Goal: Task Accomplishment & Management: Use online tool/utility

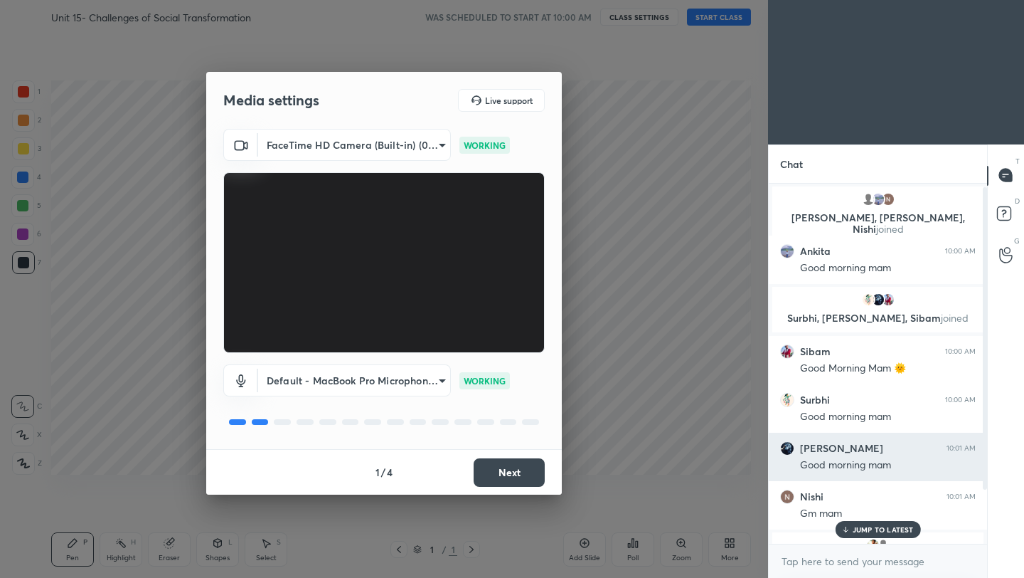
scroll to position [68, 0]
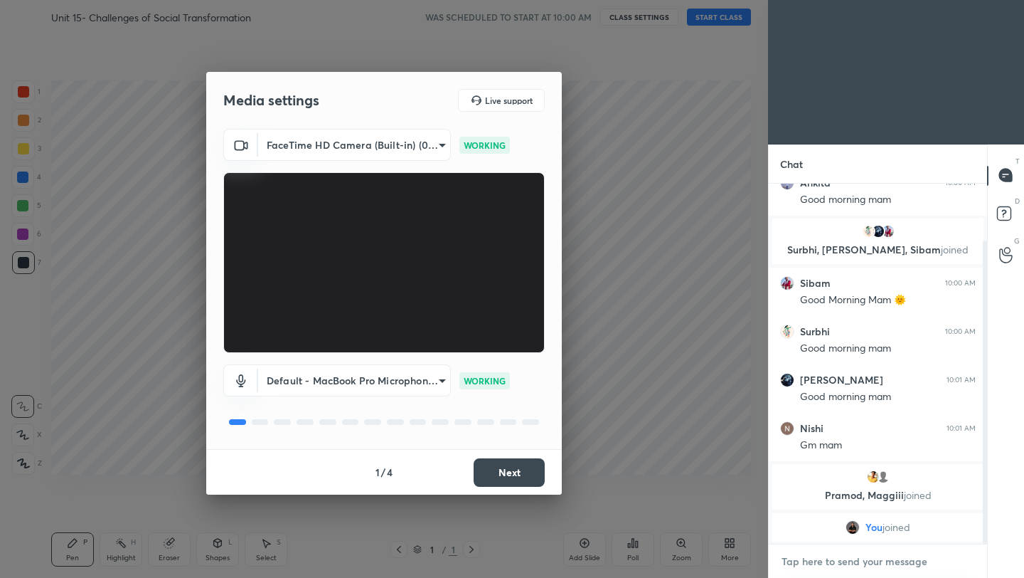
type textarea "x"
click at [827, 562] on textarea at bounding box center [878, 561] width 196 height 23
paste textarea "[URL][DOMAIN_NAME]"
type textarea "[URL][DOMAIN_NAME]"
type textarea "x"
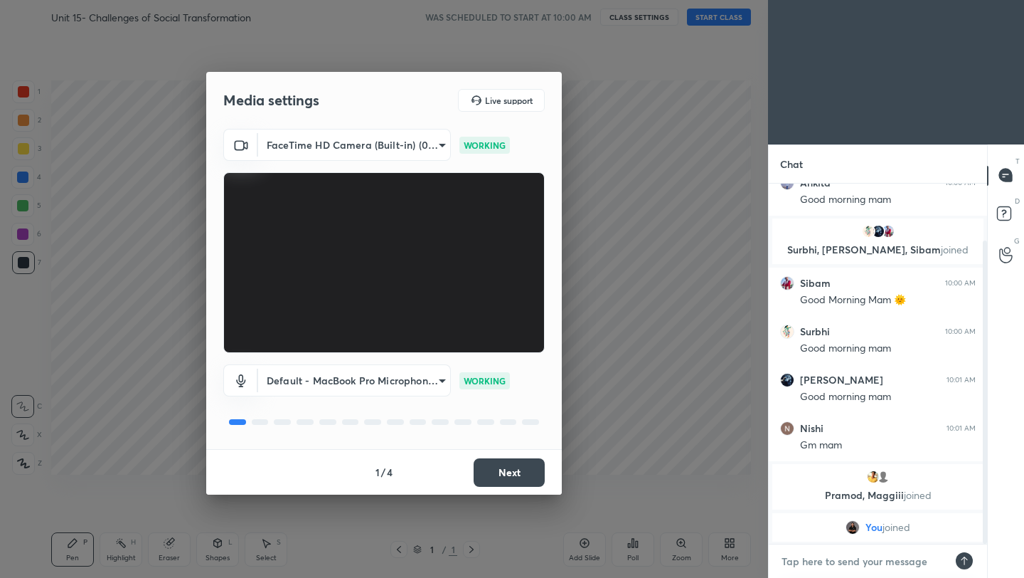
scroll to position [148, 0]
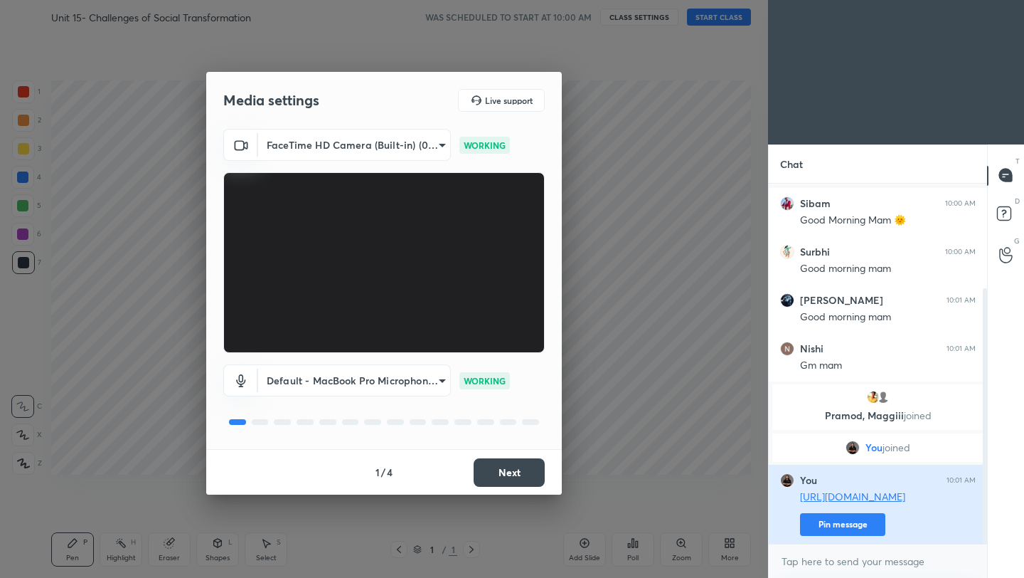
click at [866, 528] on button "Pin message" at bounding box center [842, 524] width 85 height 23
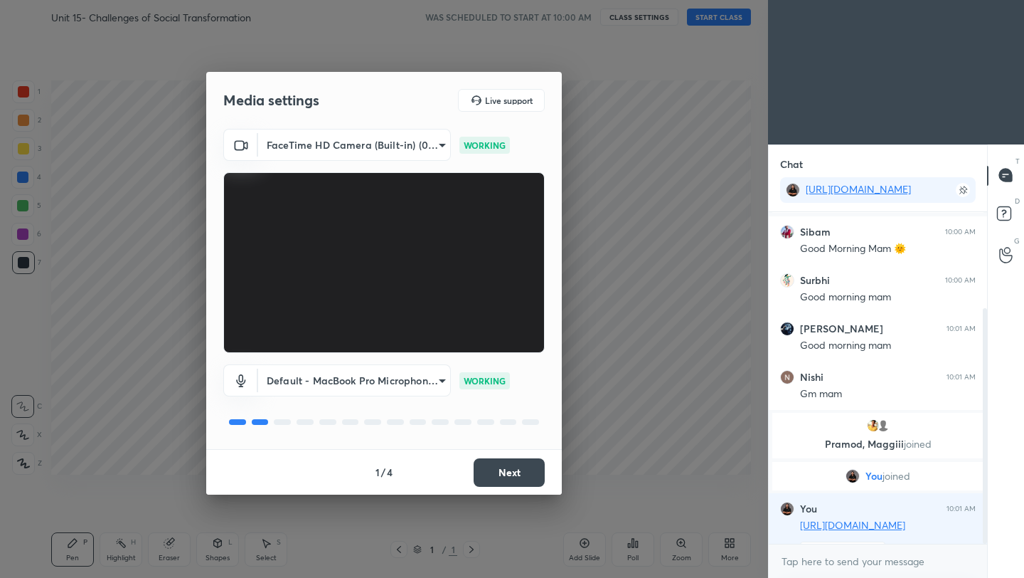
click at [516, 480] on button "Next" at bounding box center [509, 472] width 71 height 28
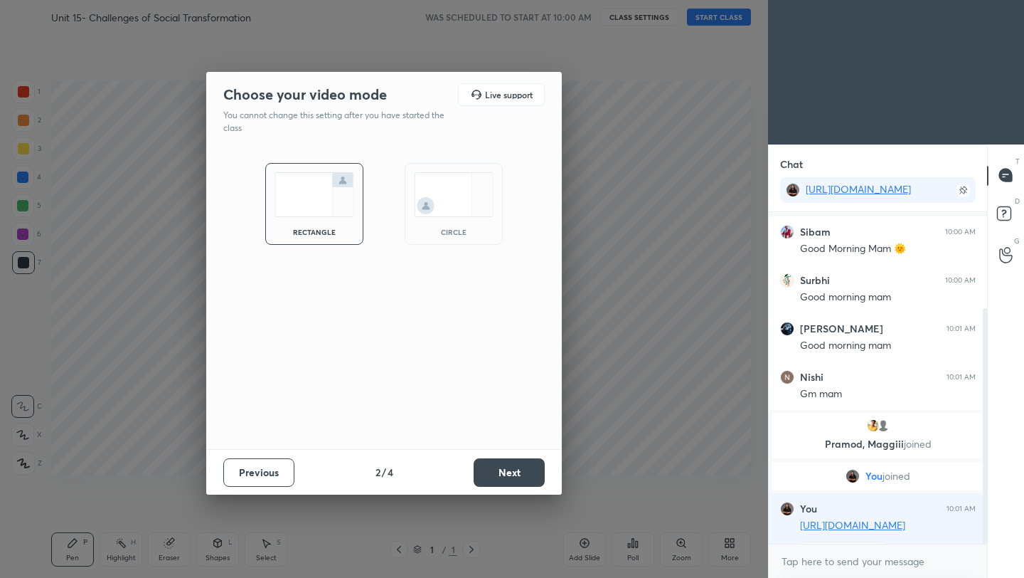
click at [516, 480] on button "Next" at bounding box center [509, 472] width 71 height 28
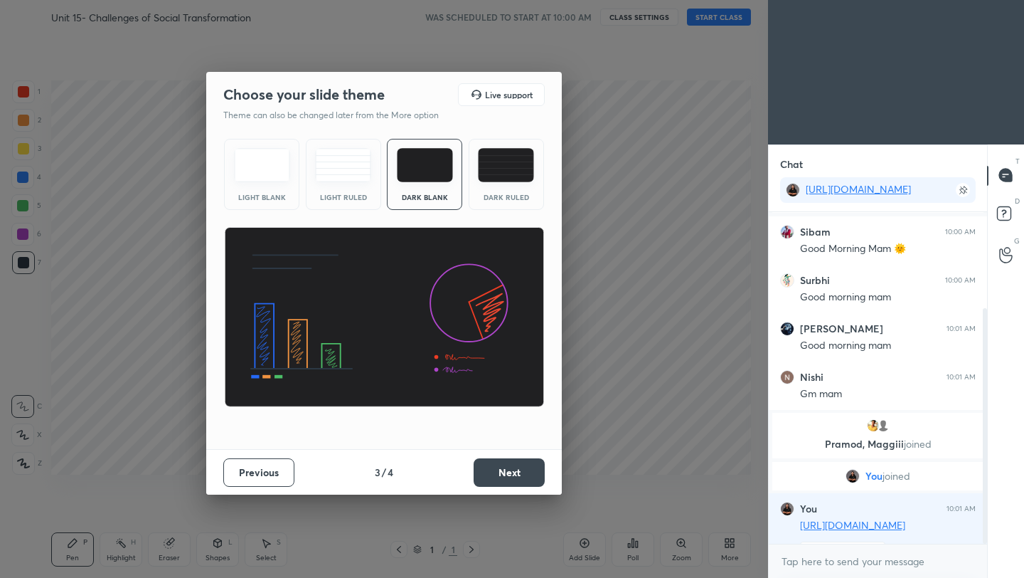
click at [499, 477] on button "Next" at bounding box center [509, 472] width 71 height 28
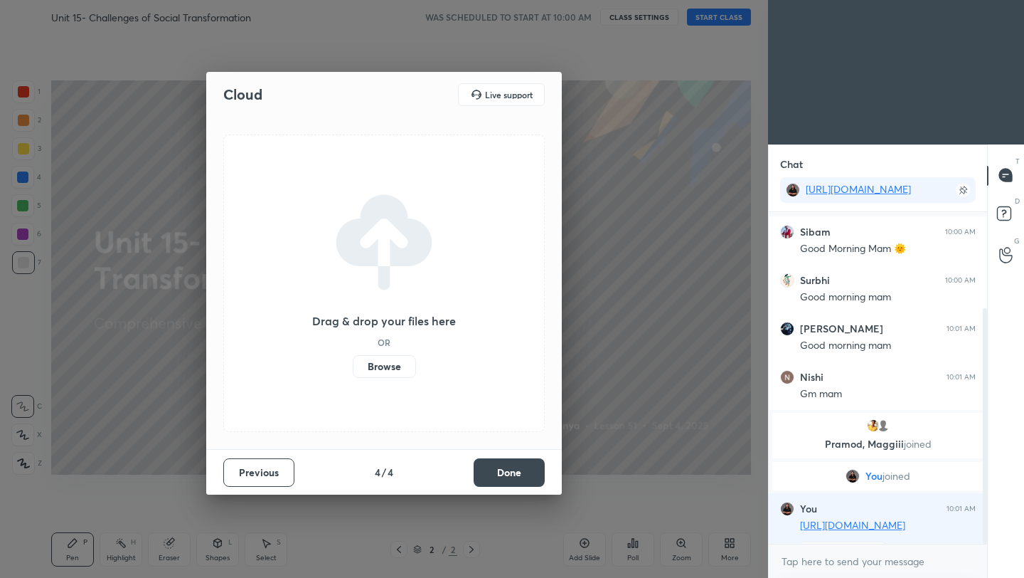
click at [377, 363] on label "Browse" at bounding box center [384, 366] width 63 height 23
click at [353, 363] on input "Browse" at bounding box center [353, 366] width 0 height 23
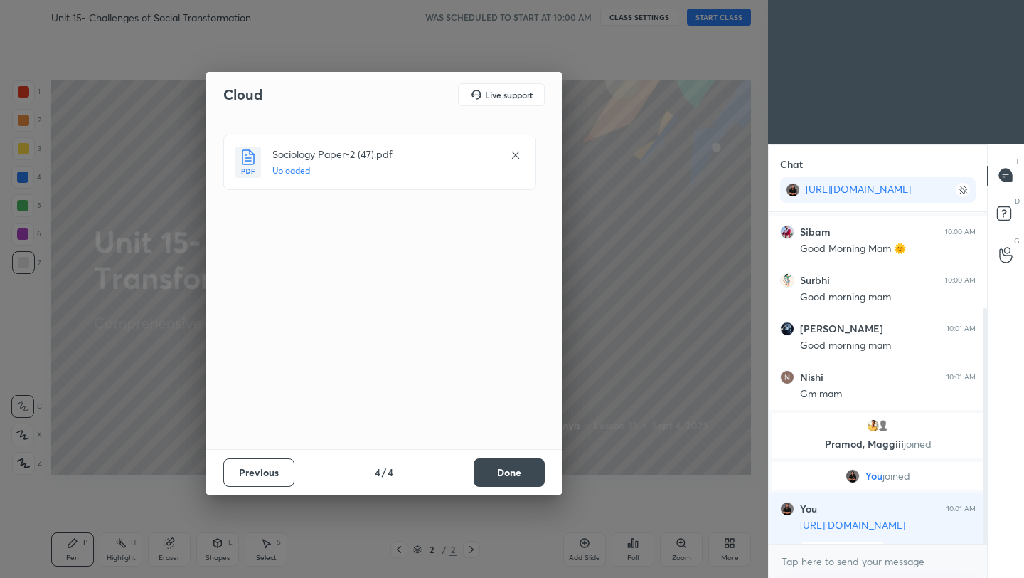
click at [496, 469] on button "Done" at bounding box center [509, 472] width 71 height 28
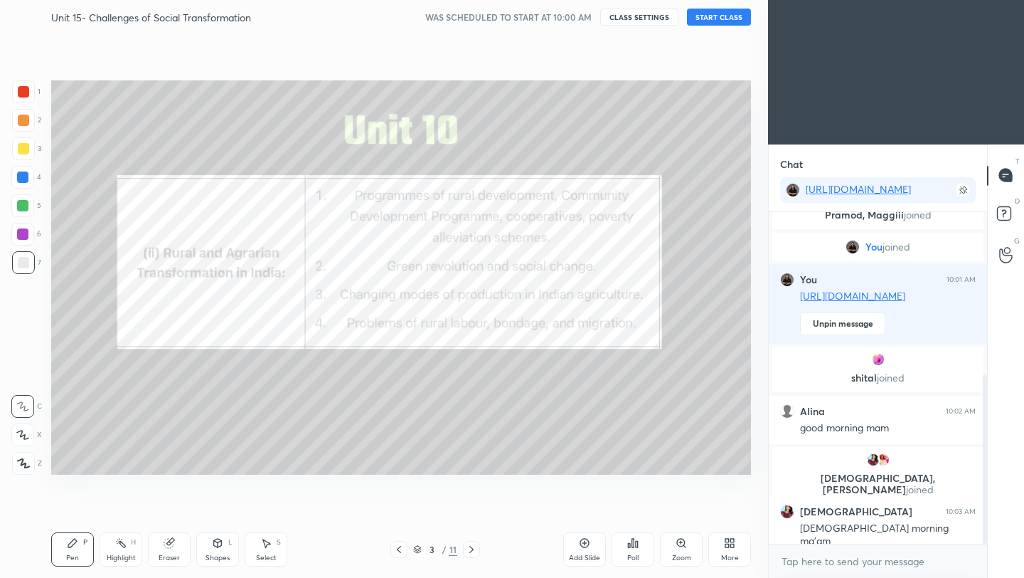
scroll to position [371, 0]
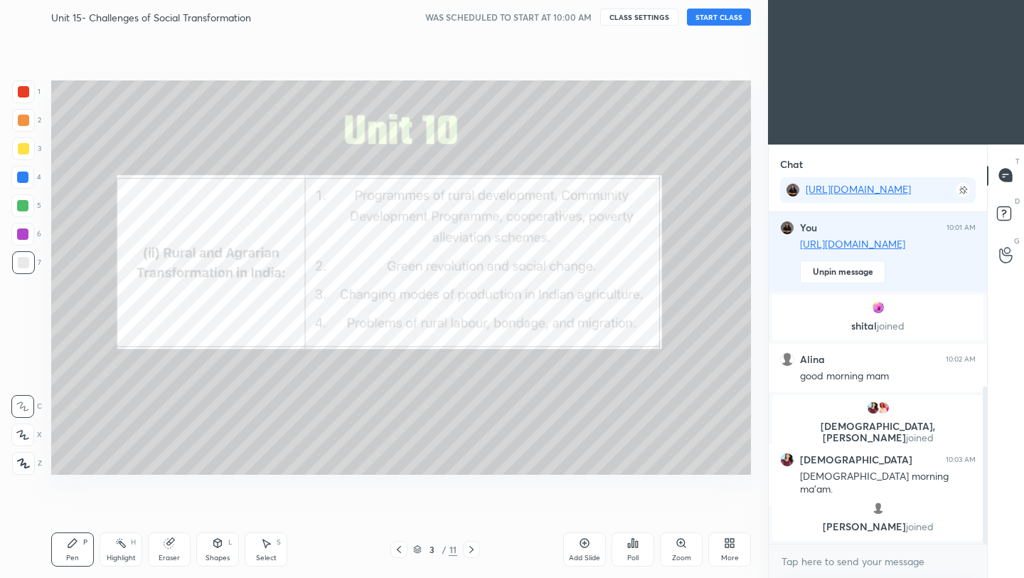
click at [28, 462] on icon at bounding box center [23, 463] width 13 height 10
click at [23, 123] on div at bounding box center [23, 120] width 11 height 11
click at [21, 93] on div at bounding box center [23, 91] width 11 height 11
click at [722, 19] on button "START CLASS" at bounding box center [719, 17] width 64 height 17
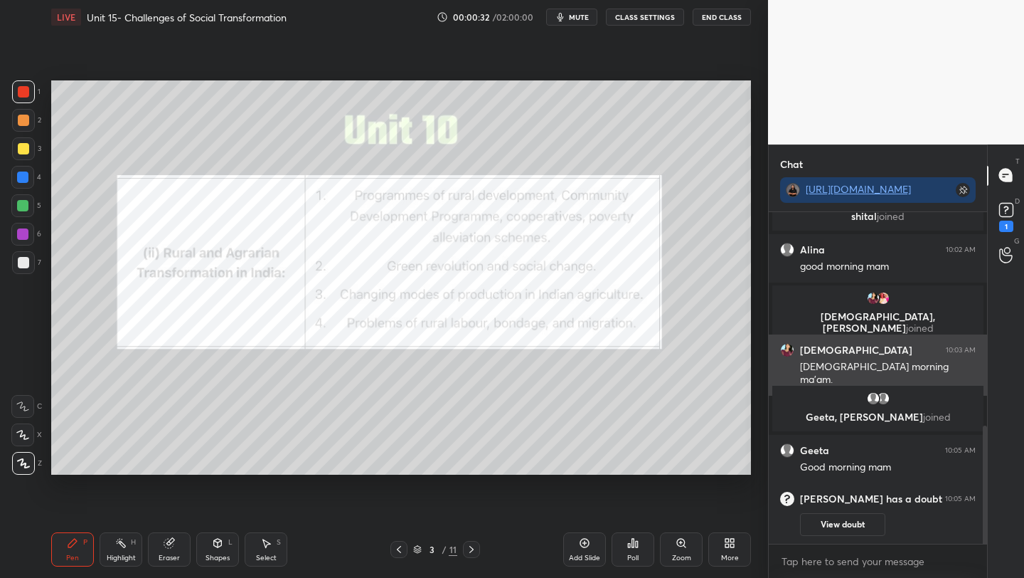
scroll to position [600, 0]
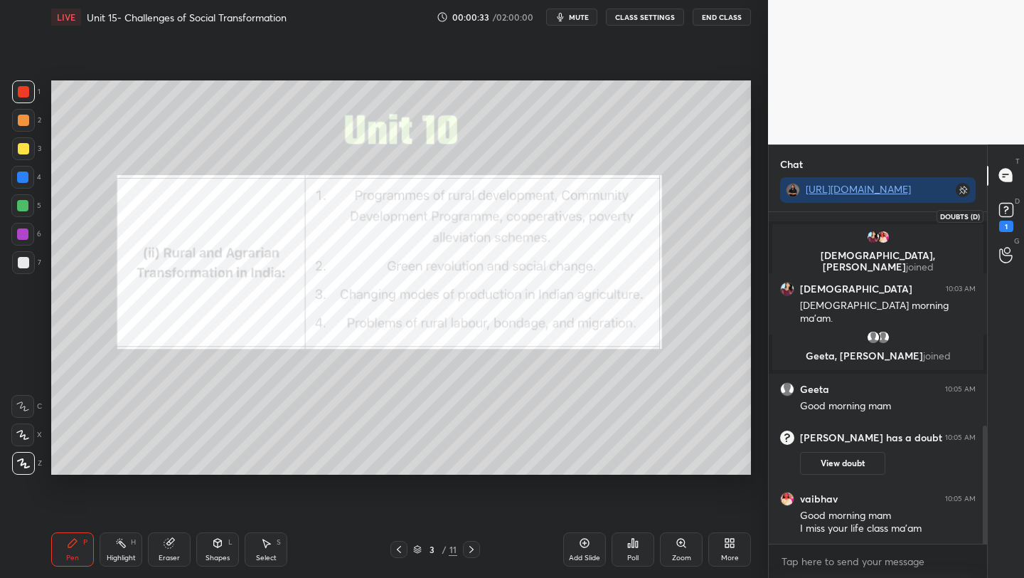
click at [1005, 212] on icon at bounding box center [1006, 209] width 21 height 21
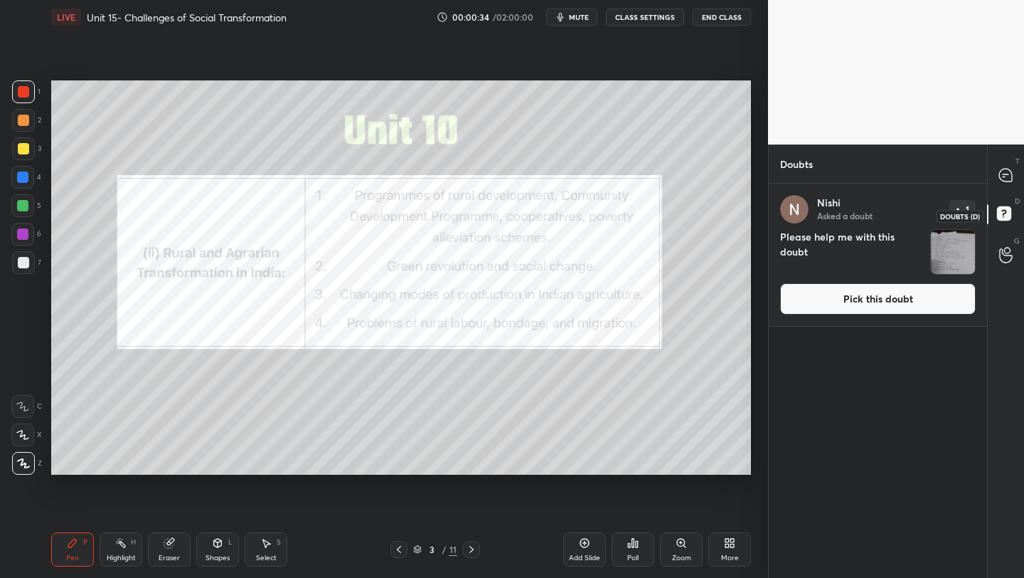
scroll to position [390, 214]
click at [861, 294] on button "Pick this doubt" at bounding box center [878, 298] width 196 height 31
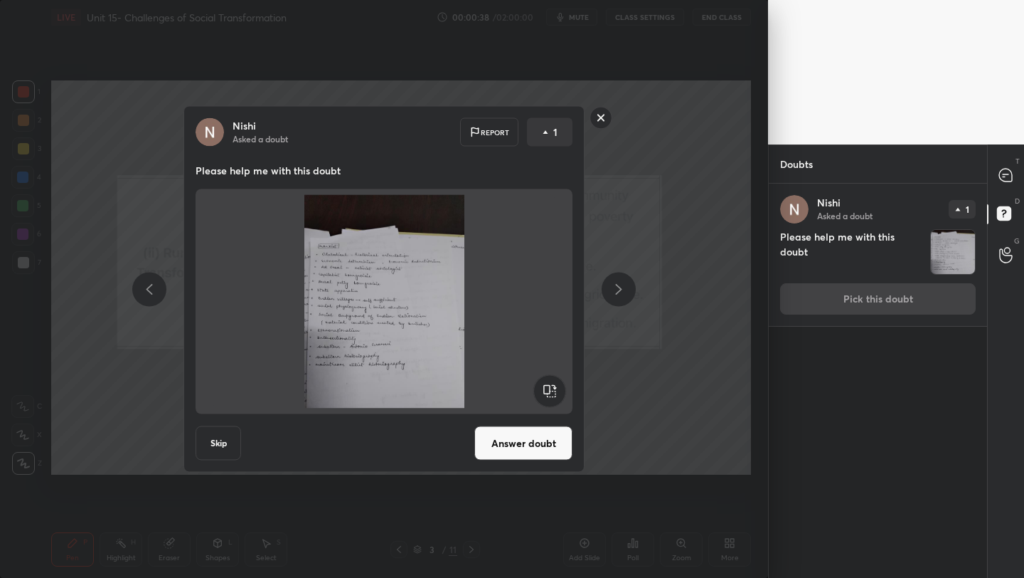
click at [528, 437] on button "Answer doubt" at bounding box center [523, 443] width 98 height 34
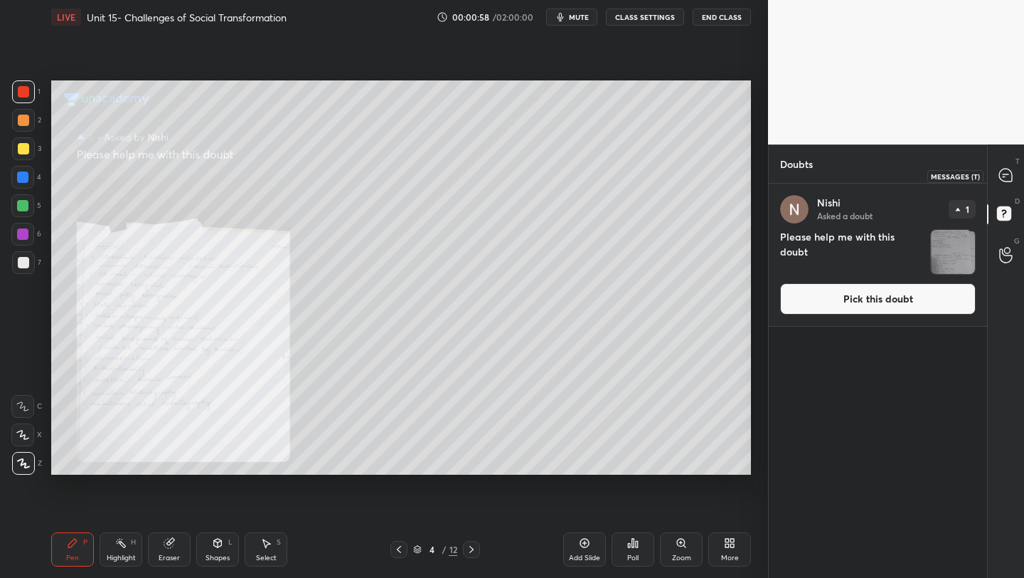
drag, startPoint x: 1006, startPoint y: 179, endPoint x: 999, endPoint y: 182, distance: 7.3
click at [1004, 179] on icon at bounding box center [1005, 175] width 13 height 13
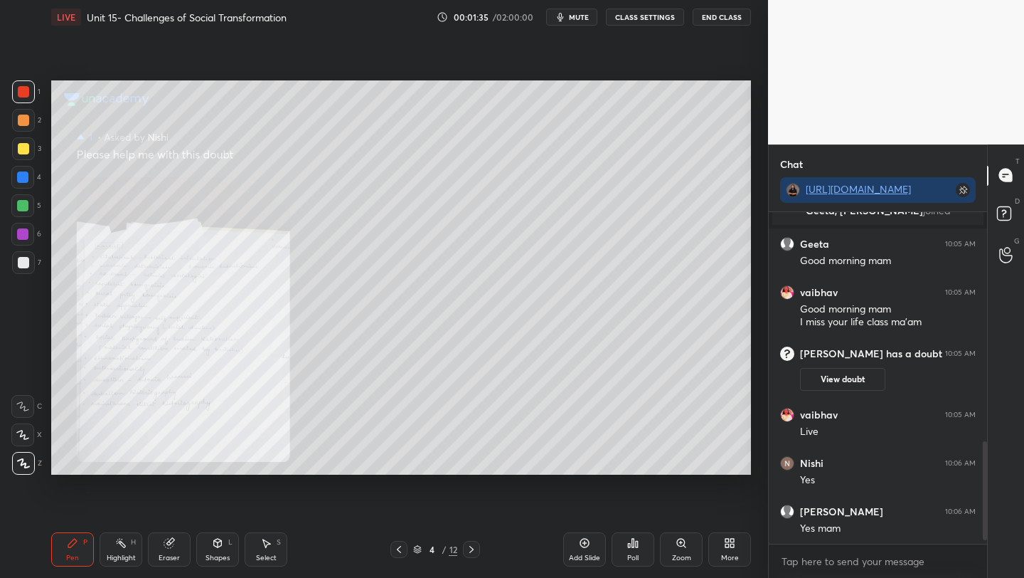
scroll to position [793, 0]
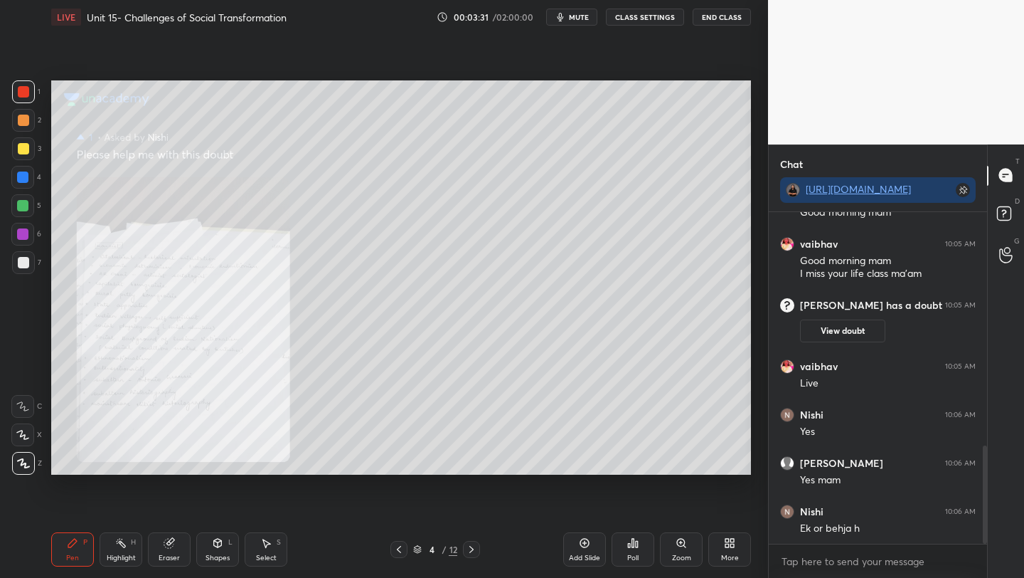
click at [23, 154] on div at bounding box center [23, 148] width 23 height 23
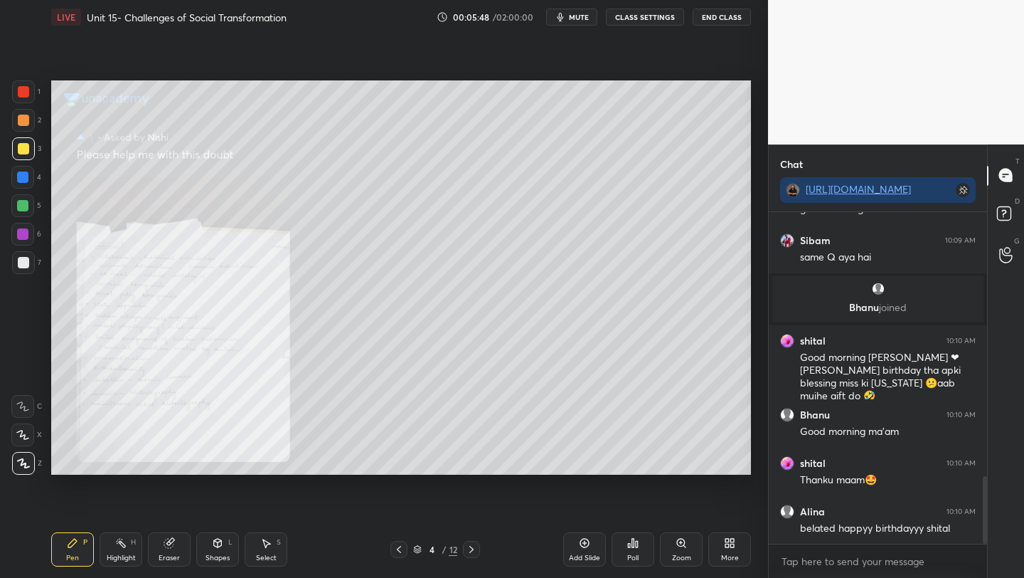
scroll to position [1353, 0]
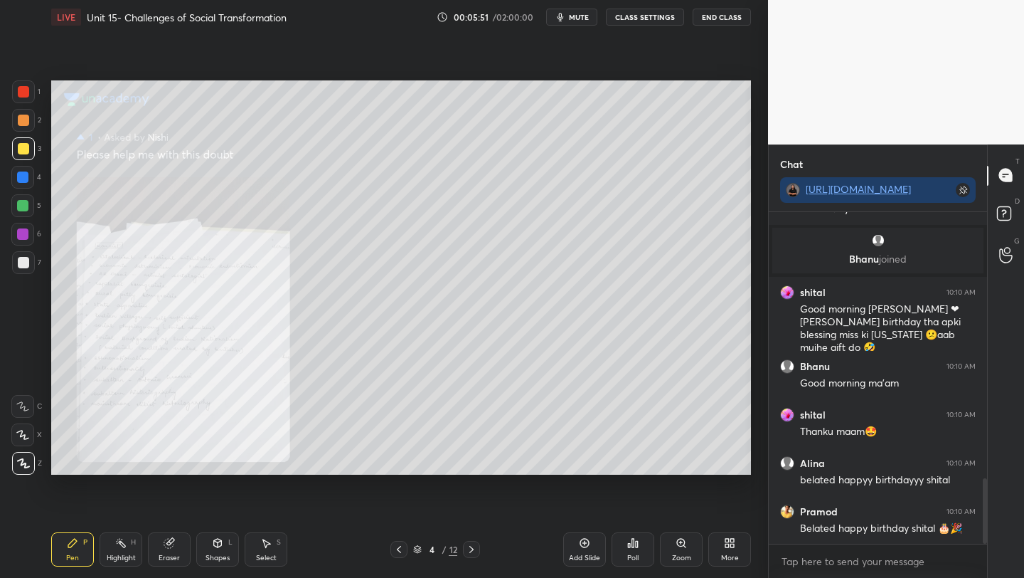
click at [23, 121] on div at bounding box center [23, 120] width 11 height 11
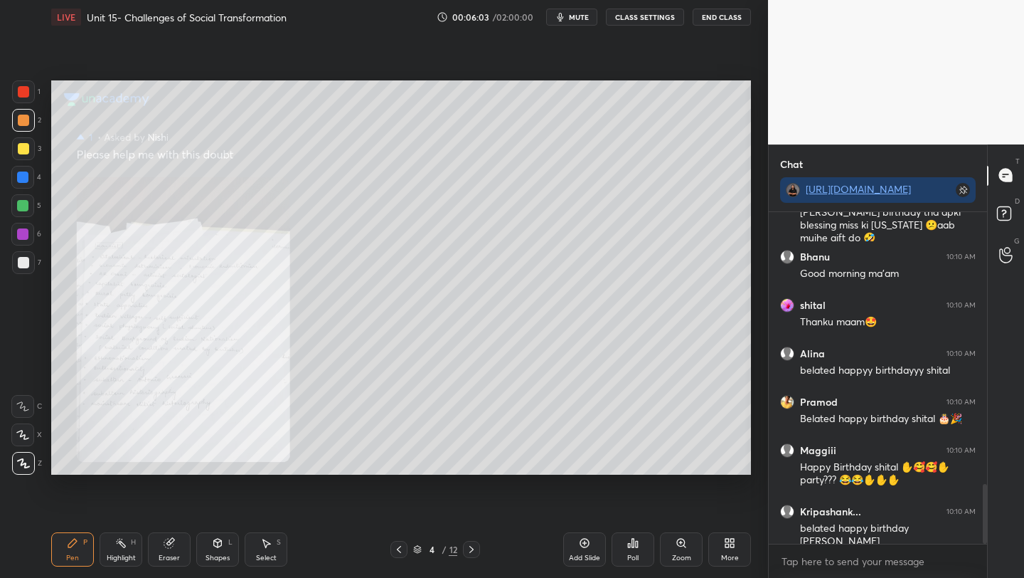
scroll to position [1511, 0]
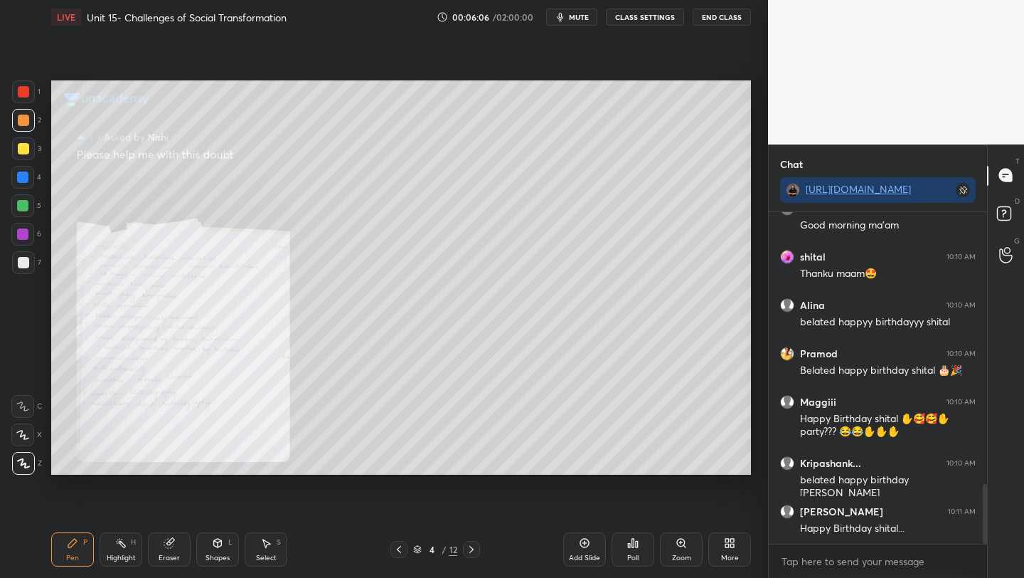
click at [573, 542] on div "Add Slide" at bounding box center [584, 549] width 43 height 34
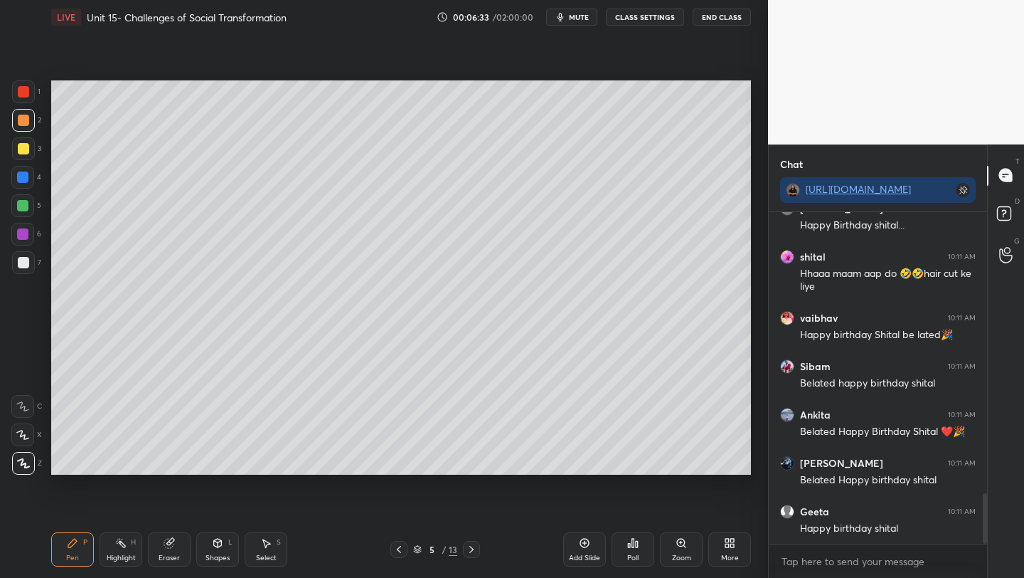
scroll to position [1862, 0]
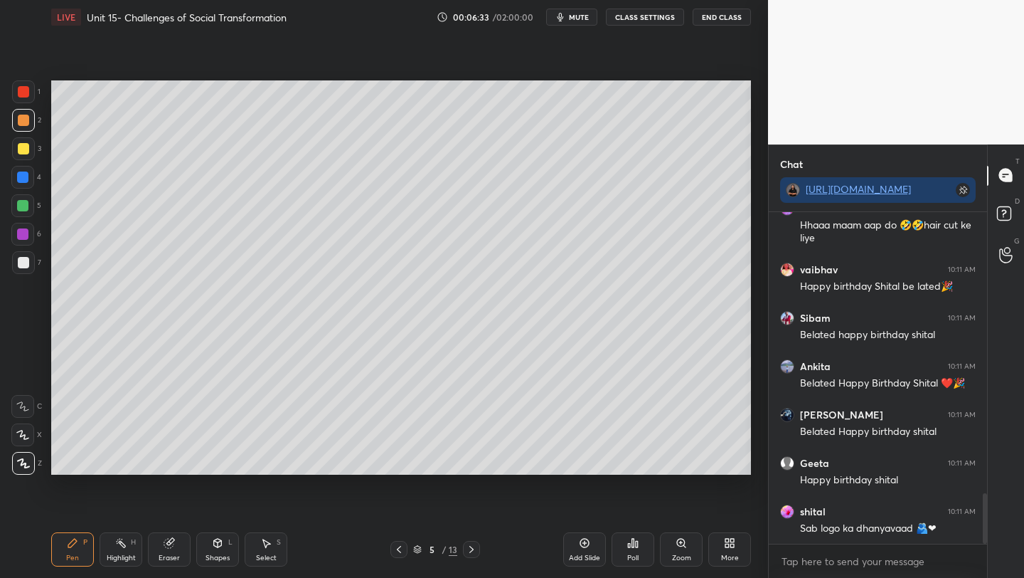
click at [19, 203] on div at bounding box center [22, 205] width 11 height 11
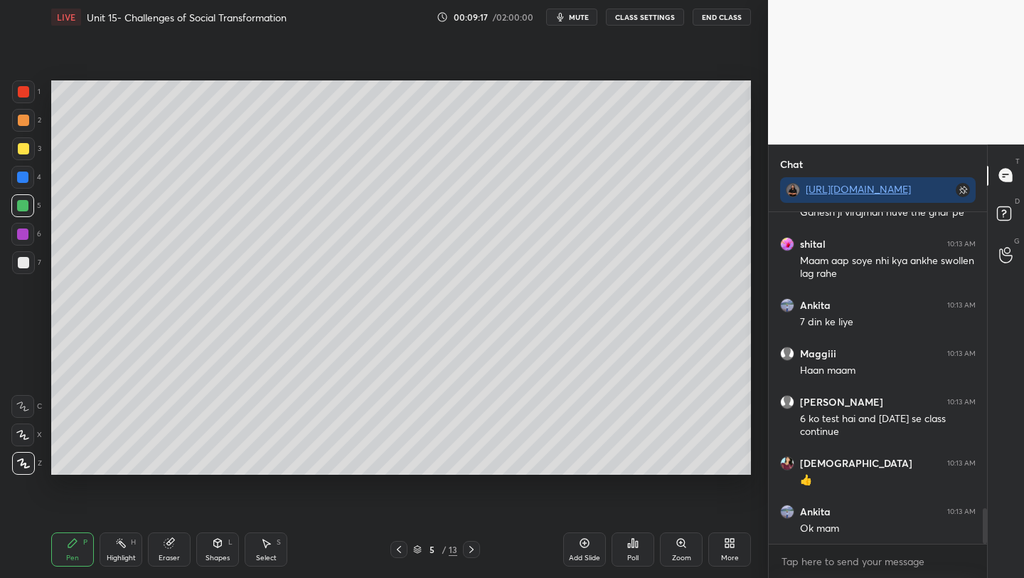
scroll to position [2750, 0]
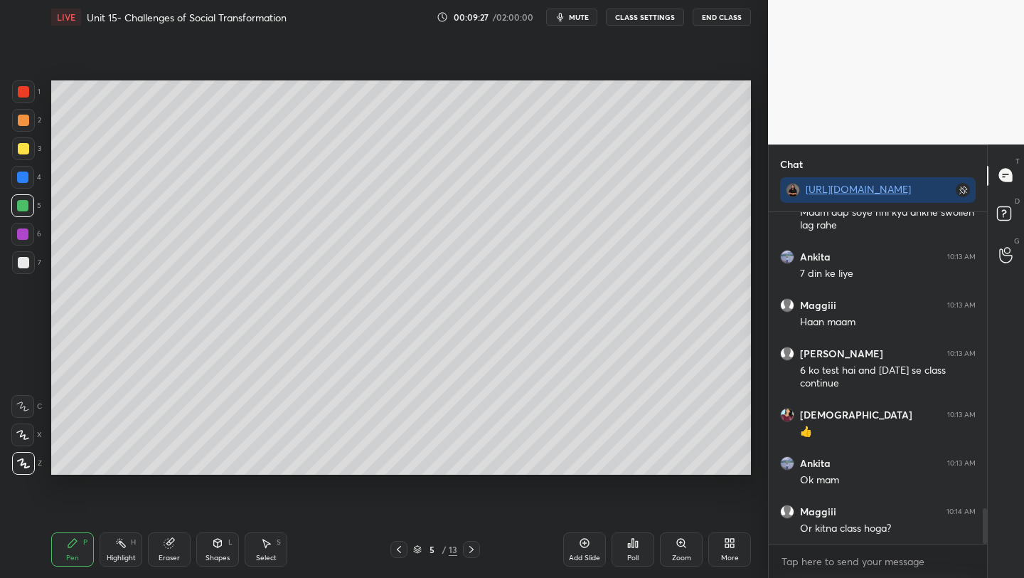
click at [396, 550] on icon at bounding box center [398, 548] width 11 height 11
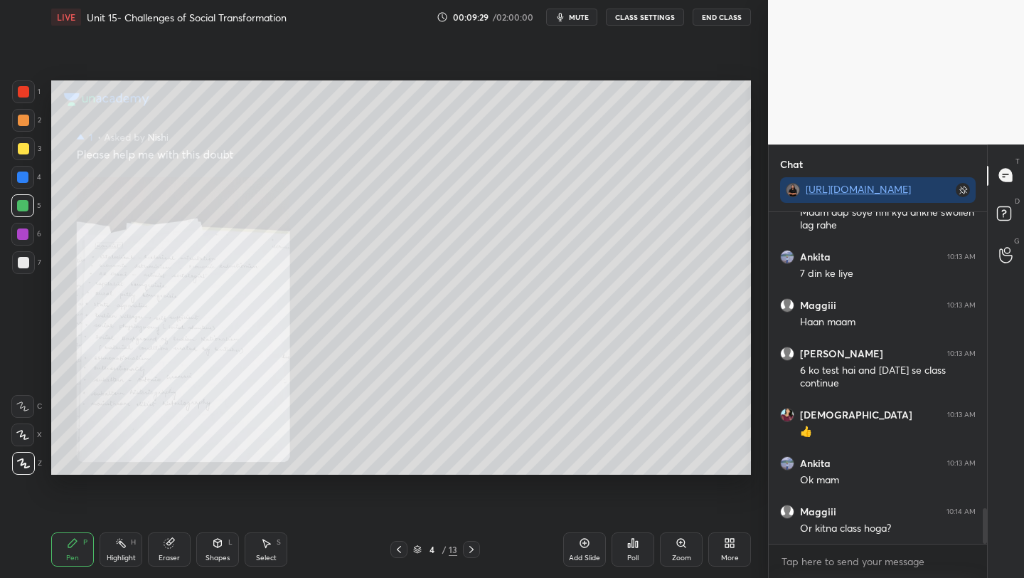
click at [395, 551] on icon at bounding box center [398, 548] width 11 height 11
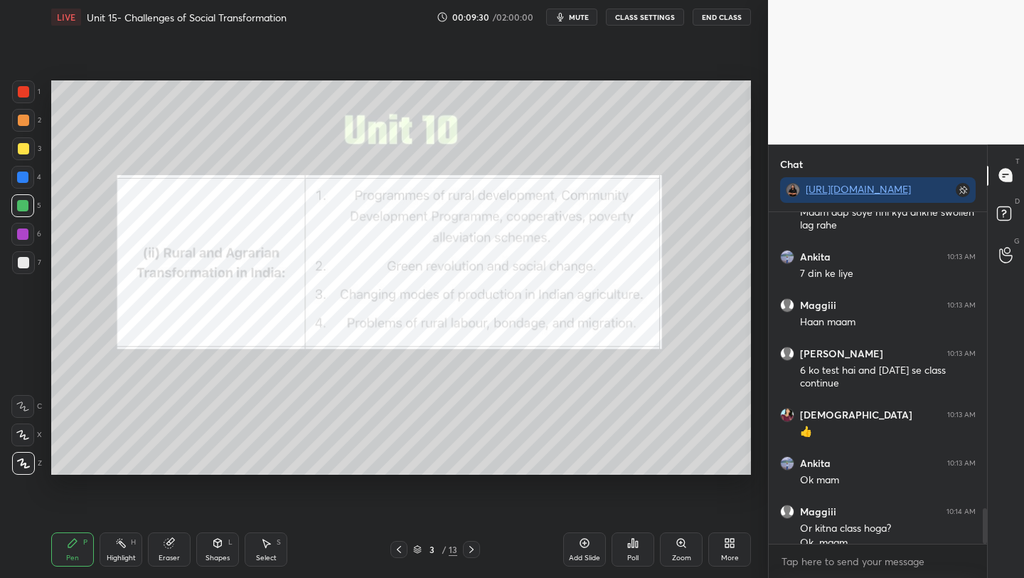
scroll to position [2764, 0]
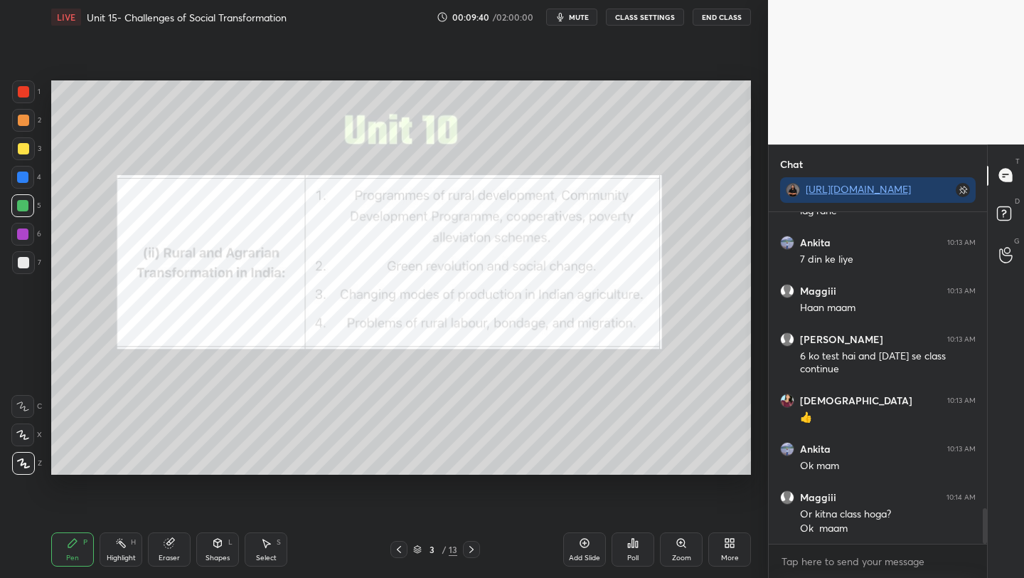
click at [38, 100] on div "1" at bounding box center [26, 91] width 28 height 23
click at [23, 93] on div at bounding box center [23, 91] width 11 height 11
click at [23, 152] on div at bounding box center [23, 148] width 11 height 11
click at [470, 547] on icon at bounding box center [471, 549] width 4 height 7
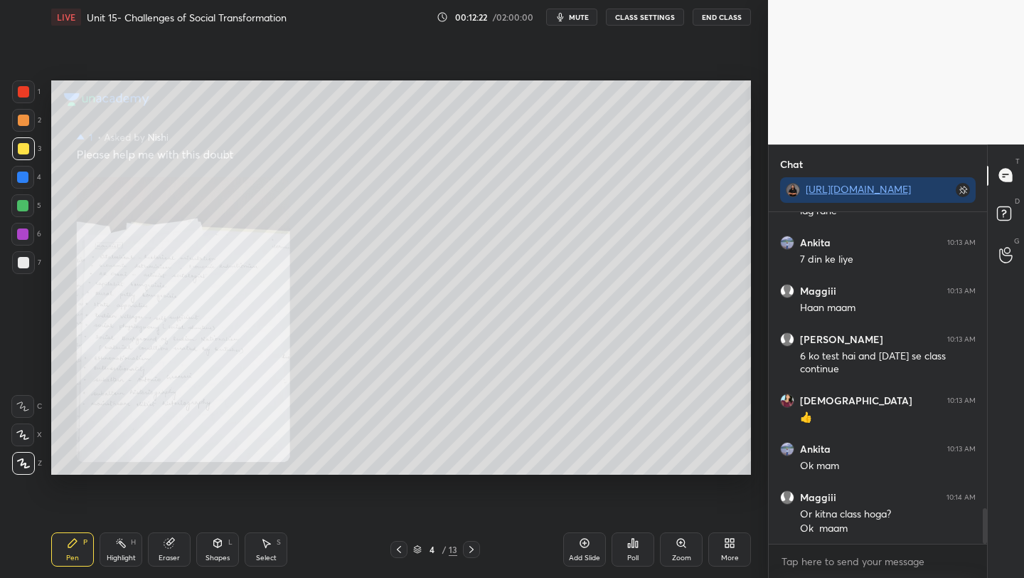
click at [467, 547] on icon at bounding box center [471, 548] width 11 height 11
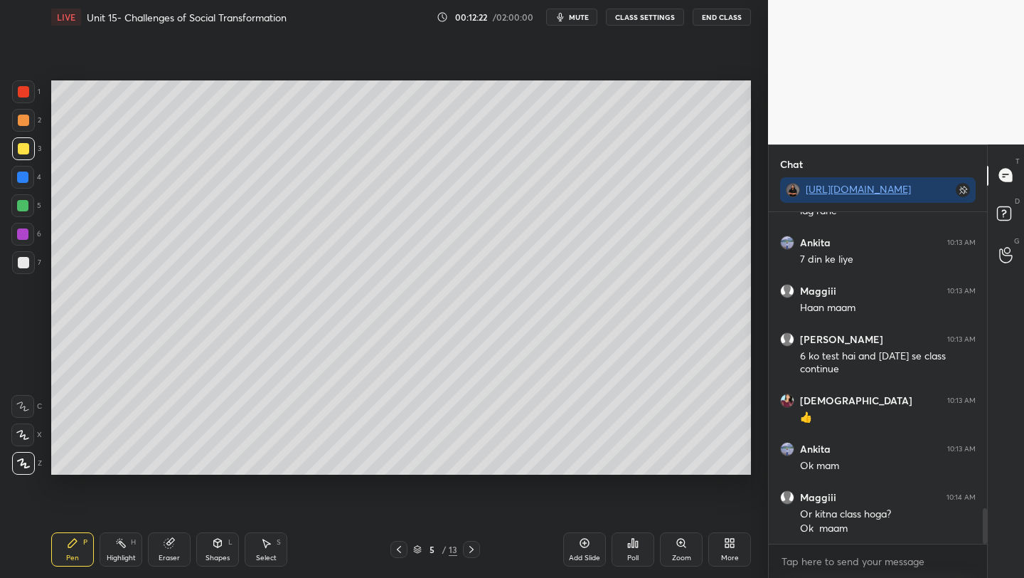
click at [467, 546] on icon at bounding box center [471, 548] width 11 height 11
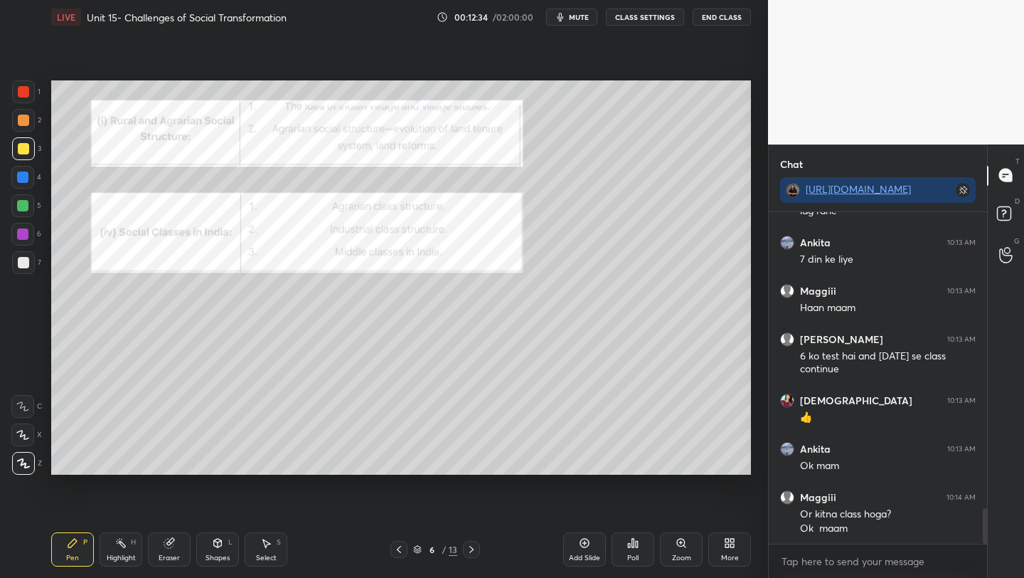
drag, startPoint x: 19, startPoint y: 90, endPoint x: 47, endPoint y: 122, distance: 42.4
click at [23, 93] on div at bounding box center [23, 91] width 11 height 11
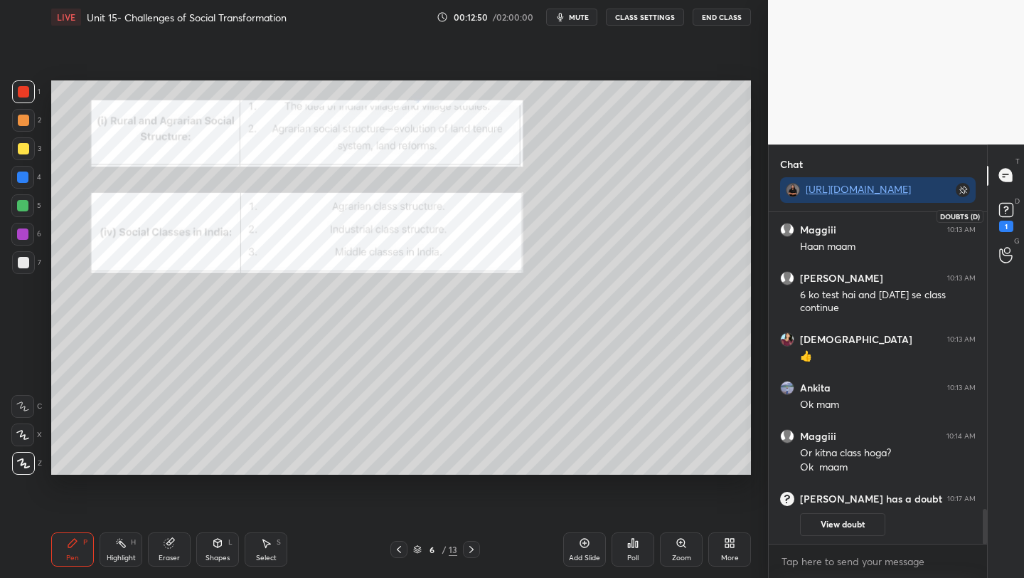
click at [1004, 209] on rect at bounding box center [1006, 210] width 14 height 14
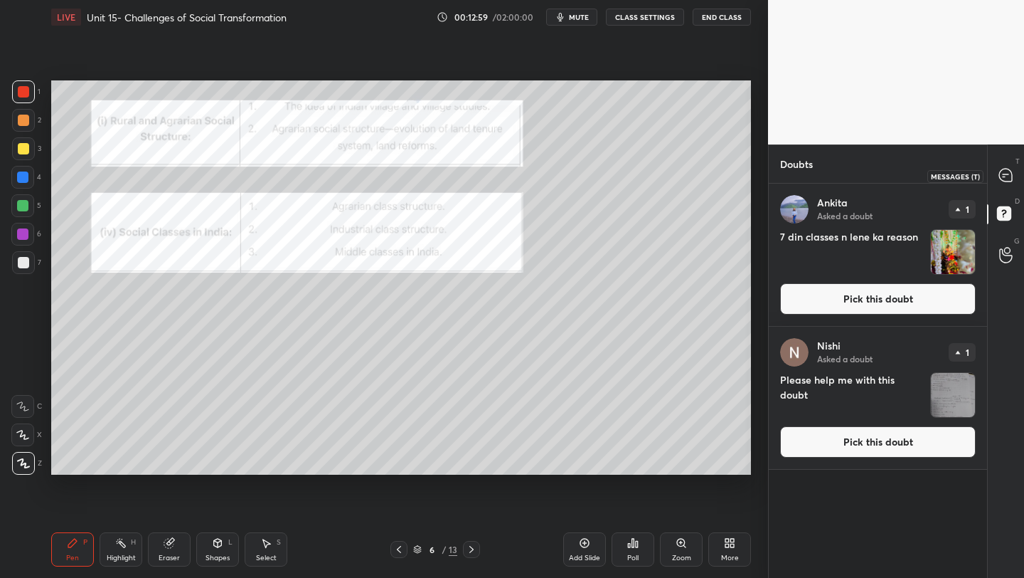
drag, startPoint x: 1007, startPoint y: 176, endPoint x: 1007, endPoint y: 186, distance: 10.0
click at [1006, 176] on icon at bounding box center [1005, 175] width 13 height 13
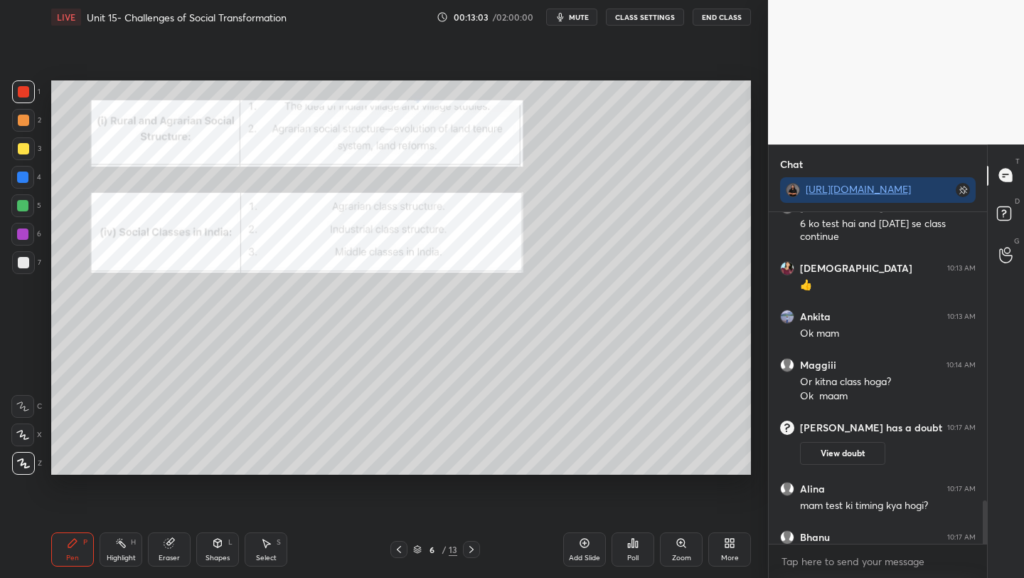
scroll to position [2587, 0]
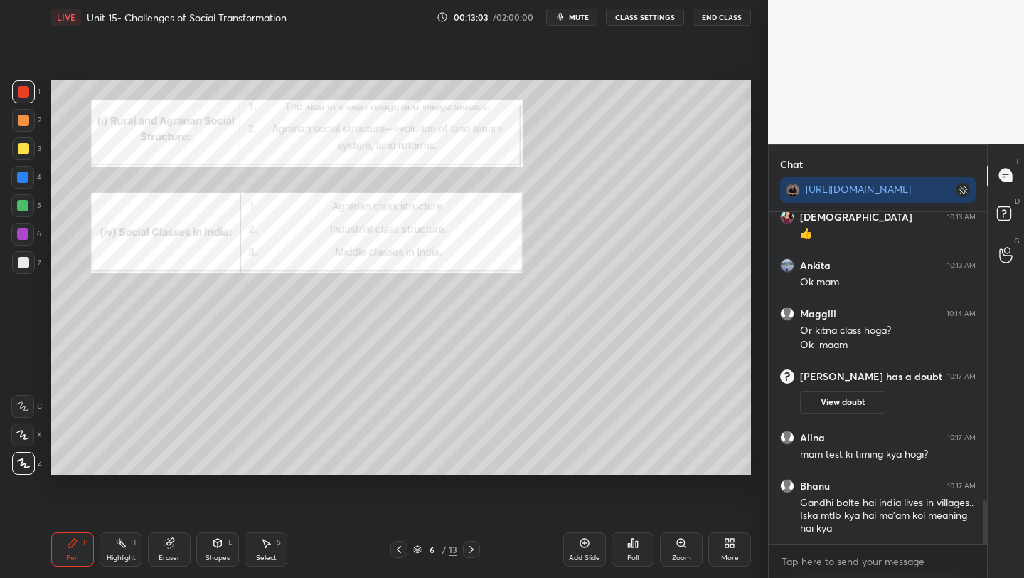
drag, startPoint x: 984, startPoint y: 521, endPoint x: 984, endPoint y: 536, distance: 14.9
click at [984, 537] on div at bounding box center [985, 528] width 4 height 57
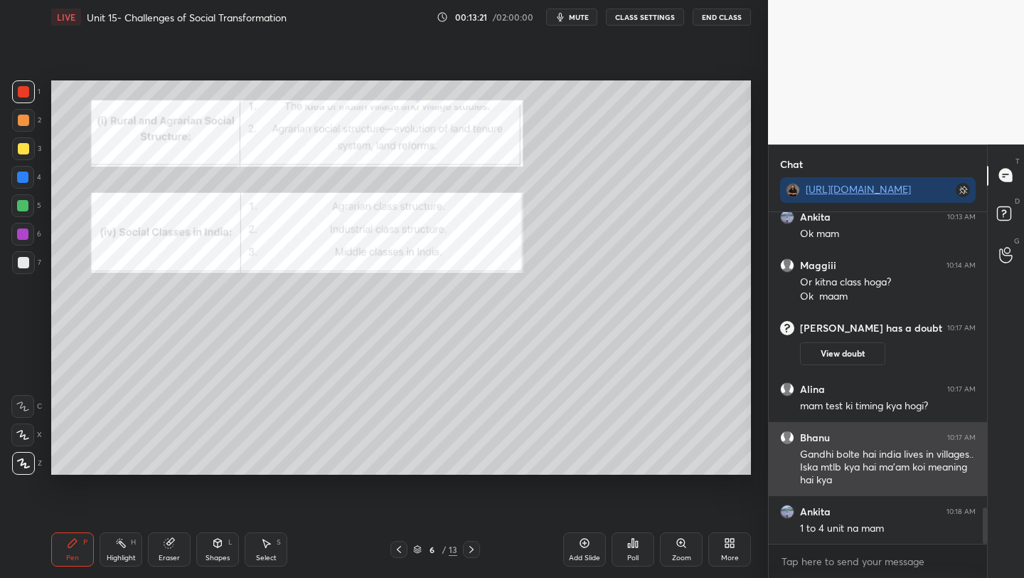
scroll to position [2684, 0]
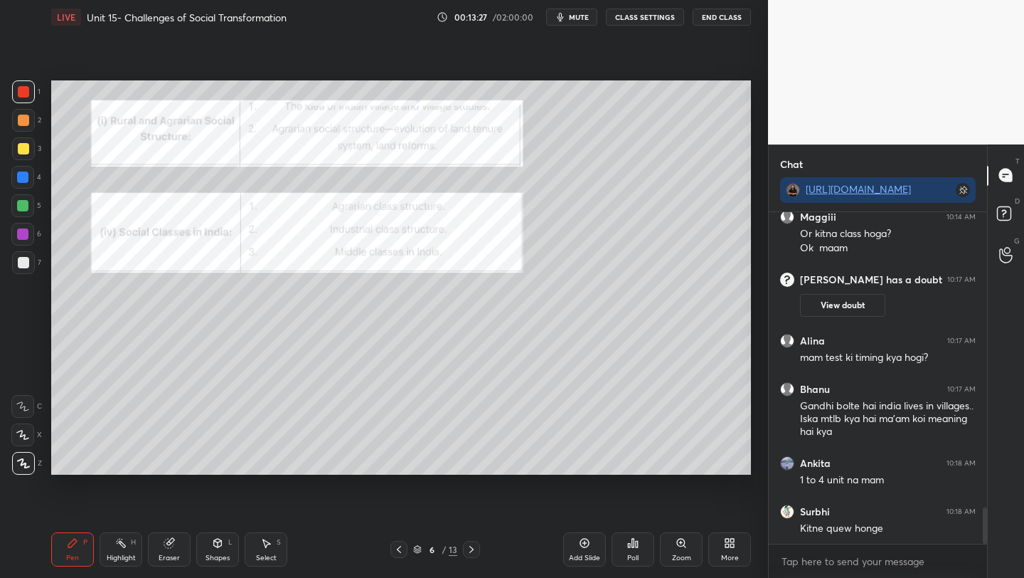
click at [573, 551] on div "Add Slide" at bounding box center [584, 549] width 43 height 34
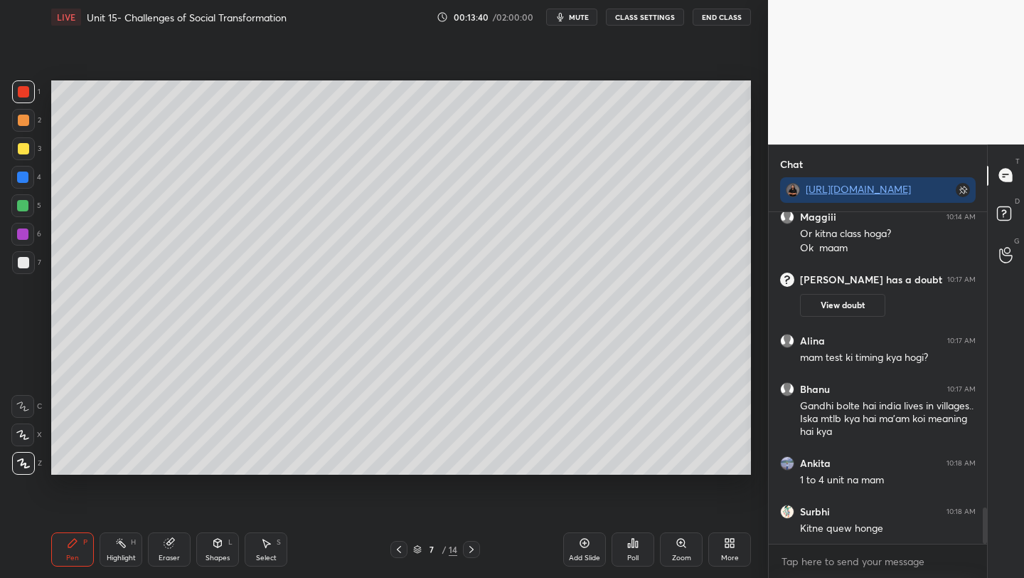
click at [18, 149] on div at bounding box center [23, 148] width 11 height 11
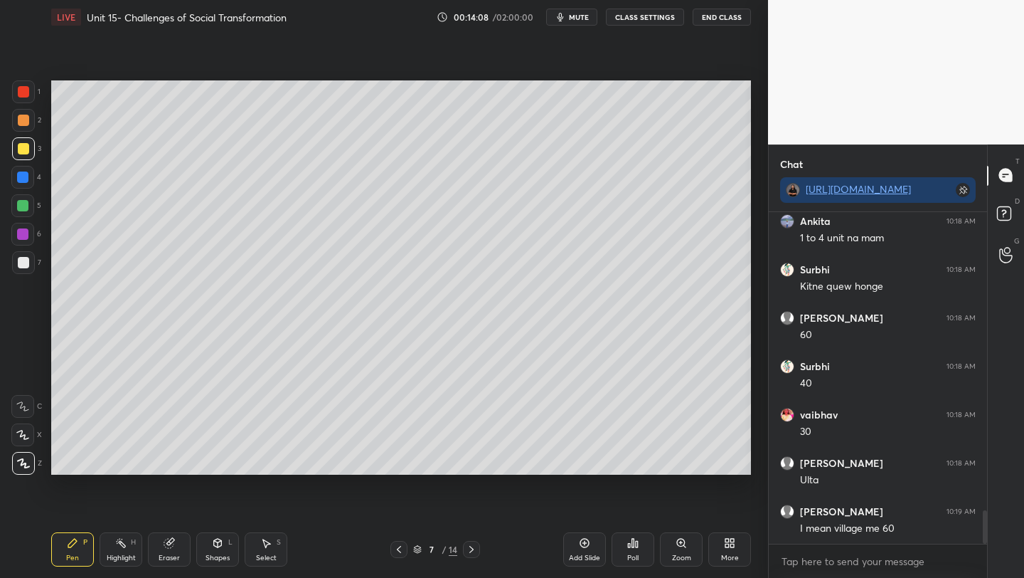
scroll to position [2974, 0]
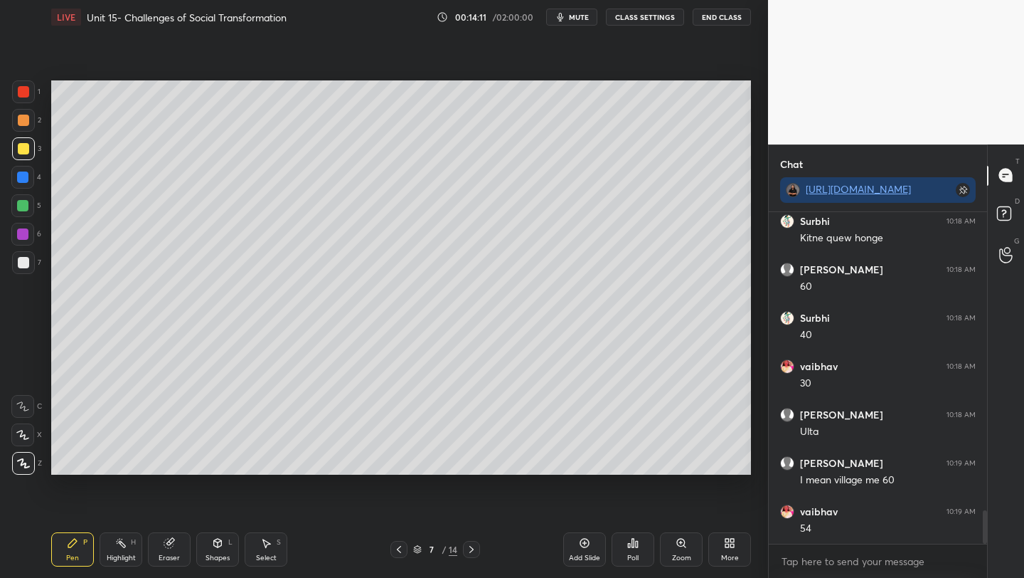
click at [23, 262] on div at bounding box center [23, 262] width 11 height 11
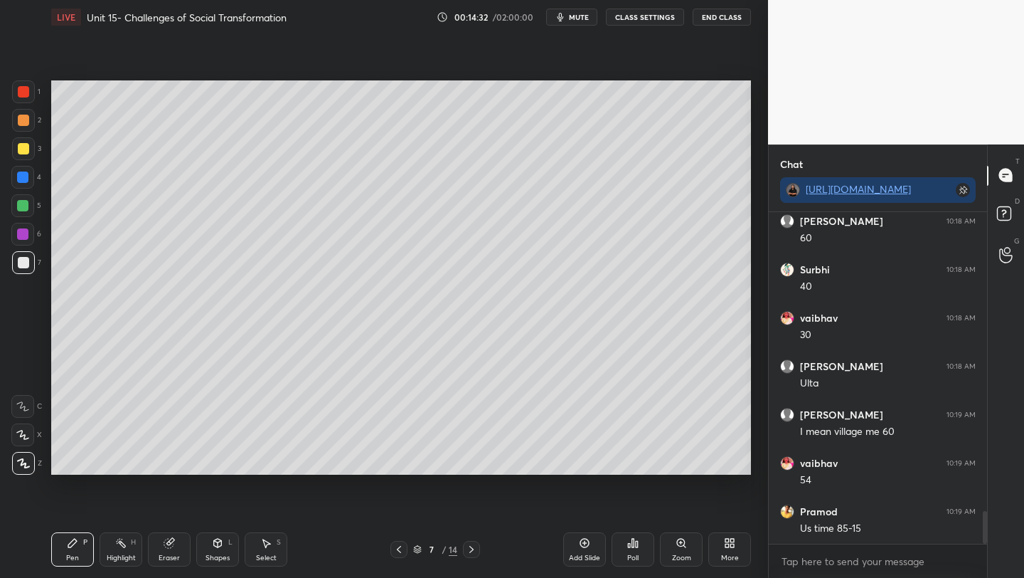
scroll to position [3071, 0]
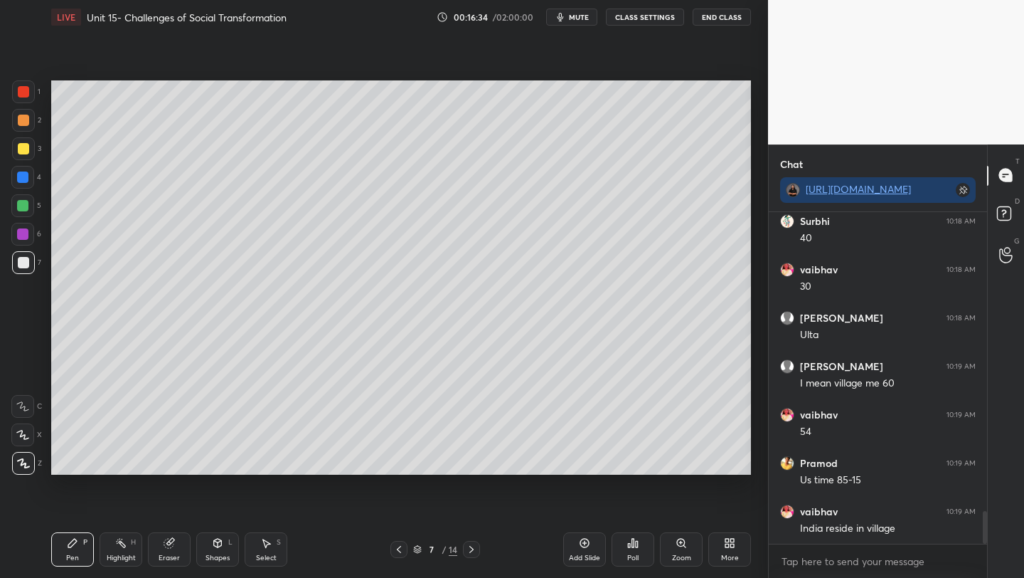
drag, startPoint x: 20, startPoint y: 147, endPoint x: 37, endPoint y: 151, distance: 17.4
click at [21, 148] on div at bounding box center [23, 148] width 11 height 11
click at [23, 122] on div at bounding box center [23, 120] width 11 height 11
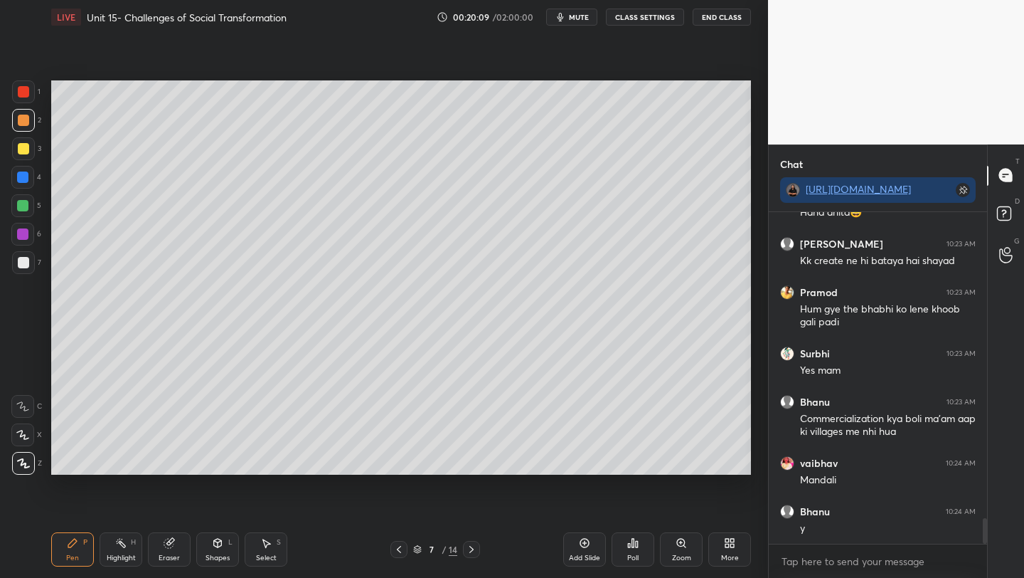
scroll to position [4026, 0]
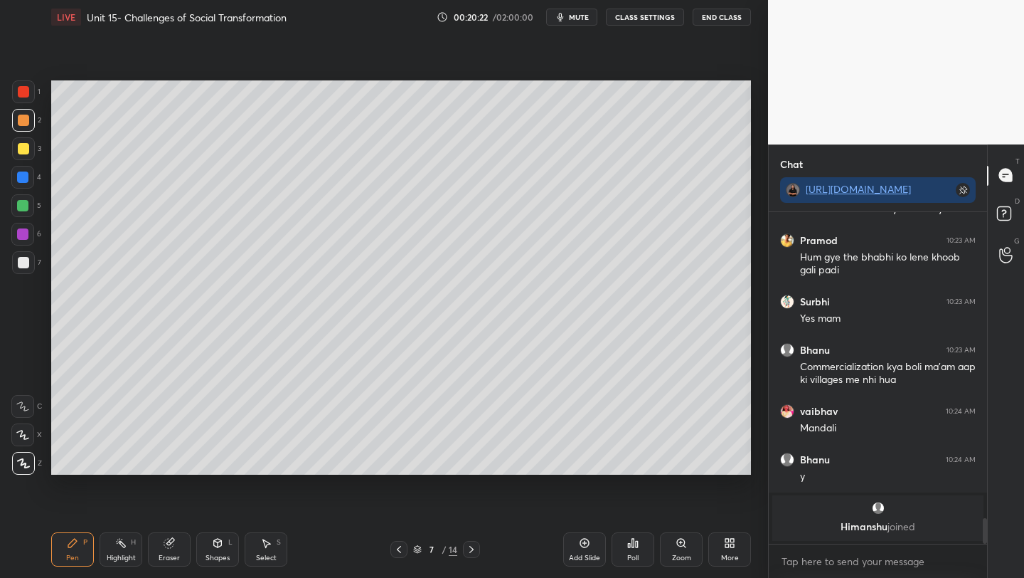
click at [586, 548] on div "Add Slide" at bounding box center [584, 549] width 43 height 34
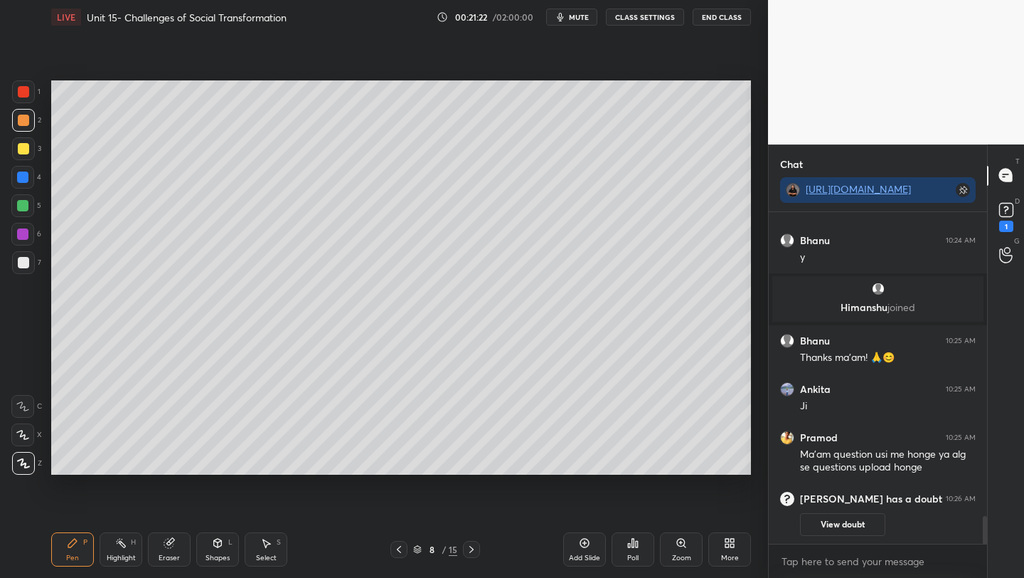
scroll to position [3594, 0]
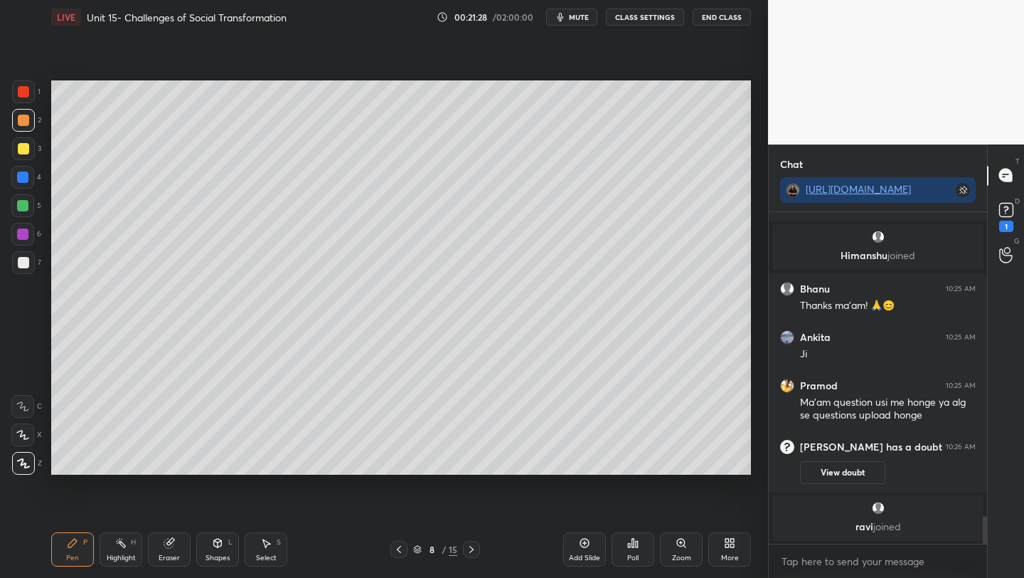
click at [22, 152] on div at bounding box center [23, 148] width 11 height 11
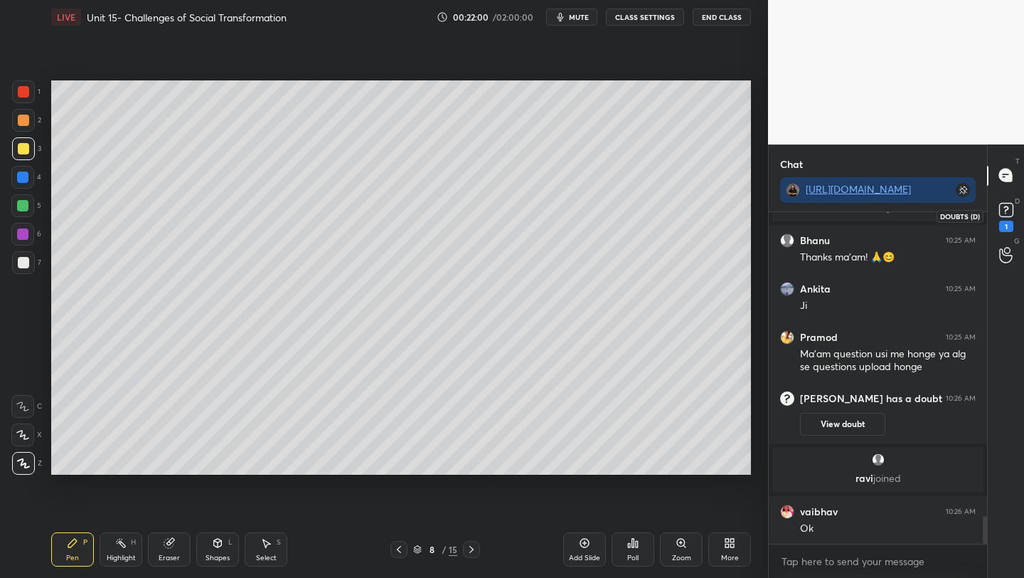
click at [1002, 210] on rect at bounding box center [1006, 210] width 14 height 14
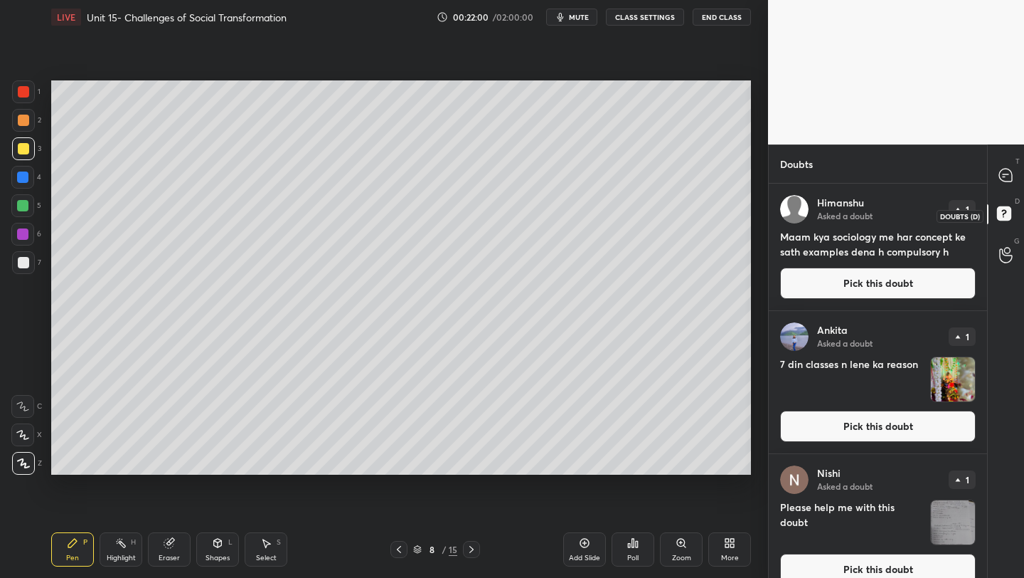
scroll to position [390, 214]
click at [798, 290] on button "Pick this doubt" at bounding box center [878, 297] width 196 height 31
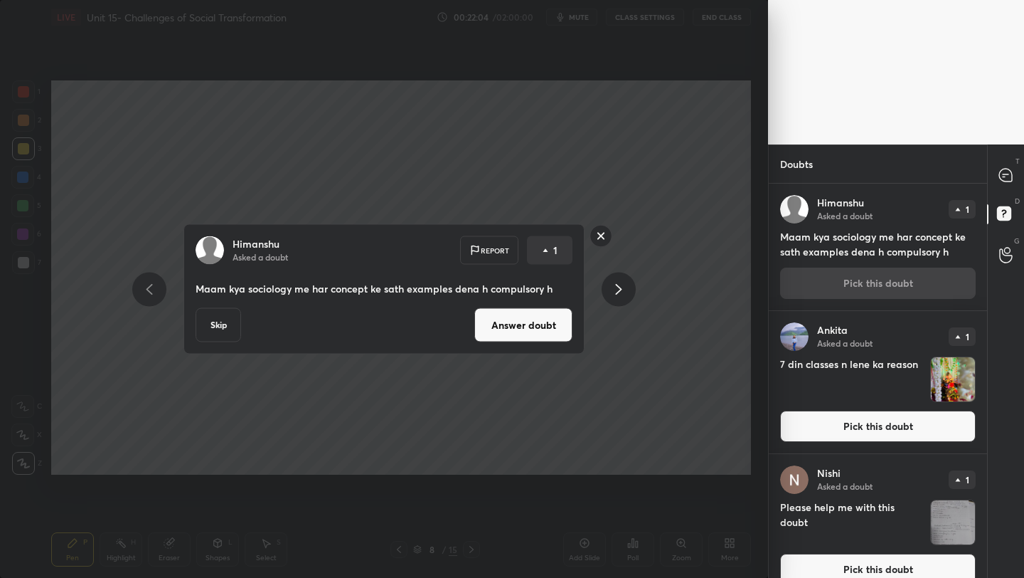
drag, startPoint x: 511, startPoint y: 324, endPoint x: 545, endPoint y: 354, distance: 45.3
click at [512, 324] on button "Answer doubt" at bounding box center [523, 332] width 98 height 34
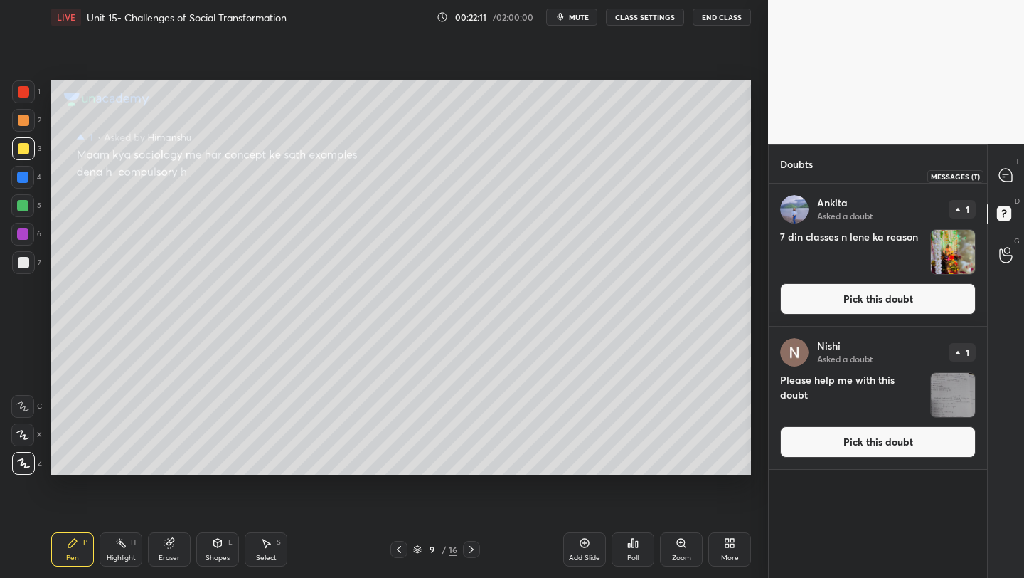
drag, startPoint x: 1001, startPoint y: 176, endPoint x: 999, endPoint y: 218, distance: 42.0
click at [1001, 178] on icon at bounding box center [1005, 175] width 13 height 13
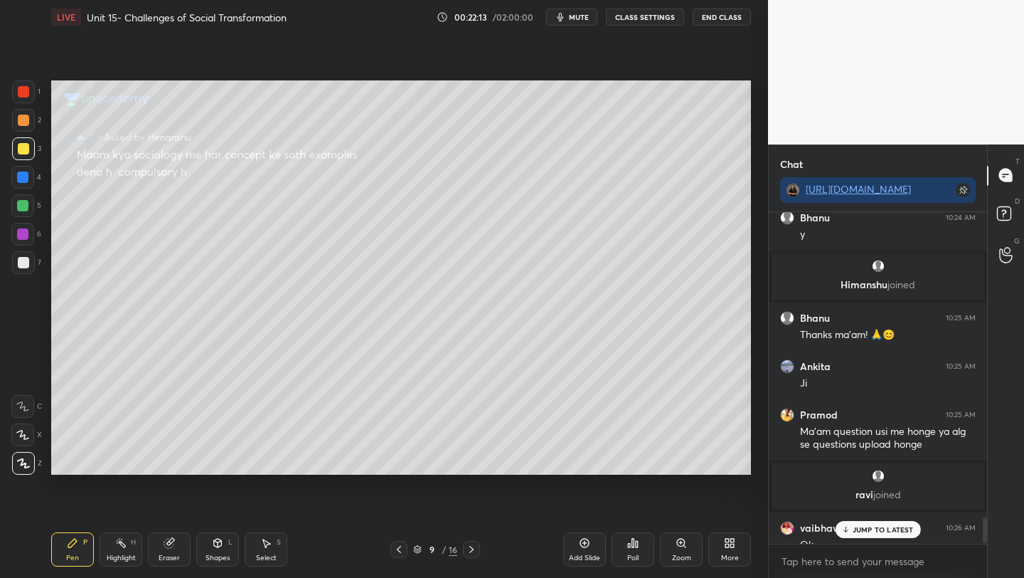
scroll to position [3899, 0]
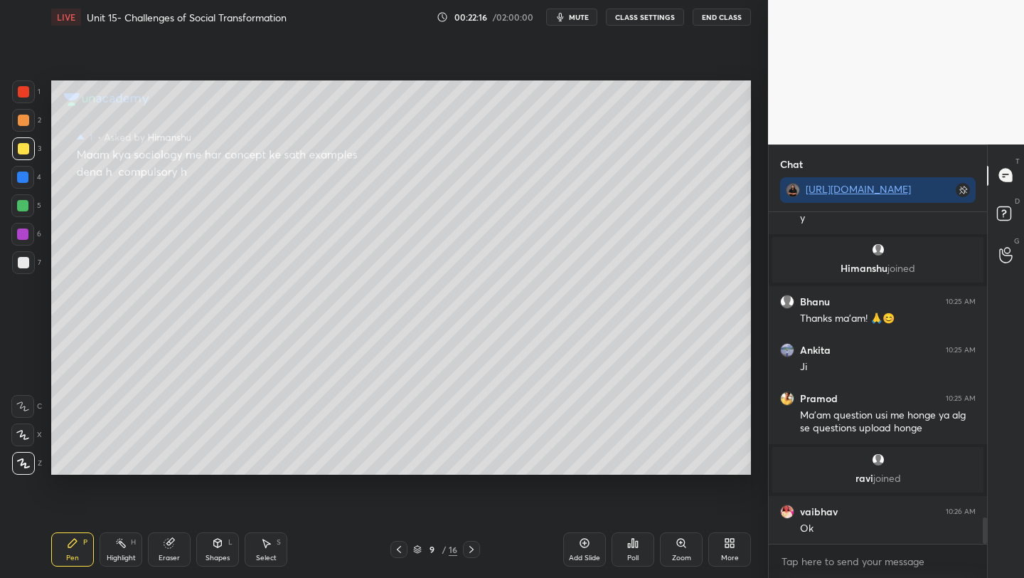
drag, startPoint x: 26, startPoint y: 124, endPoint x: 35, endPoint y: 140, distance: 18.2
click at [26, 127] on div at bounding box center [23, 120] width 23 height 23
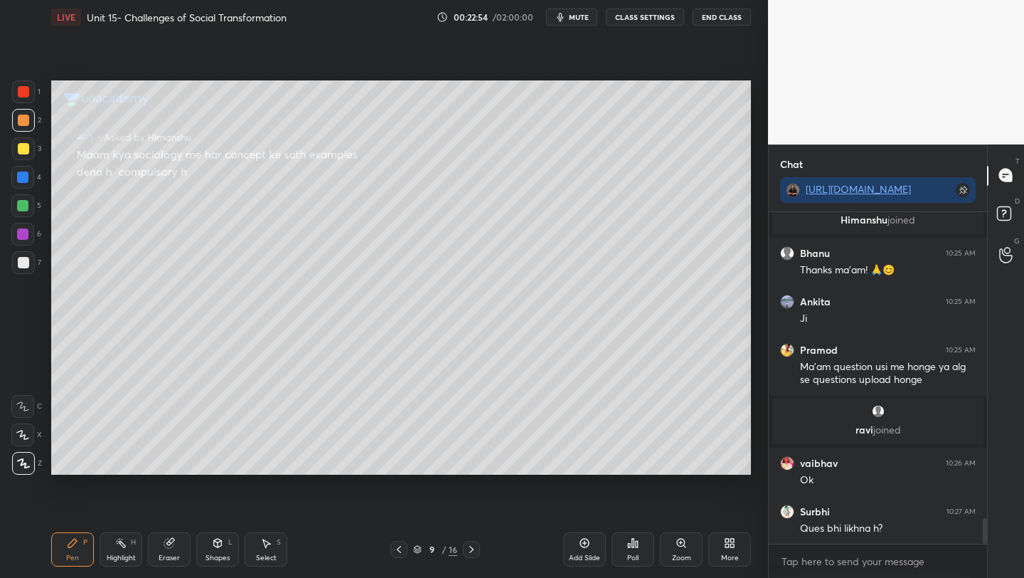
click at [25, 147] on div at bounding box center [23, 148] width 11 height 11
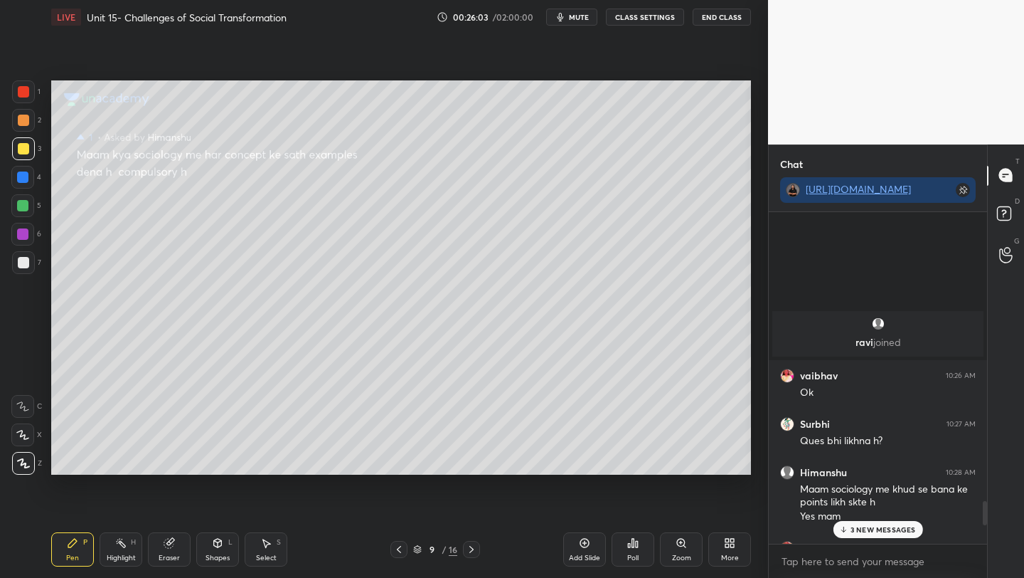
scroll to position [4484, 0]
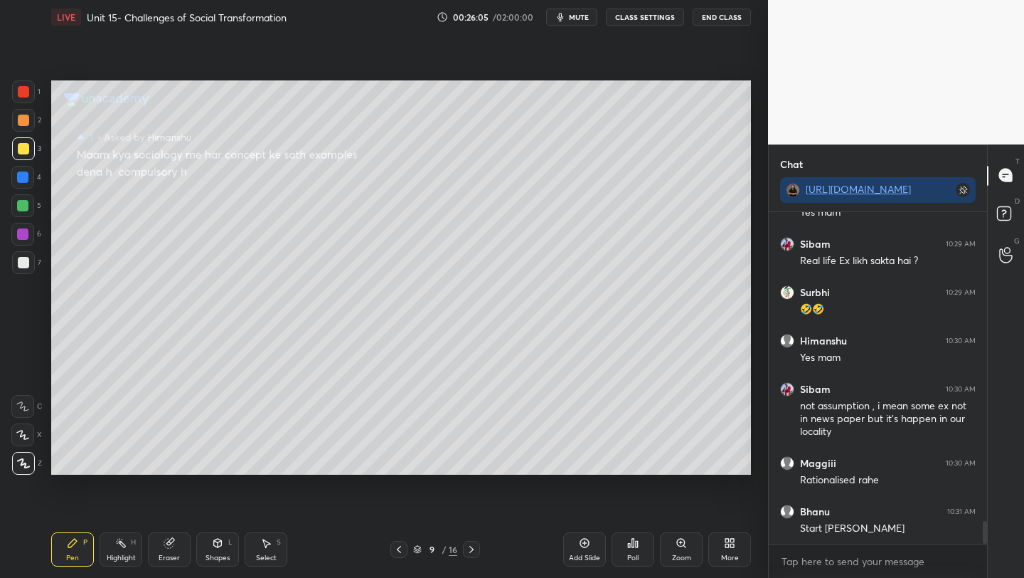
click at [400, 548] on icon at bounding box center [398, 548] width 11 height 11
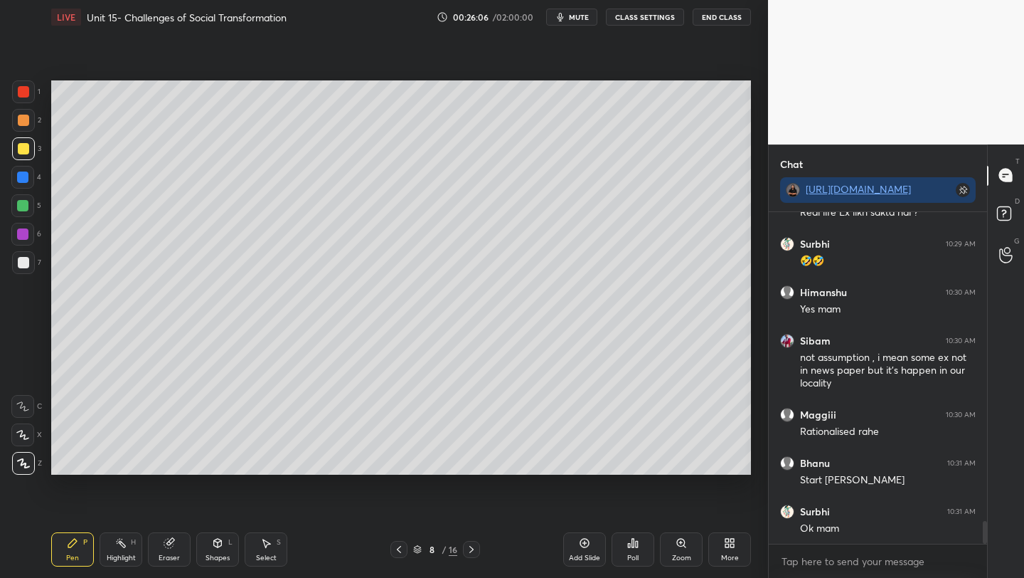
click at [409, 556] on div "8 / 16" at bounding box center [436, 549] width 90 height 17
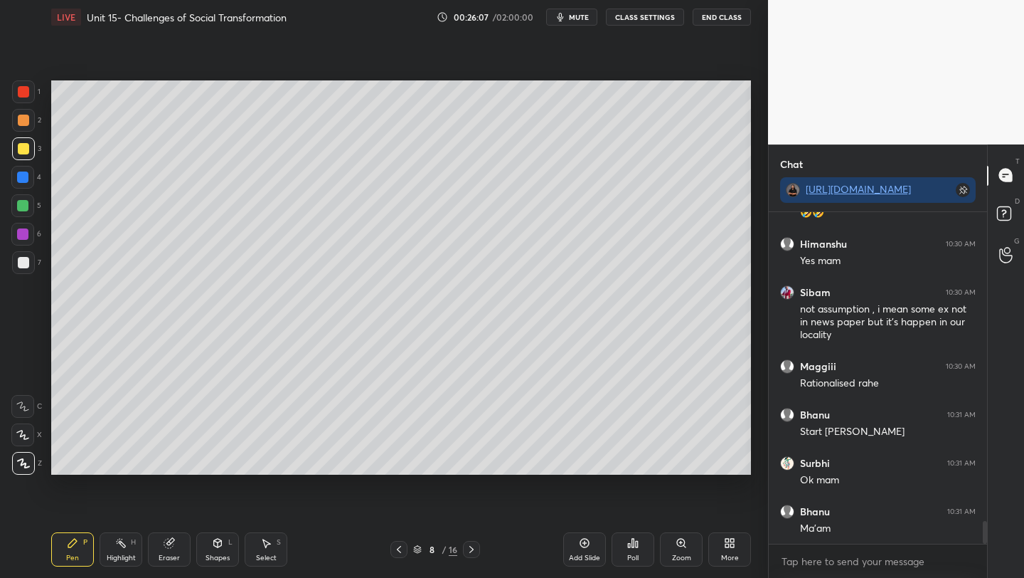
click at [396, 552] on icon at bounding box center [398, 548] width 11 height 11
click at [398, 551] on icon at bounding box center [398, 548] width 11 height 11
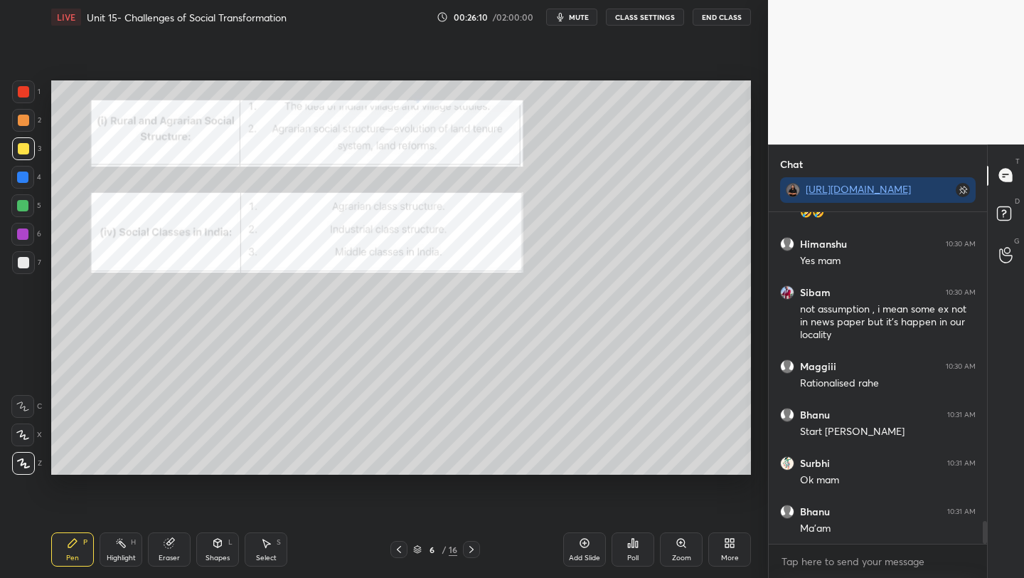
click at [398, 551] on icon at bounding box center [398, 548] width 11 height 11
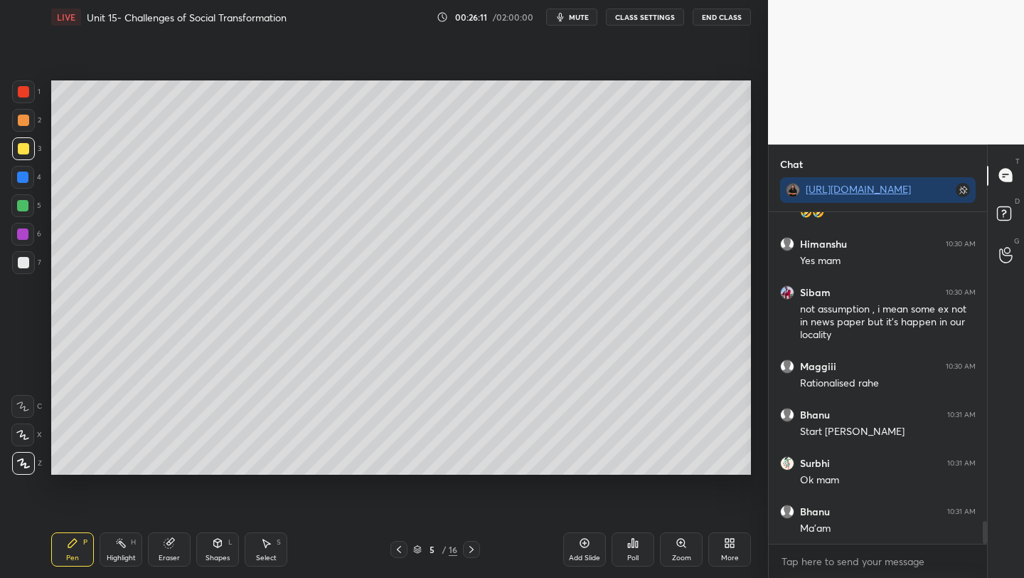
click at [397, 550] on icon at bounding box center [398, 548] width 11 height 11
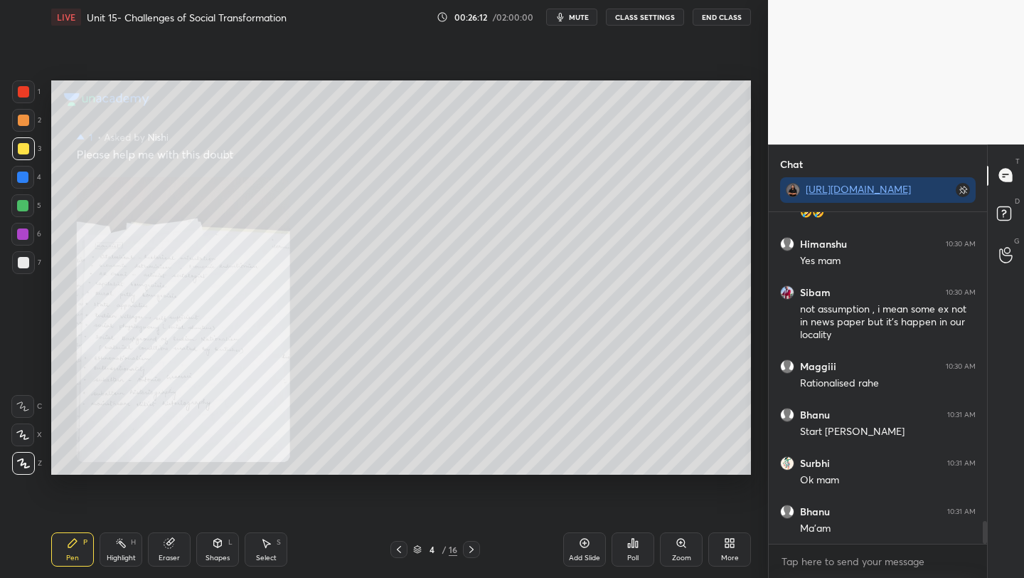
click at [396, 551] on icon at bounding box center [398, 548] width 11 height 11
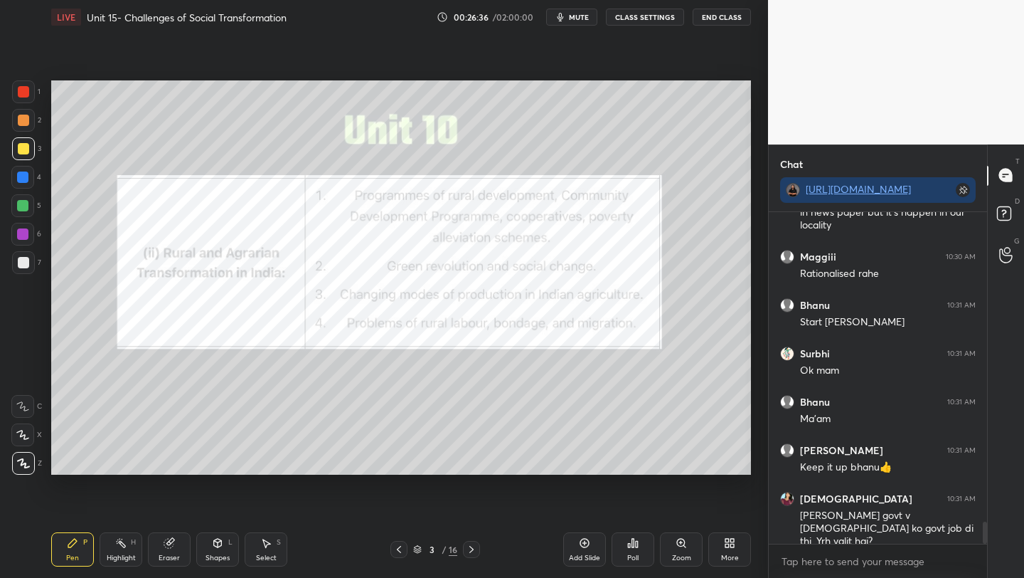
scroll to position [4704, 0]
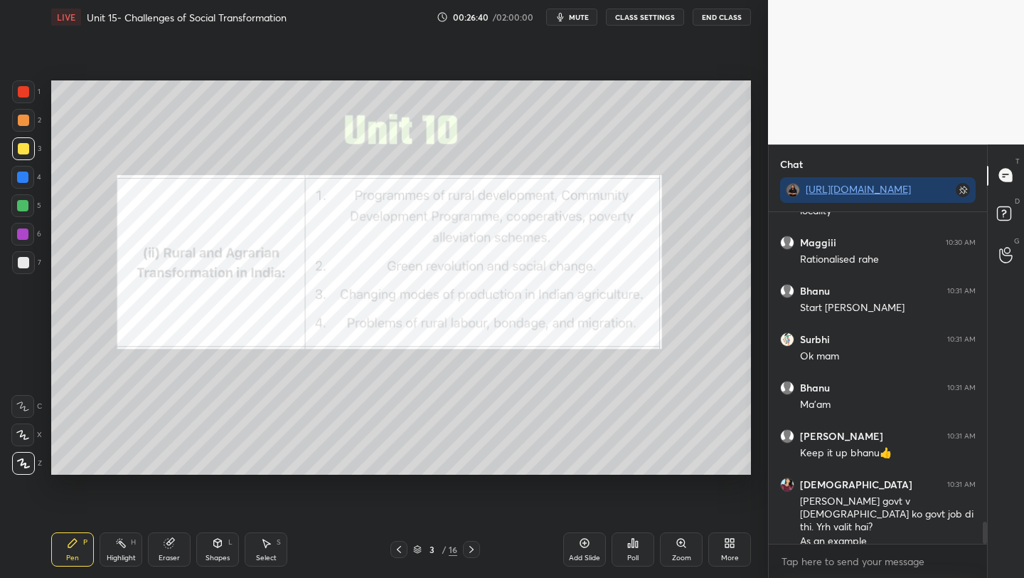
click at [469, 550] on icon at bounding box center [471, 548] width 11 height 11
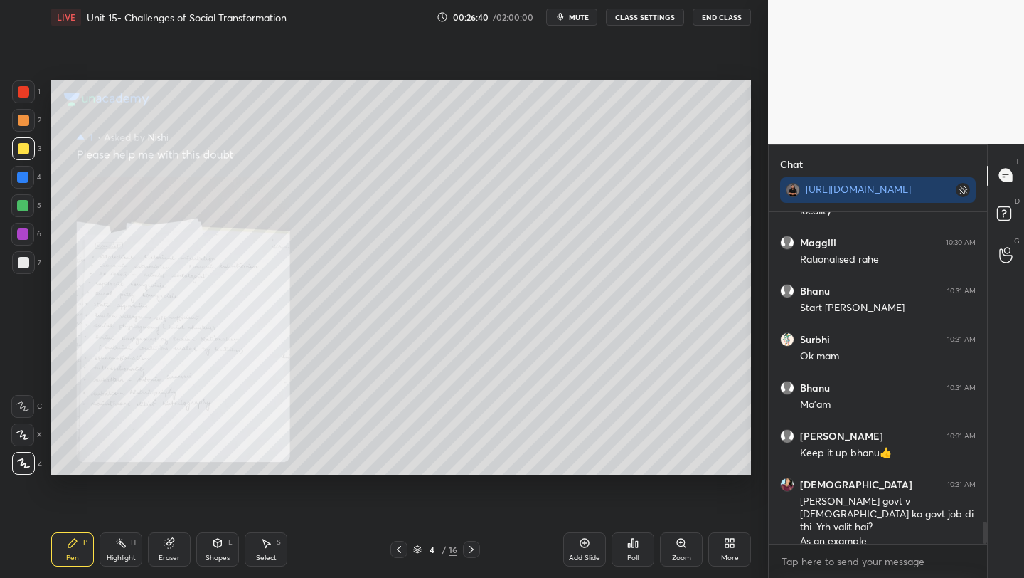
click at [471, 551] on icon at bounding box center [471, 548] width 11 height 11
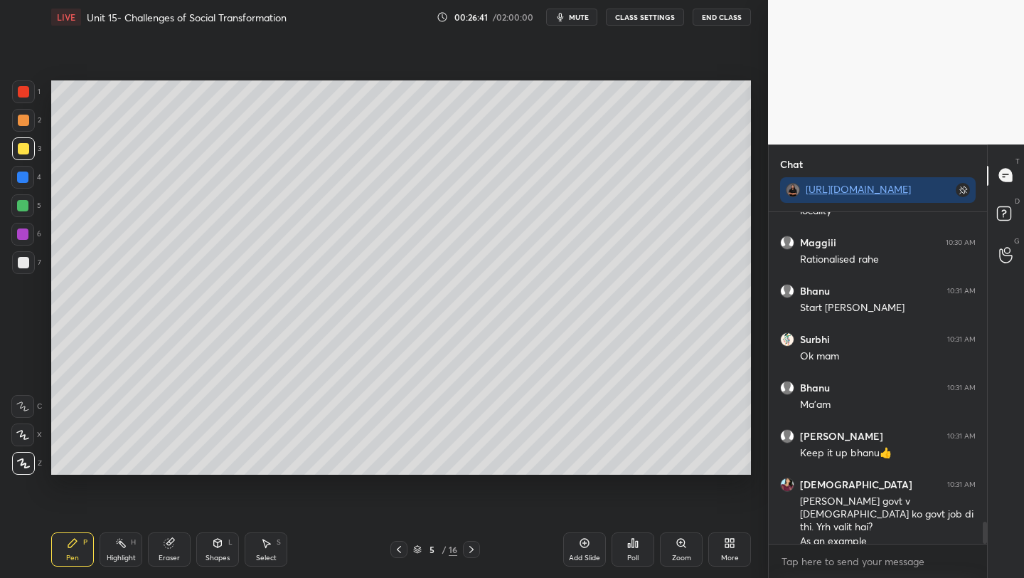
click at [470, 551] on icon at bounding box center [471, 549] width 4 height 7
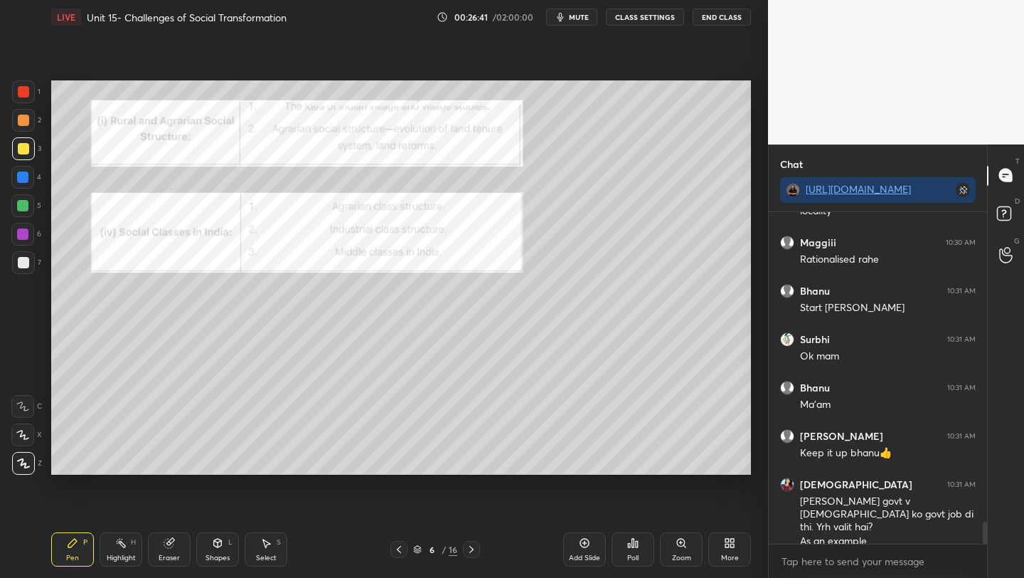
click at [469, 553] on icon at bounding box center [471, 548] width 11 height 11
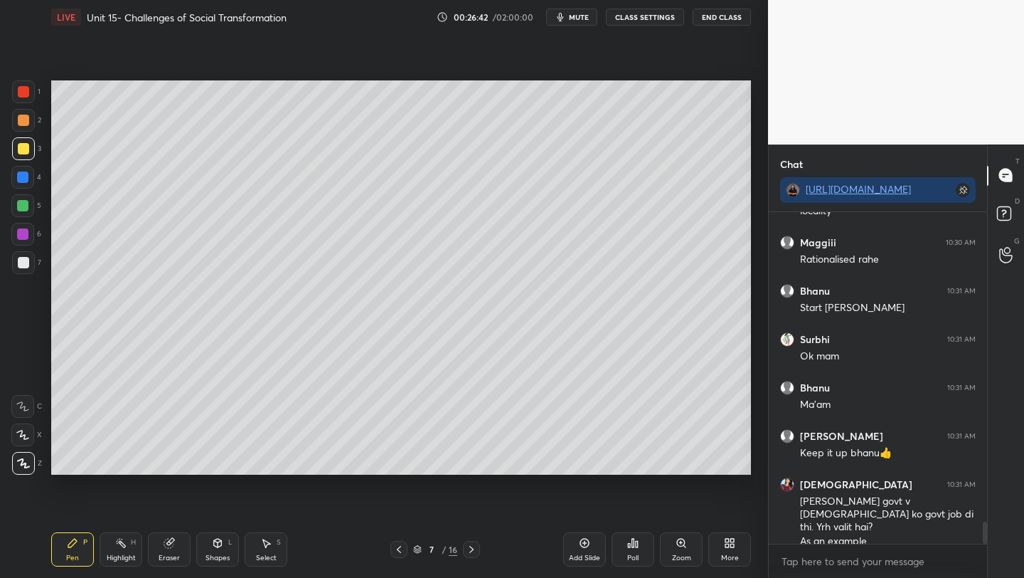
click at [467, 552] on icon at bounding box center [471, 548] width 11 height 11
click at [466, 552] on icon at bounding box center [471, 548] width 11 height 11
click at [466, 553] on icon at bounding box center [471, 548] width 11 height 11
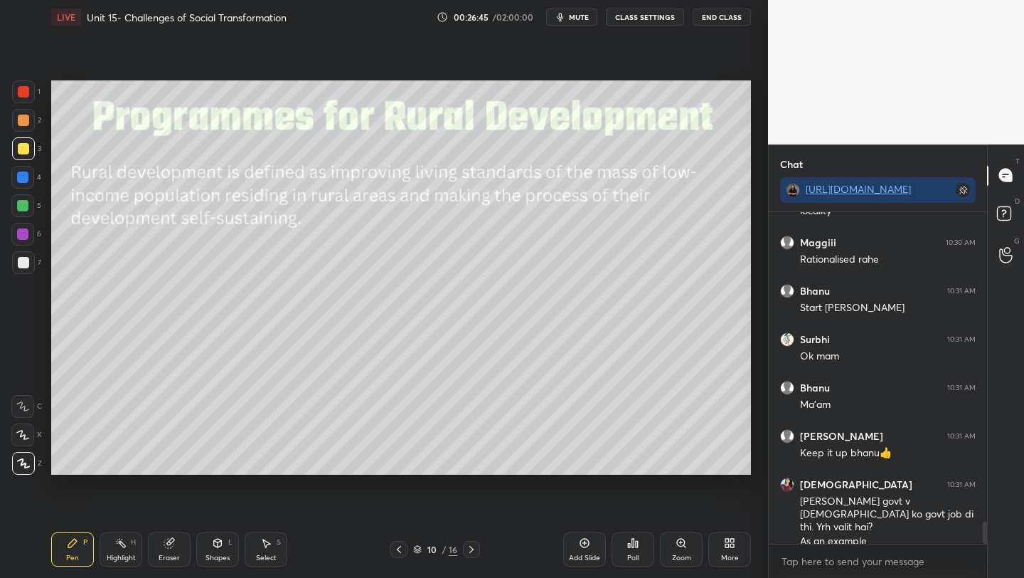
scroll to position [4752, 0]
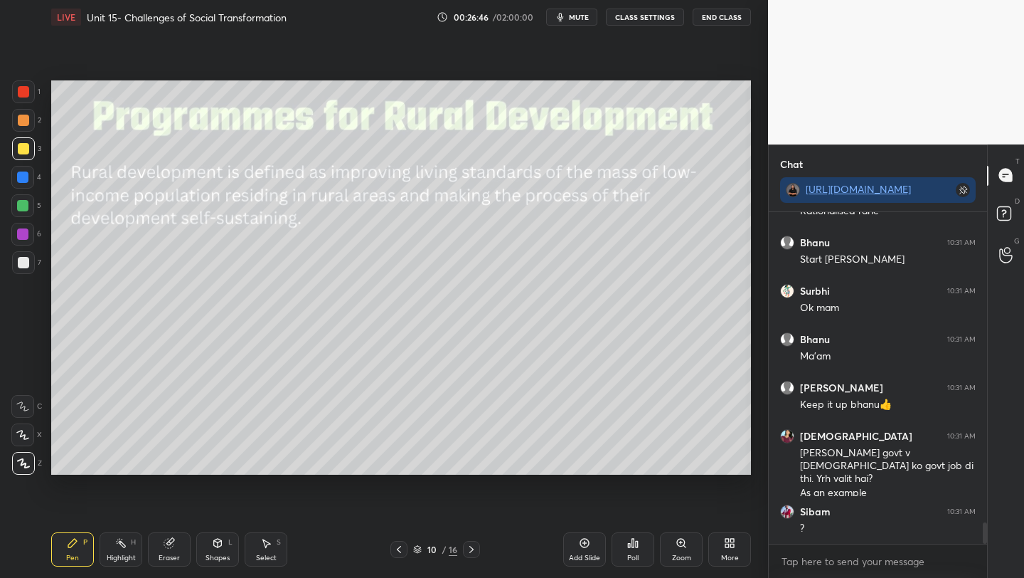
drag, startPoint x: 21, startPoint y: 87, endPoint x: 38, endPoint y: 99, distance: 20.9
click at [20, 87] on div at bounding box center [23, 91] width 11 height 11
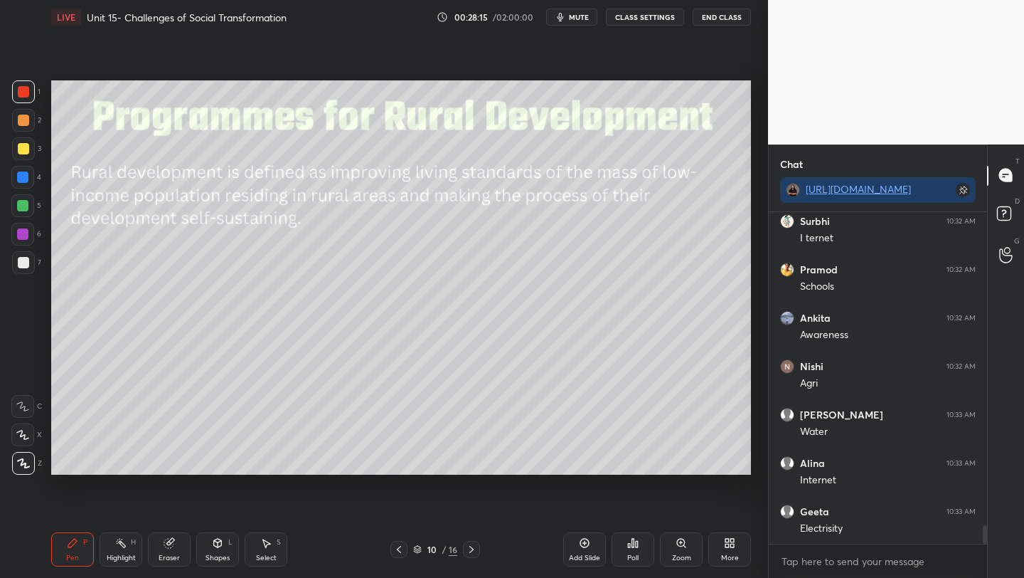
scroll to position [5649, 0]
drag, startPoint x: 21, startPoint y: 146, endPoint x: 32, endPoint y: 154, distance: 13.8
click at [21, 146] on div at bounding box center [23, 148] width 11 height 11
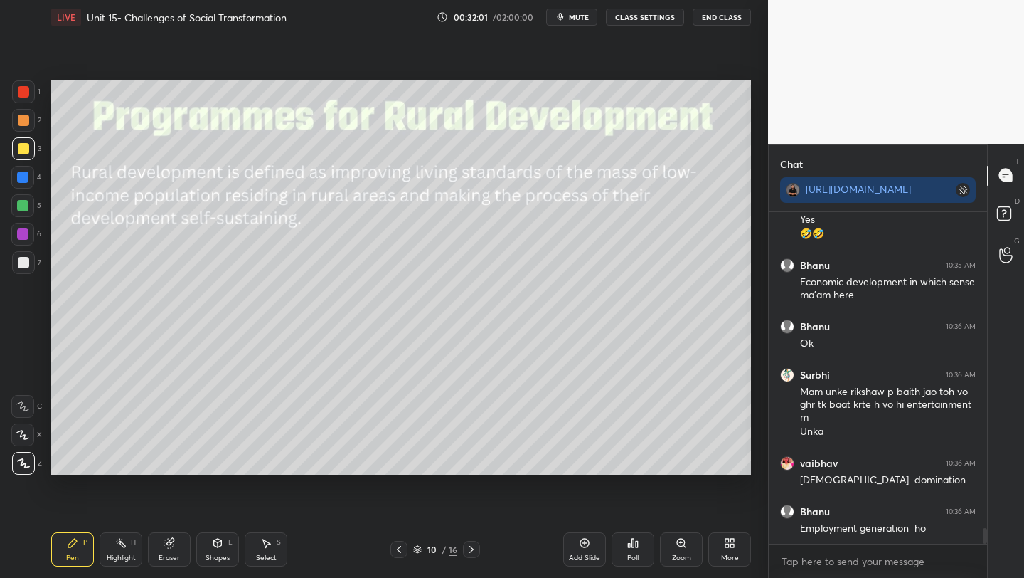
scroll to position [6697, 0]
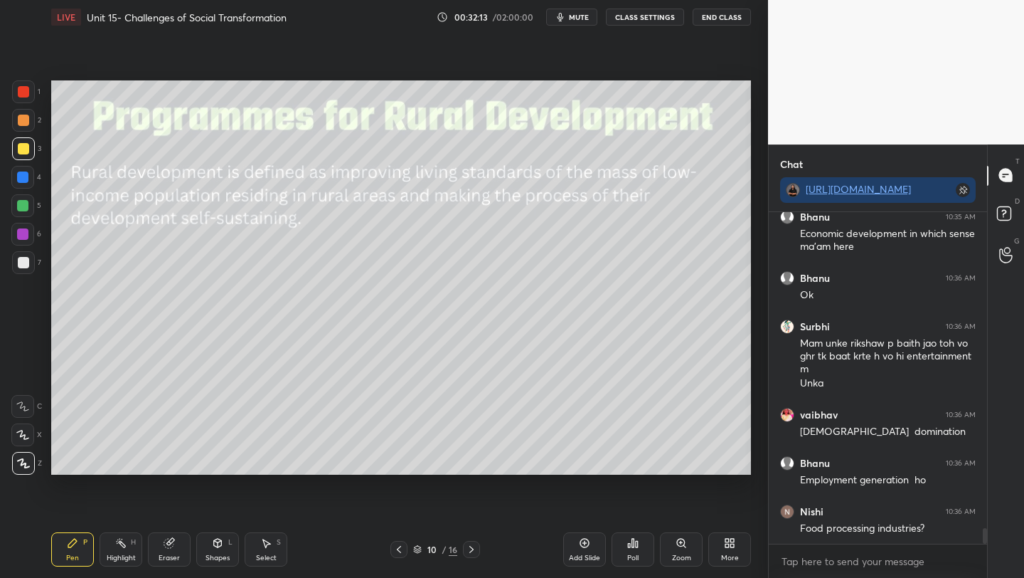
click at [587, 547] on icon at bounding box center [584, 542] width 11 height 11
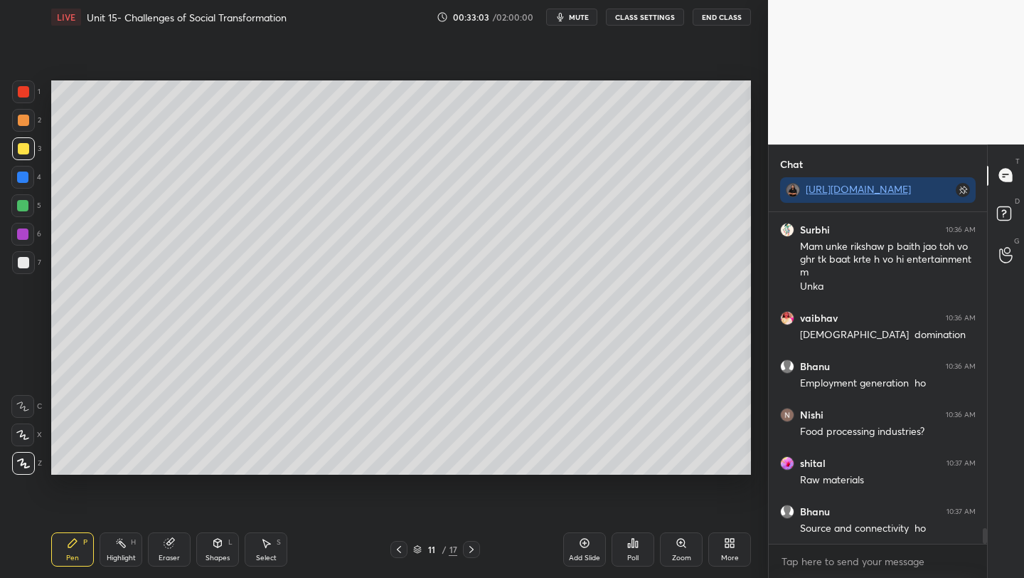
scroll to position [6842, 0]
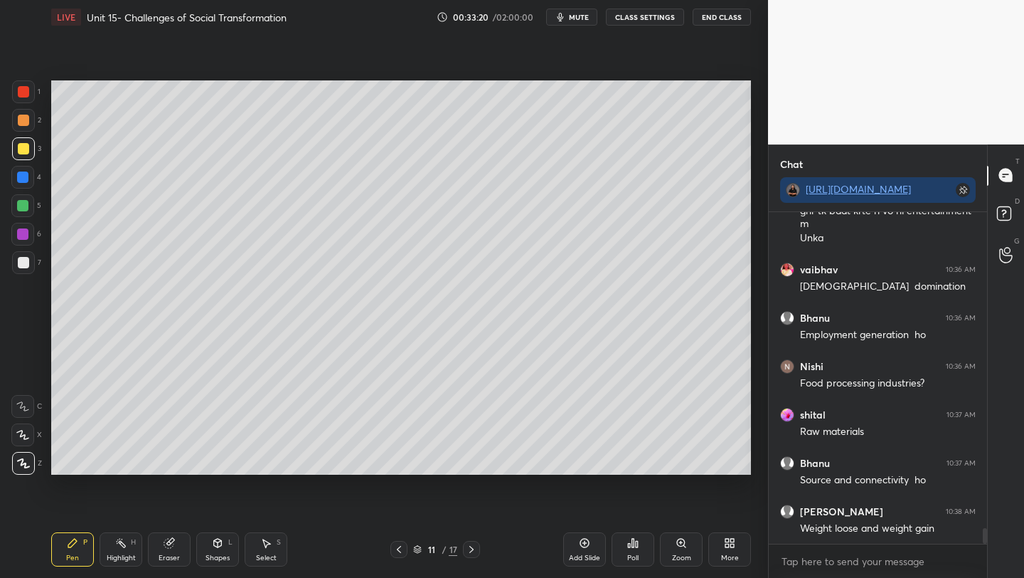
click at [399, 553] on icon at bounding box center [398, 548] width 11 height 11
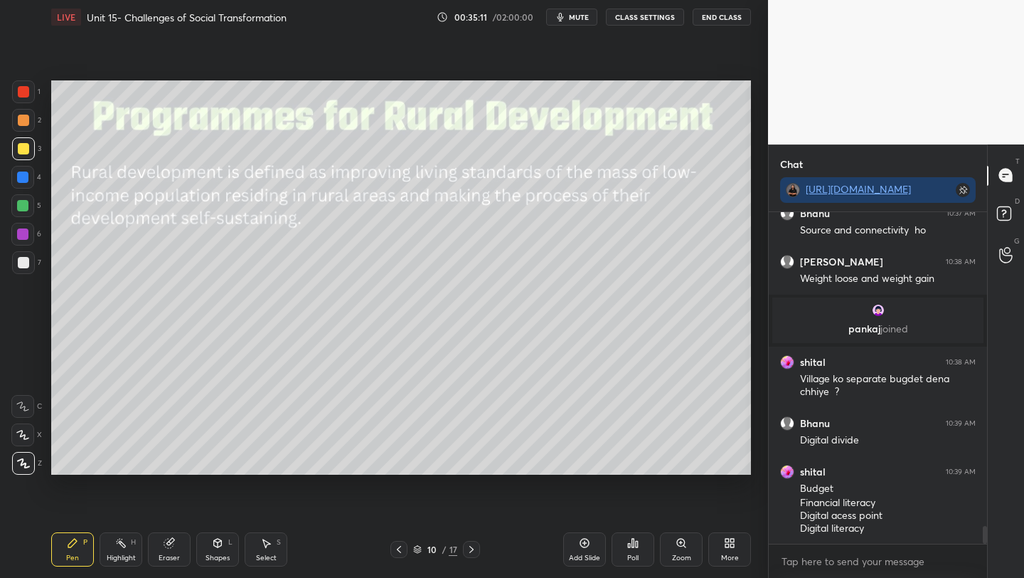
scroll to position [5849, 0]
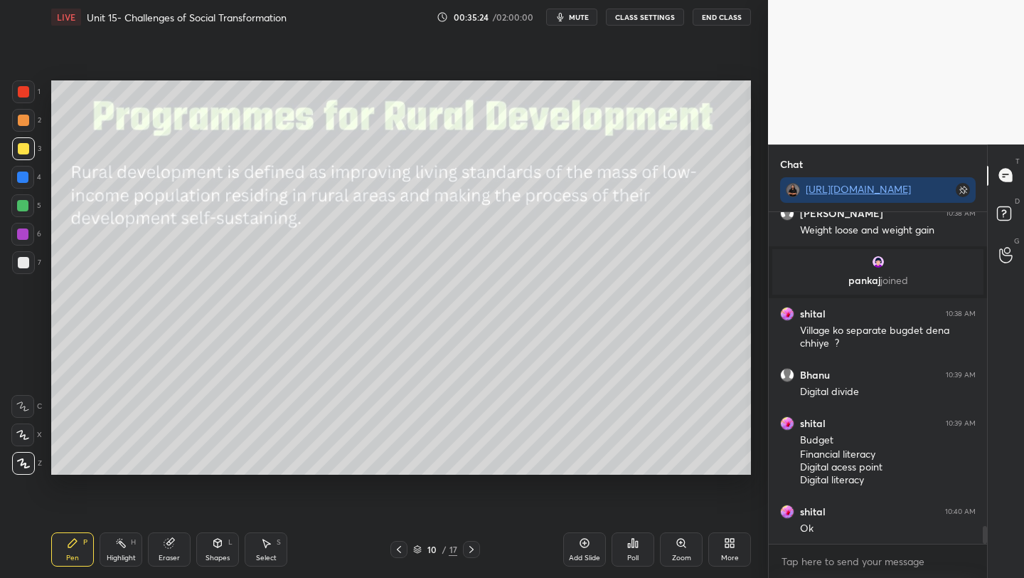
click at [472, 548] on icon at bounding box center [471, 548] width 11 height 11
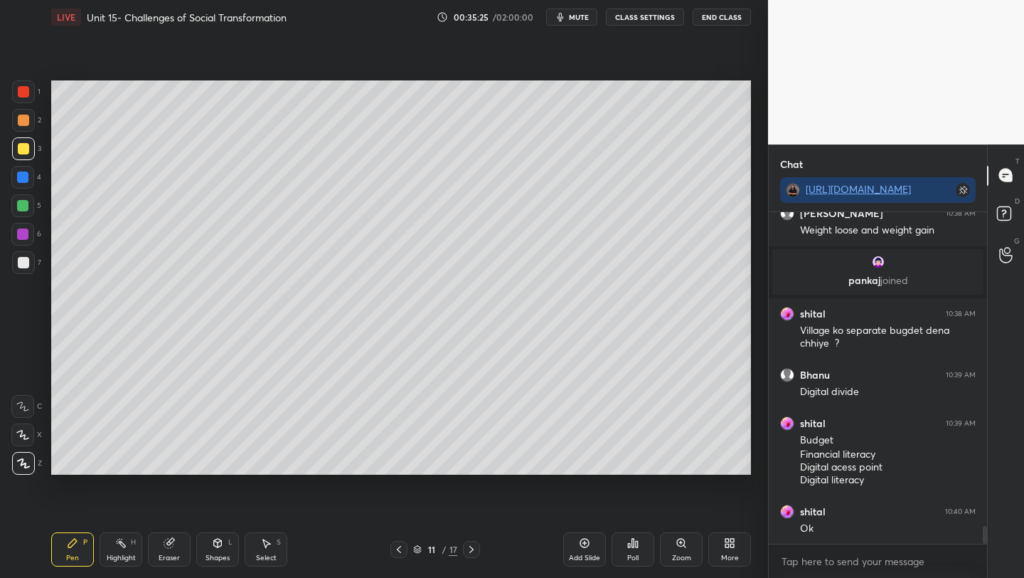
click at [474, 549] on icon at bounding box center [471, 548] width 11 height 11
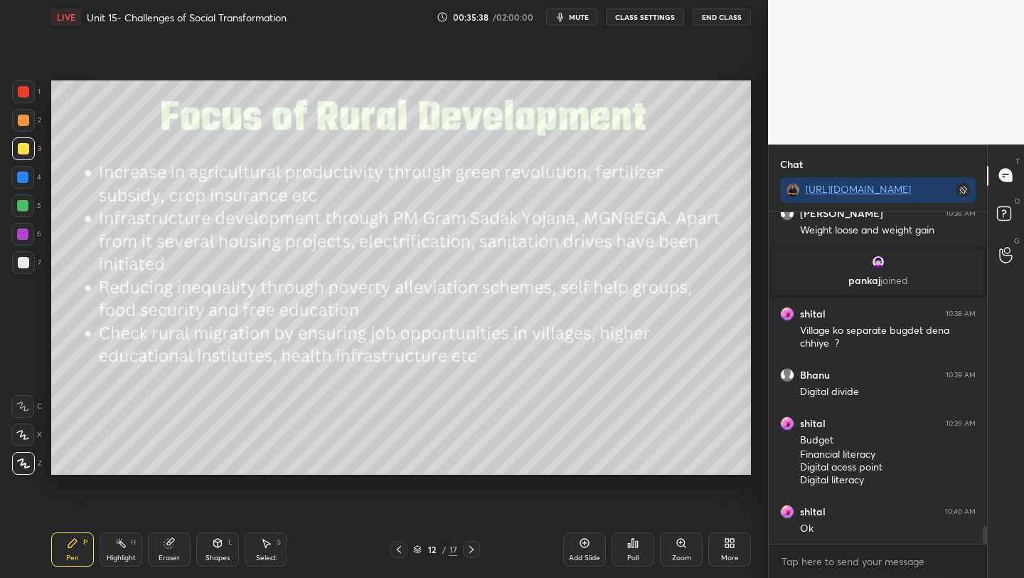
click at [21, 90] on div at bounding box center [23, 91] width 11 height 11
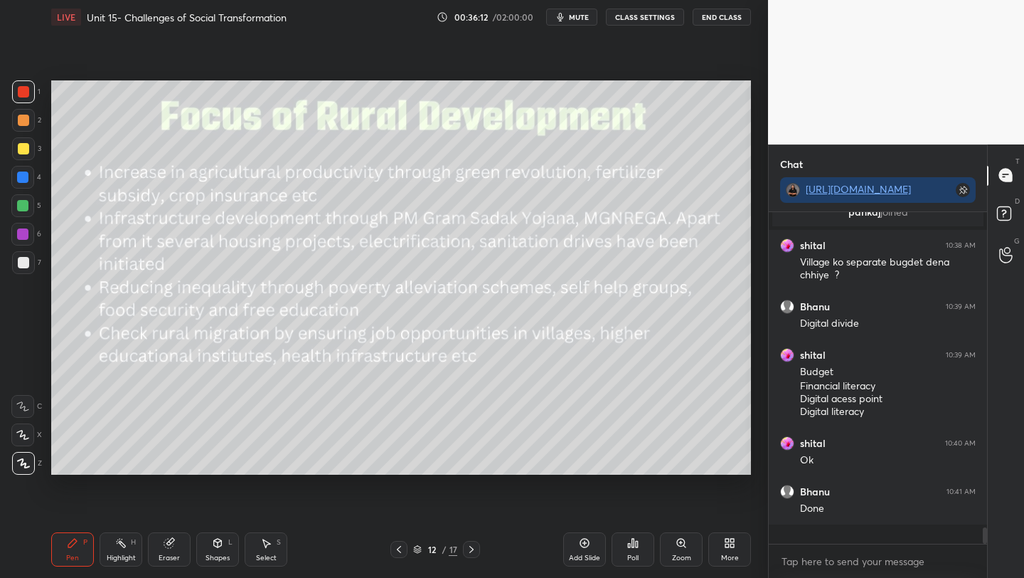
scroll to position [5897, 0]
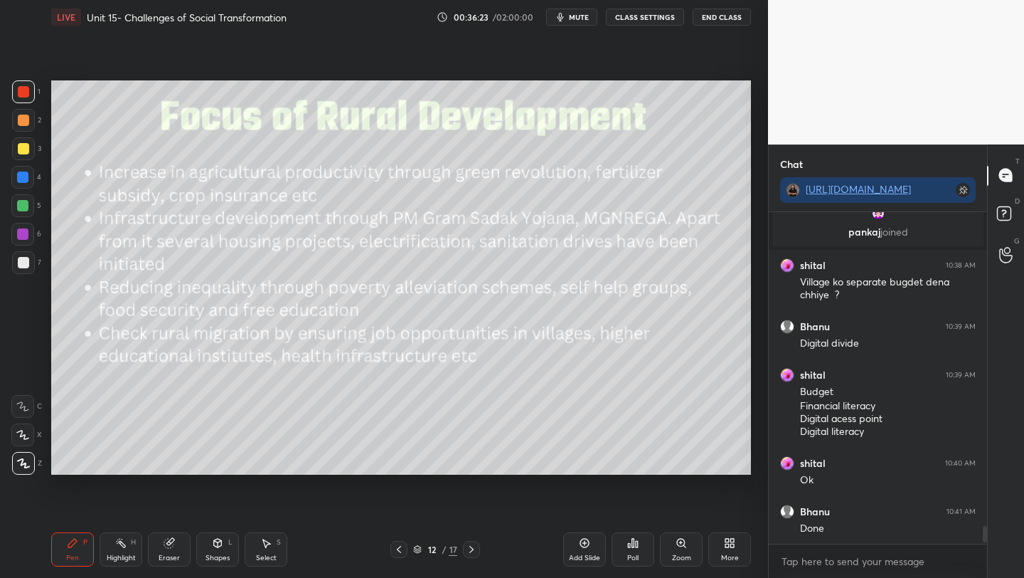
click at [630, 548] on div "Poll" at bounding box center [633, 549] width 43 height 34
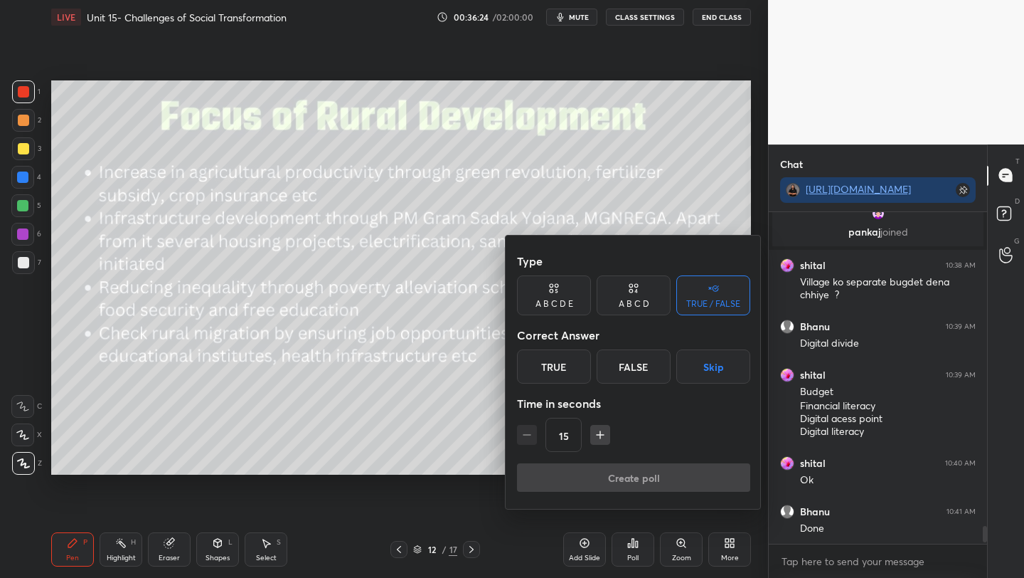
drag, startPoint x: 538, startPoint y: 375, endPoint x: 545, endPoint y: 388, distance: 14.3
click at [538, 376] on div "True" at bounding box center [554, 366] width 74 height 34
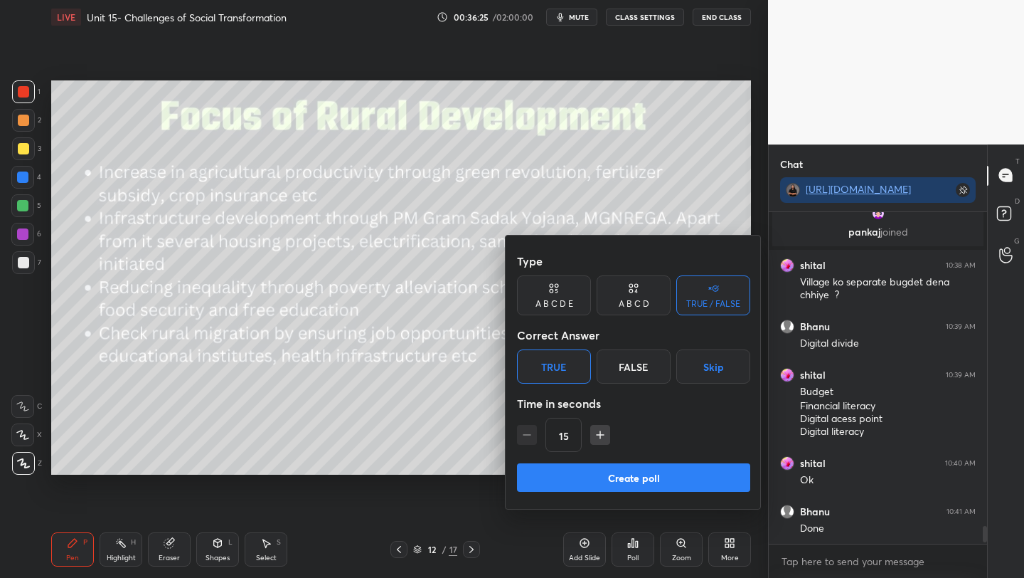
click at [607, 474] on button "Create poll" at bounding box center [633, 477] width 233 height 28
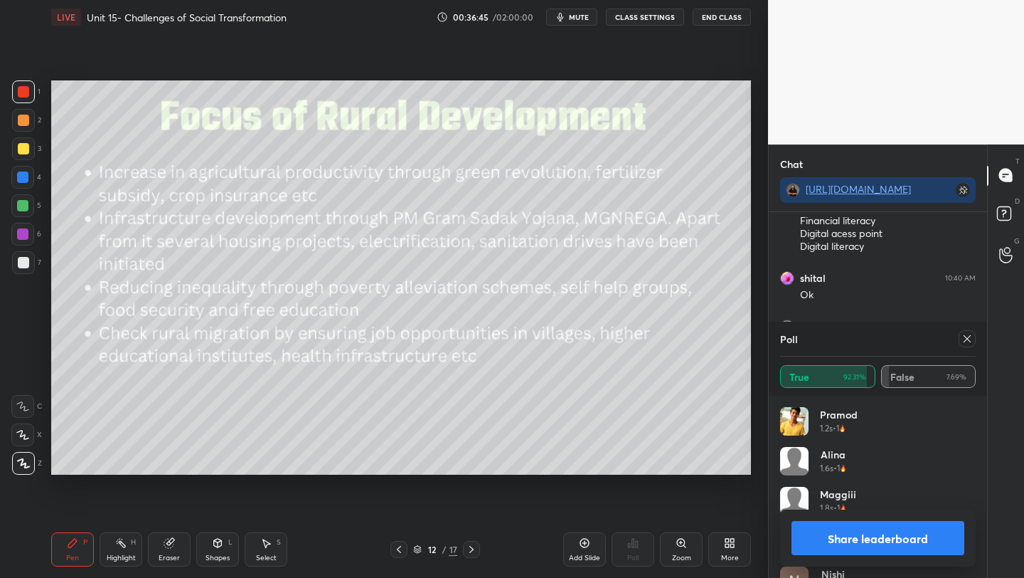
scroll to position [307, 0]
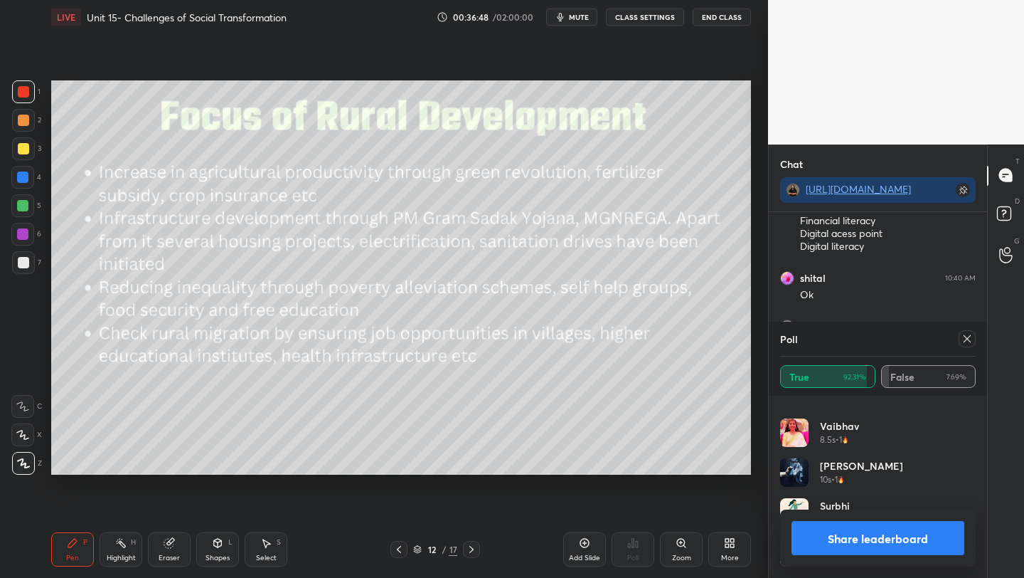
click at [970, 331] on div at bounding box center [967, 338] width 17 height 17
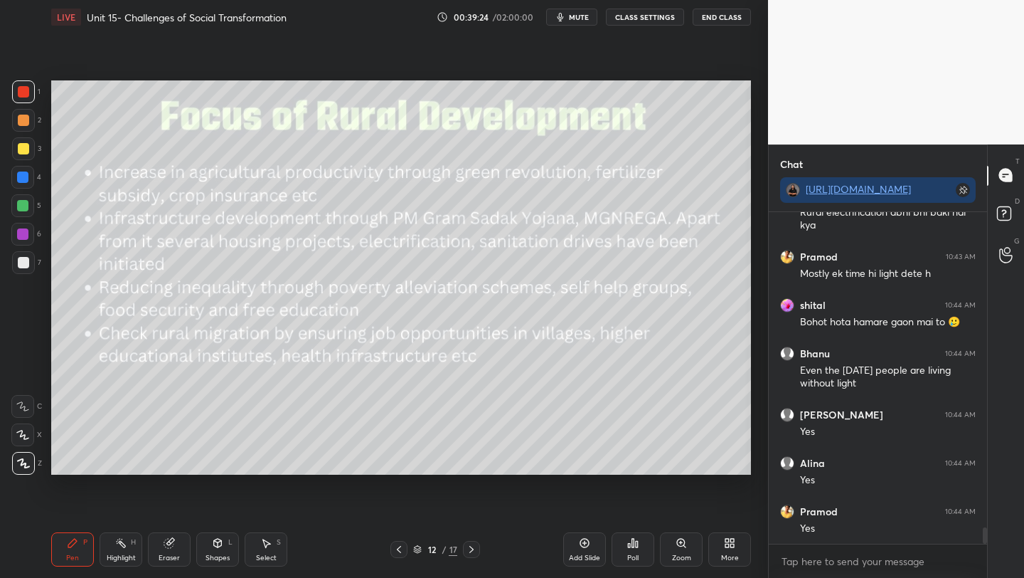
scroll to position [6517, 0]
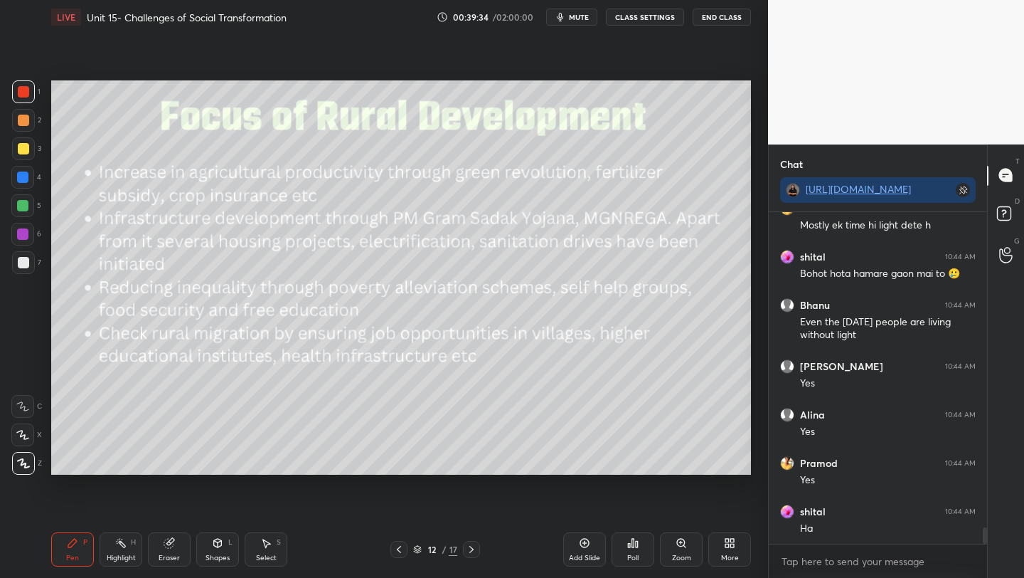
click at [24, 267] on div at bounding box center [23, 262] width 11 height 11
click at [20, 149] on div at bounding box center [23, 148] width 11 height 11
click at [470, 551] on icon at bounding box center [471, 548] width 11 height 11
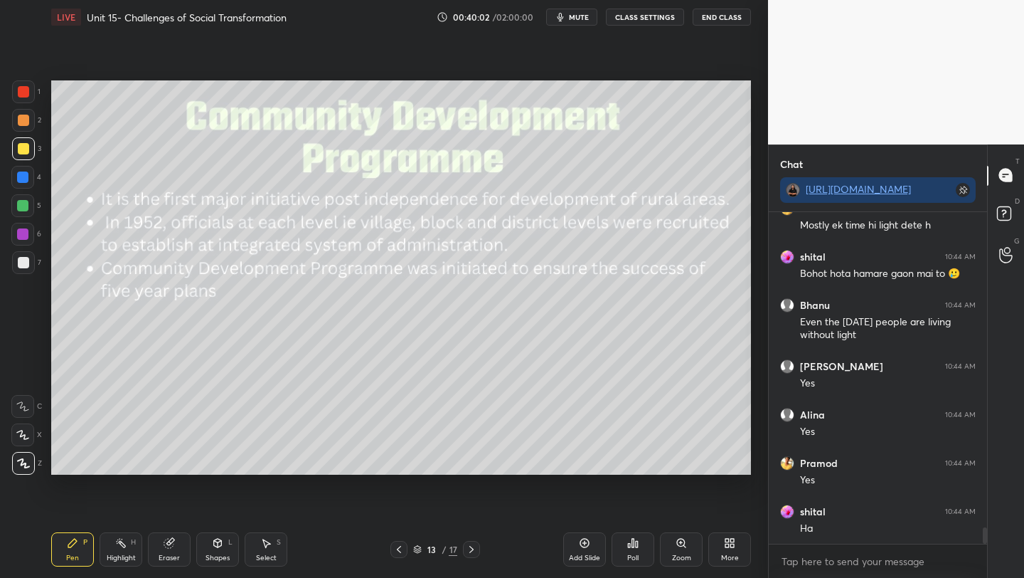
drag, startPoint x: 26, startPoint y: 145, endPoint x: 33, endPoint y: 149, distance: 7.3
click at [26, 145] on div at bounding box center [23, 148] width 11 height 11
click at [577, 524] on div "Add Slide Poll Zoom More" at bounding box center [657, 549] width 188 height 80
click at [587, 563] on div "Add Slide" at bounding box center [584, 549] width 43 height 34
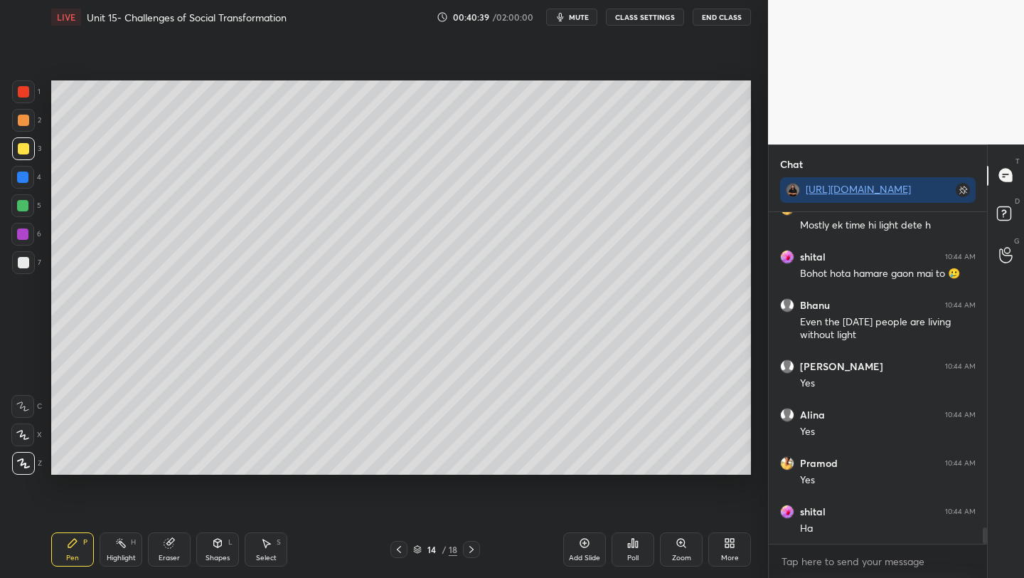
click at [752, 307] on div "Setting up your live class Poll for secs No correct answer Start poll" at bounding box center [401, 277] width 711 height 487
click at [22, 206] on div at bounding box center [22, 205] width 11 height 11
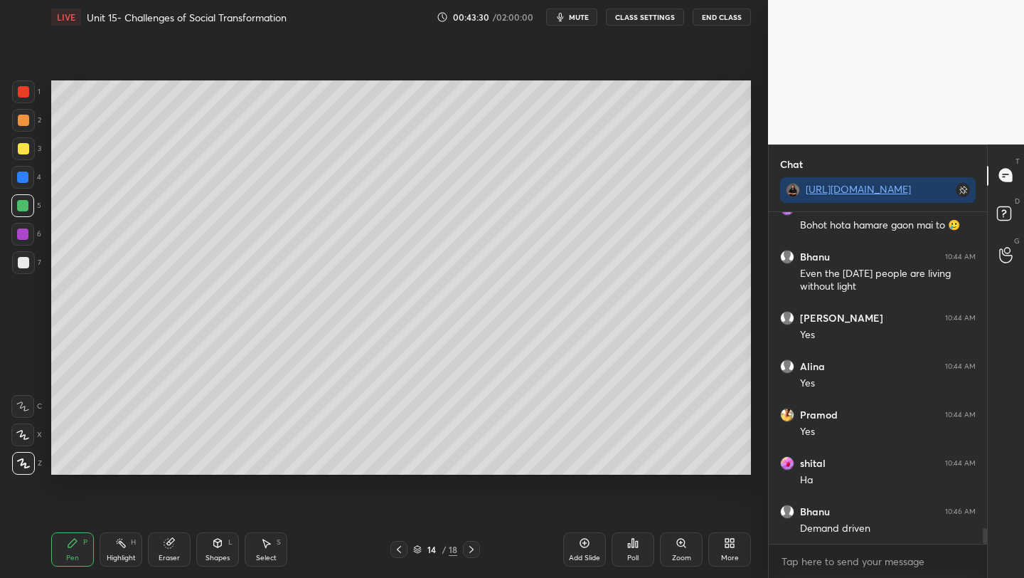
click at [585, 543] on icon at bounding box center [585, 543] width 4 height 4
click at [139, 474] on div "Setting up your live class Poll for secs No correct answer Start poll" at bounding box center [401, 277] width 711 height 487
drag, startPoint x: 22, startPoint y: 260, endPoint x: 32, endPoint y: 258, distance: 10.2
click at [23, 260] on div at bounding box center [23, 262] width 11 height 11
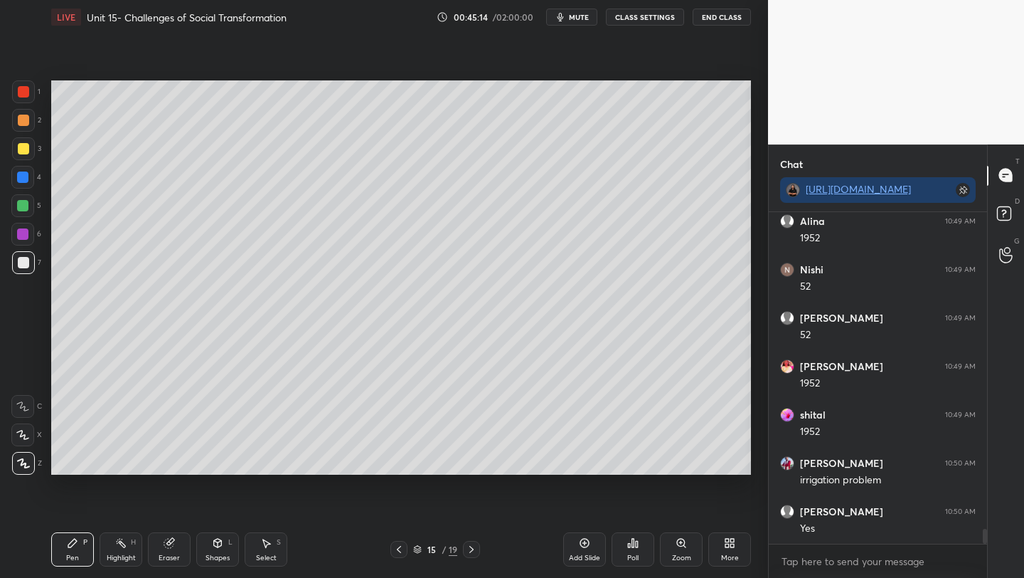
scroll to position [7001, 0]
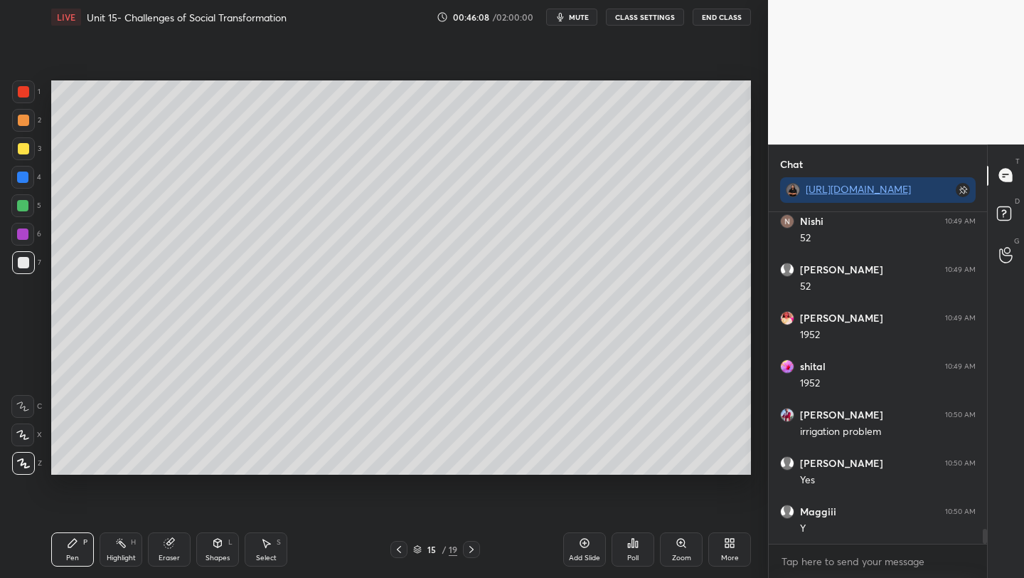
click at [21, 147] on div at bounding box center [23, 148] width 11 height 11
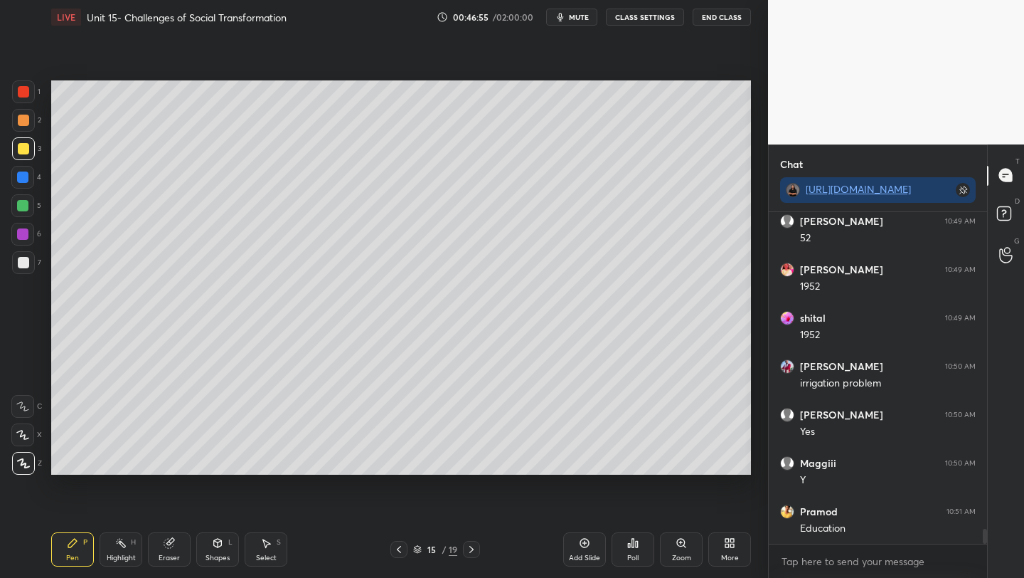
click at [579, 551] on div "Add Slide" at bounding box center [584, 549] width 43 height 34
click at [22, 197] on div "1 2 3 4 5 6 7 C X Z C X Z E E Erase all H H LIVE Unit 15- Challenges of Social …" at bounding box center [378, 289] width 757 height 578
drag, startPoint x: 21, startPoint y: 264, endPoint x: 43, endPoint y: 272, distance: 23.6
click at [21, 264] on div at bounding box center [23, 262] width 11 height 11
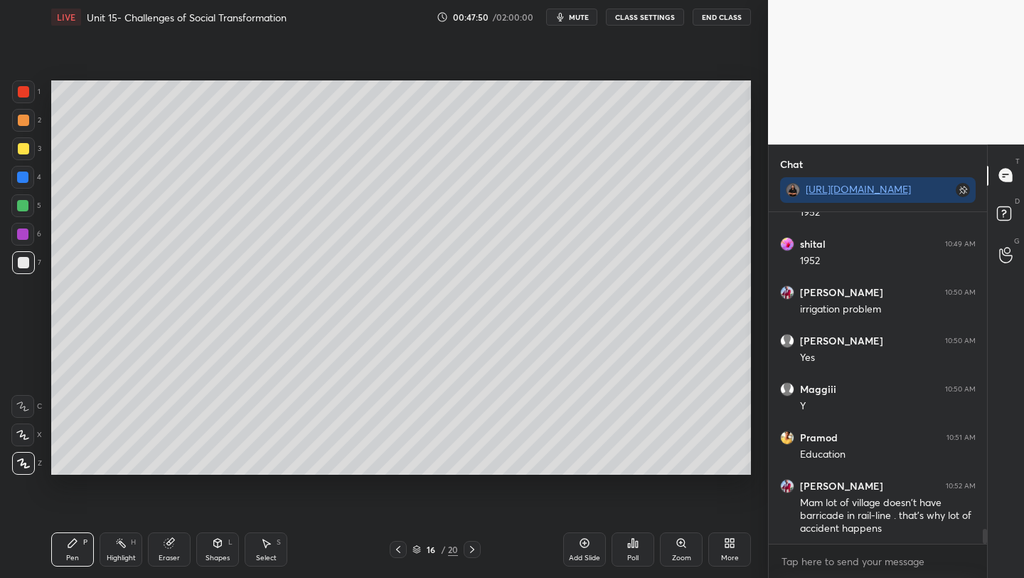
click at [415, 477] on div "Setting up your live class Poll for secs No correct answer Start poll" at bounding box center [401, 277] width 711 height 487
click at [503, 476] on div "Setting up your live class Poll for secs No correct answer Start poll" at bounding box center [401, 277] width 711 height 487
click at [512, 476] on div "Setting up your live class Poll for secs No correct answer Start poll" at bounding box center [401, 277] width 711 height 487
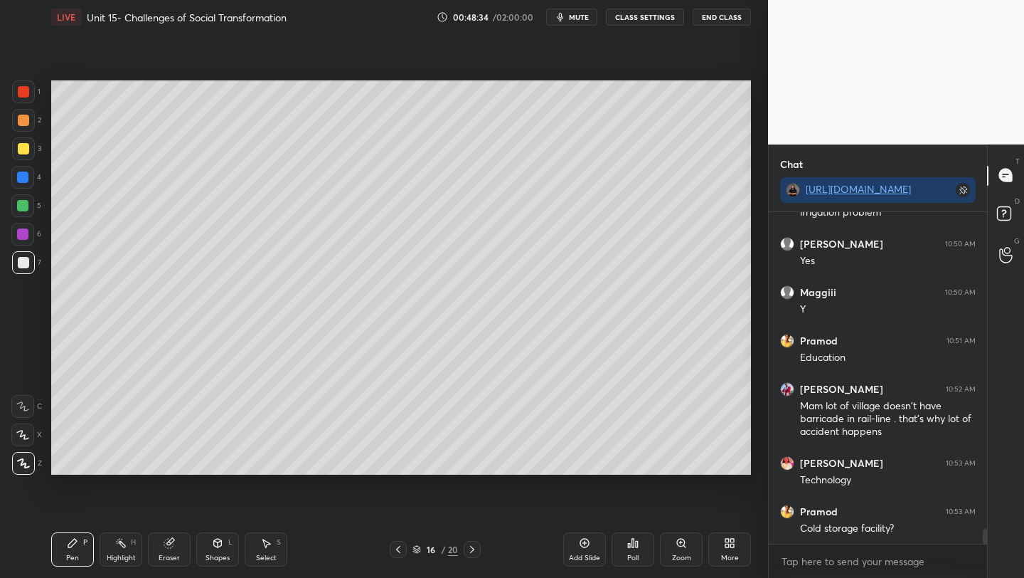
scroll to position [7268, 0]
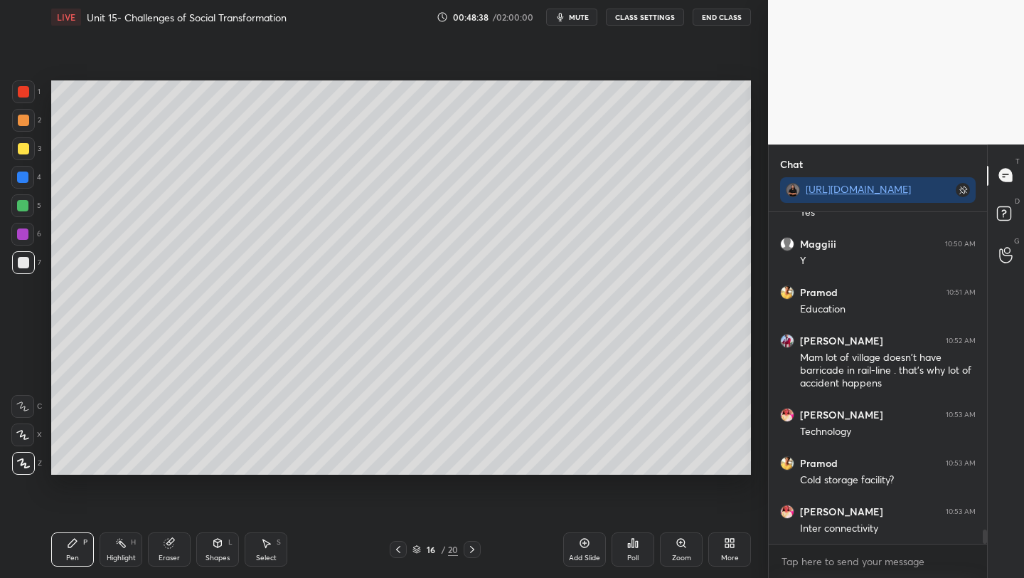
click at [499, 480] on div "Setting up your live class Poll for secs No correct answer Start poll" at bounding box center [401, 277] width 711 height 487
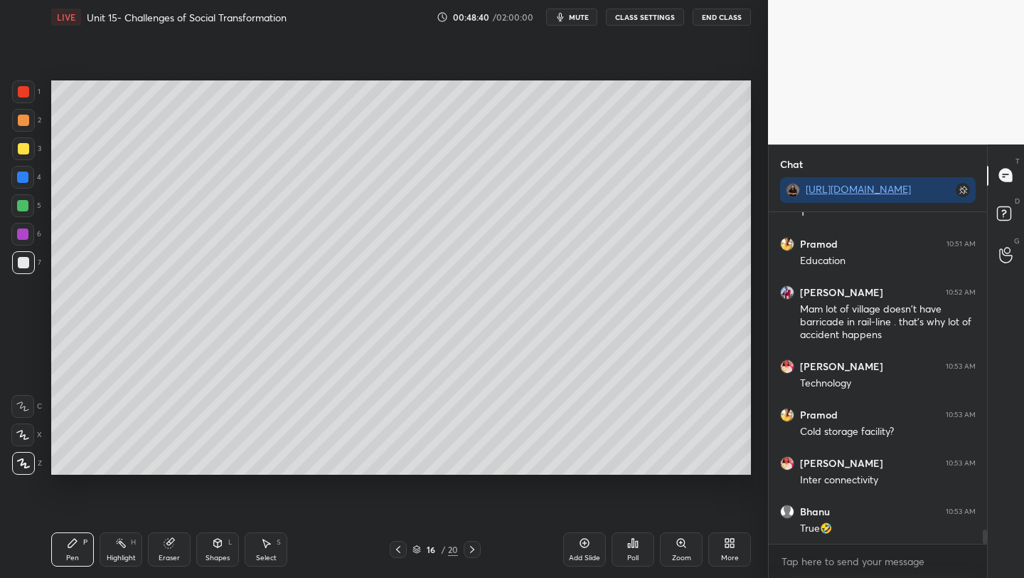
scroll to position [7365, 0]
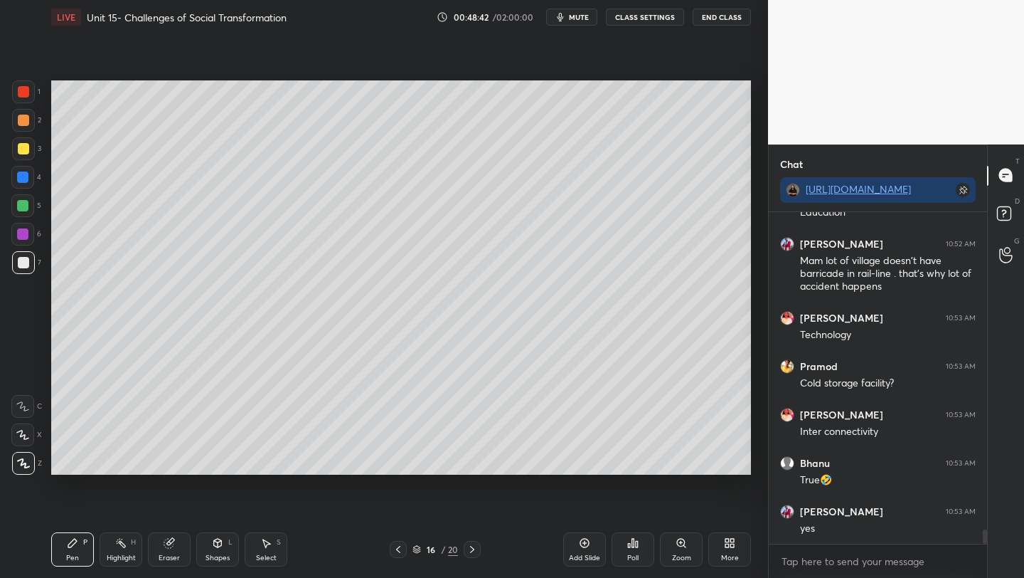
click at [511, 475] on div "Setting up your live class Poll for secs No correct answer Start poll" at bounding box center [401, 277] width 711 height 487
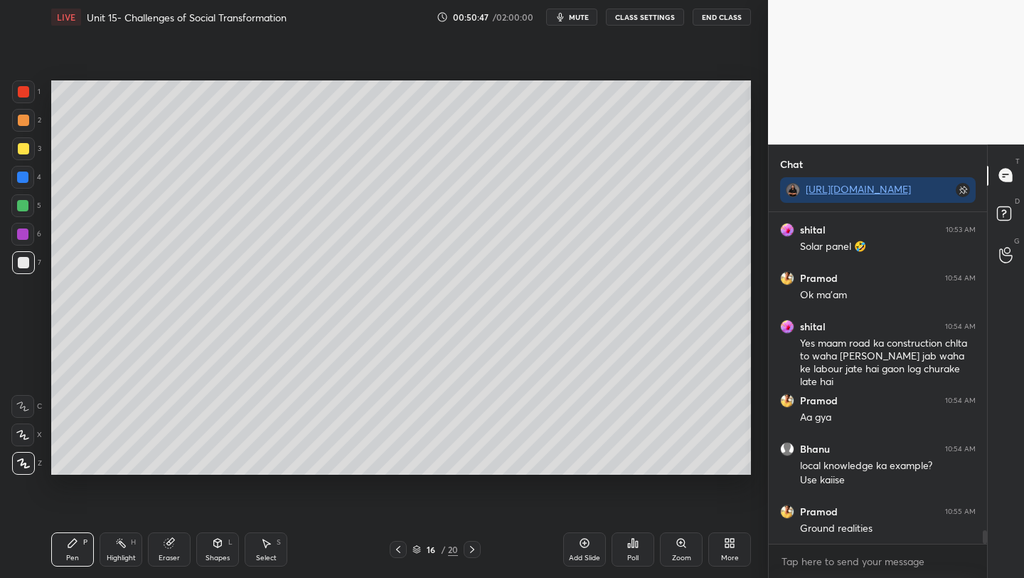
scroll to position [7744, 0]
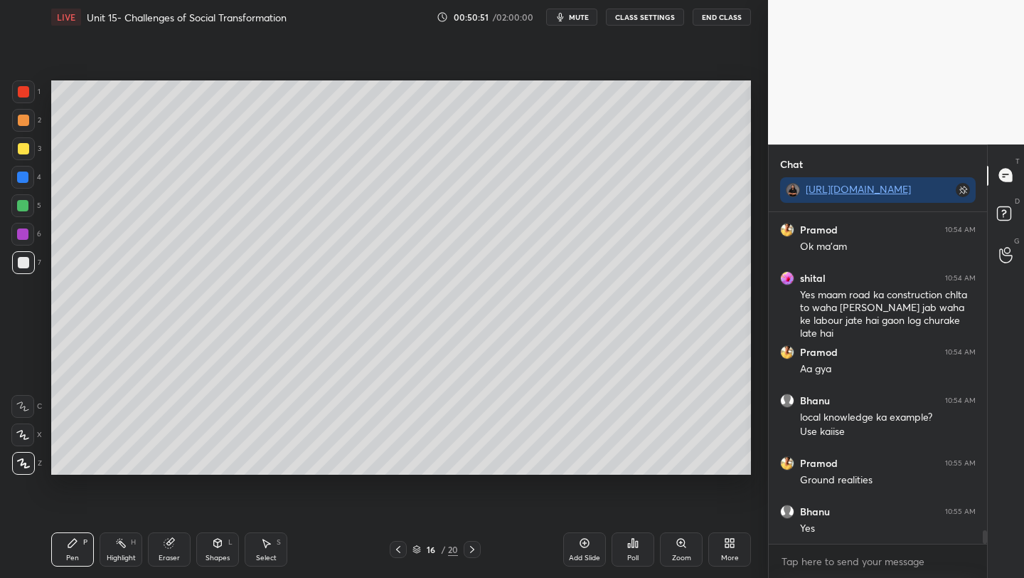
click at [399, 553] on icon at bounding box center [398, 548] width 11 height 11
click at [399, 548] on icon at bounding box center [398, 548] width 11 height 11
click at [398, 555] on div at bounding box center [398, 549] width 17 height 17
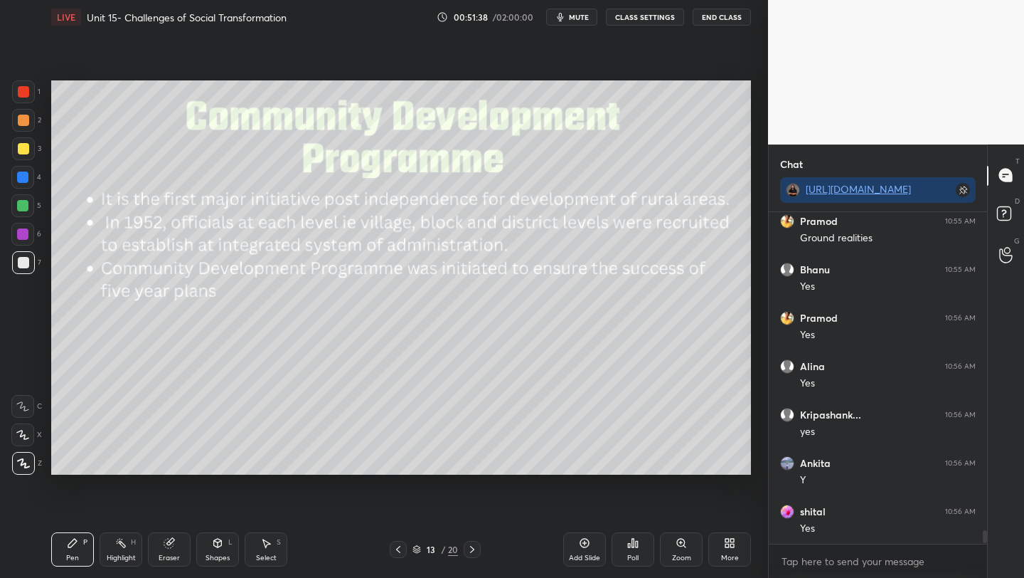
scroll to position [5, 5]
click at [23, 177] on div at bounding box center [22, 176] width 11 height 11
click at [23, 260] on div at bounding box center [23, 262] width 11 height 11
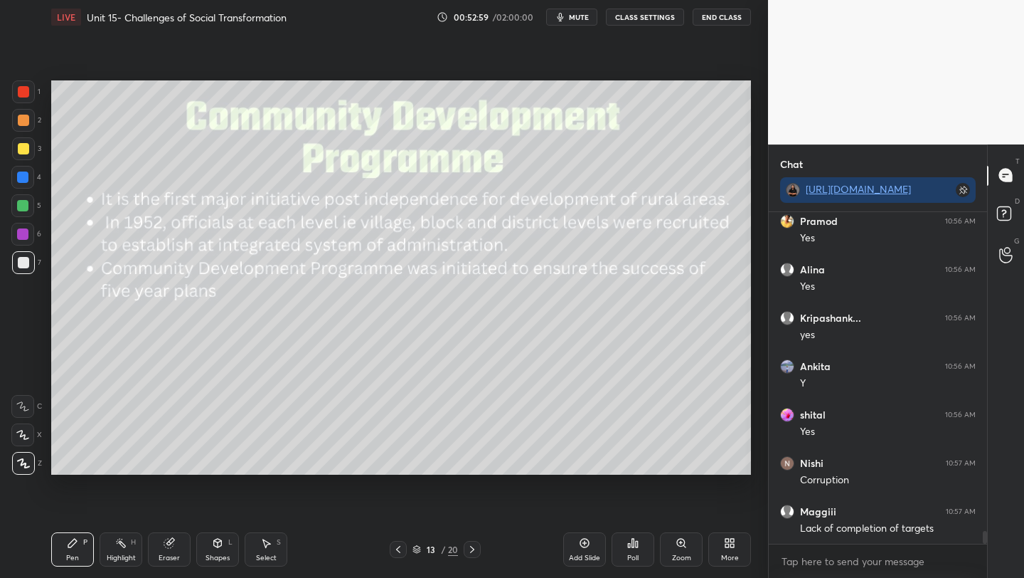
click at [474, 549] on icon at bounding box center [472, 549] width 4 height 7
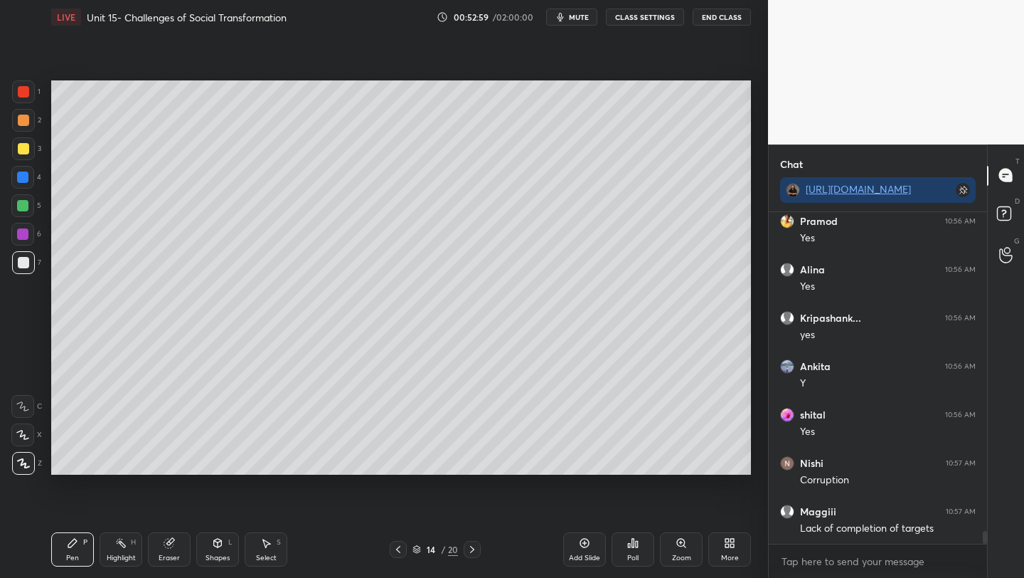
click at [474, 550] on icon at bounding box center [472, 548] width 11 height 11
click at [473, 548] on icon at bounding box center [472, 549] width 4 height 7
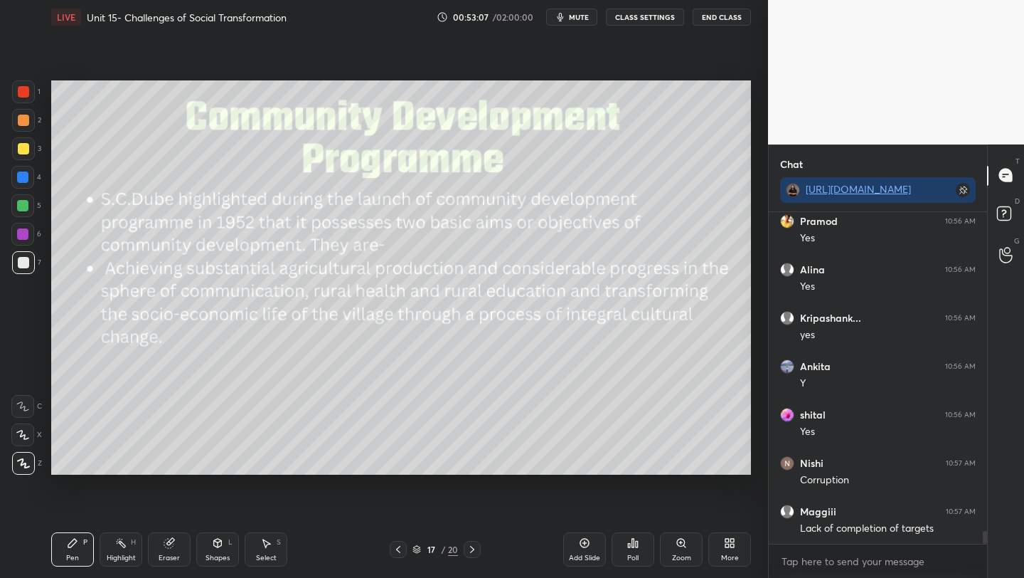
scroll to position [8131, 0]
click at [22, 173] on div at bounding box center [22, 176] width 11 height 11
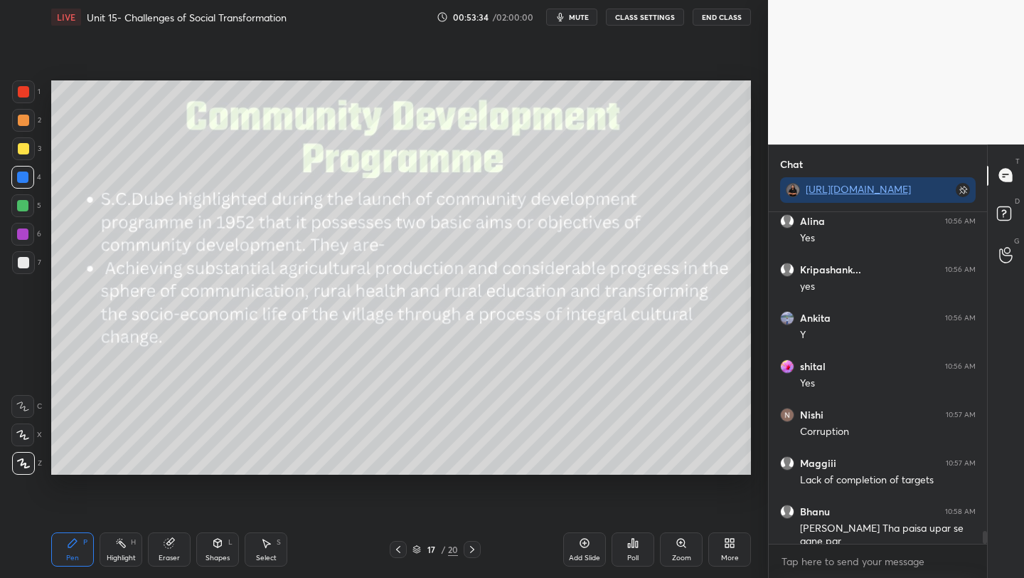
click at [46, 181] on div "Setting up your live class Poll for secs No correct answer Start poll" at bounding box center [401, 277] width 711 height 487
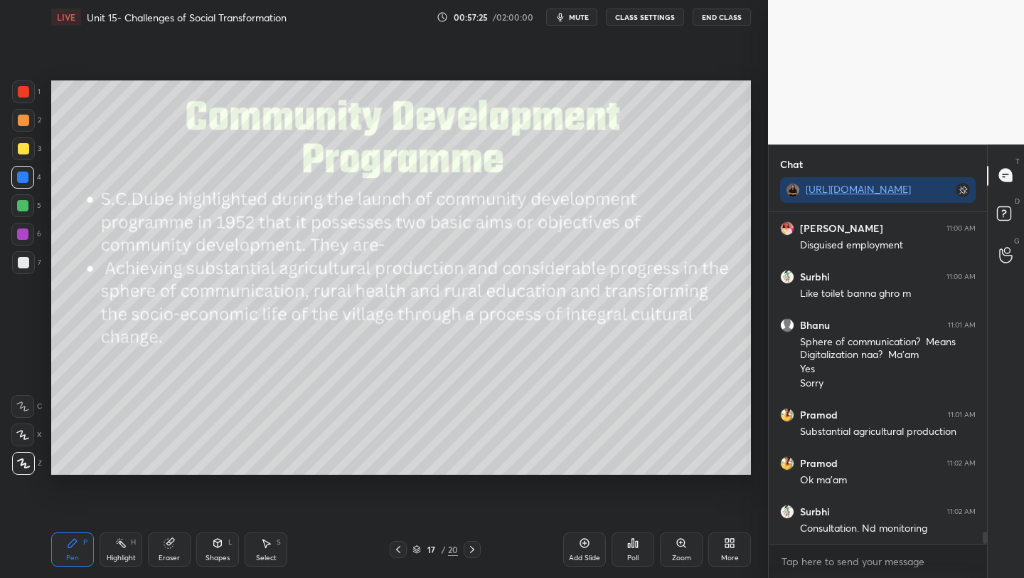
scroll to position [8656, 0]
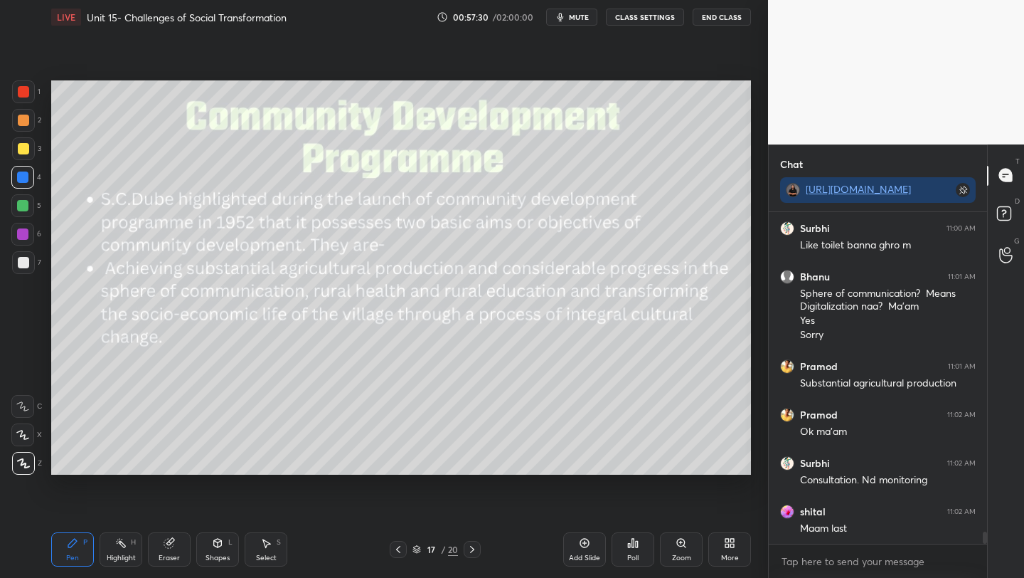
click at [575, 547] on div "Add Slide" at bounding box center [584, 549] width 43 height 34
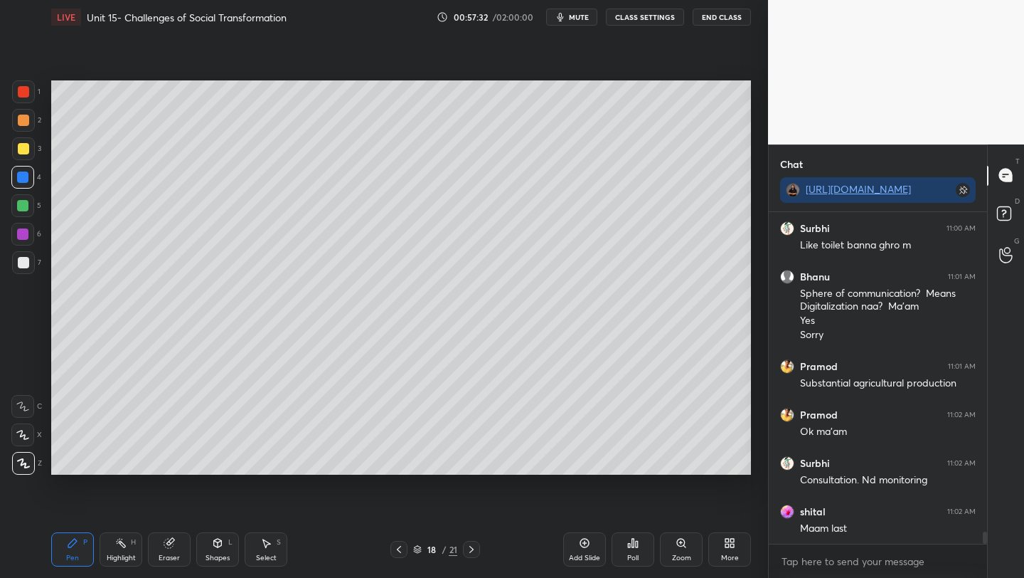
scroll to position [8704, 0]
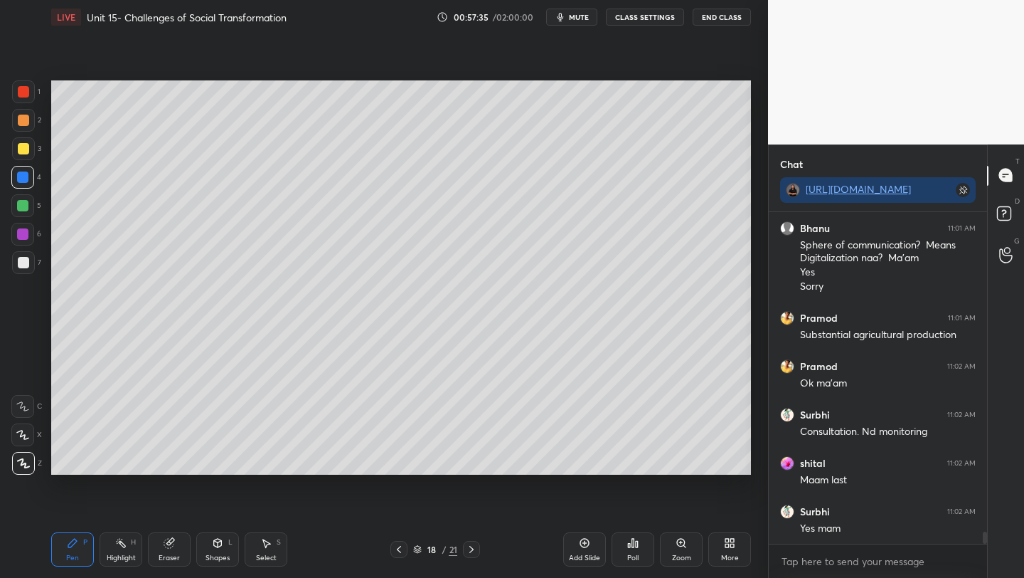
drag, startPoint x: 18, startPoint y: 147, endPoint x: 38, endPoint y: 137, distance: 22.6
click at [18, 146] on div at bounding box center [23, 148] width 11 height 11
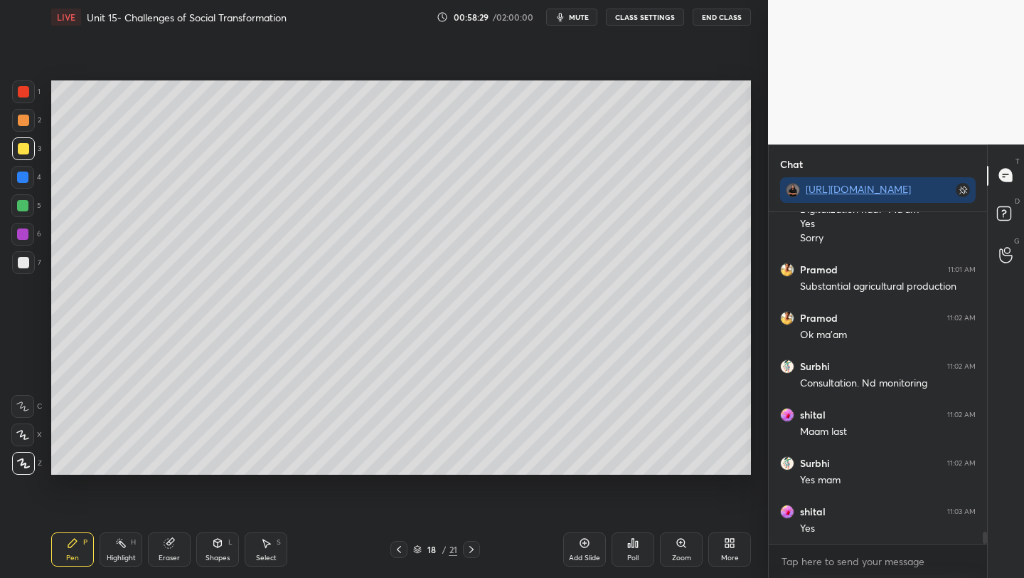
click at [220, 552] on div "Shapes L" at bounding box center [217, 549] width 43 height 34
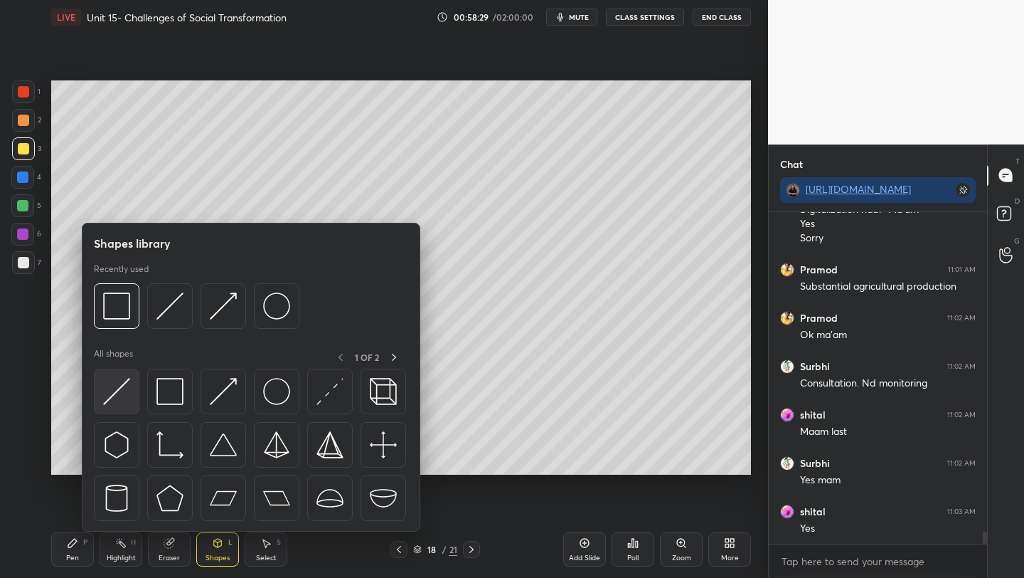
scroll to position [8801, 0]
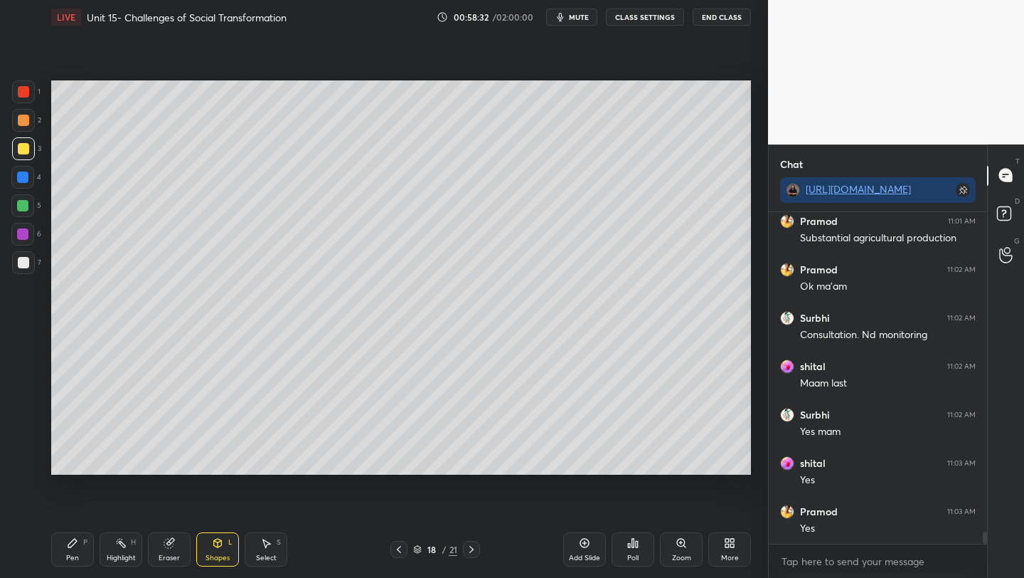
click at [20, 260] on div at bounding box center [23, 262] width 11 height 11
click at [396, 551] on icon at bounding box center [398, 548] width 11 height 11
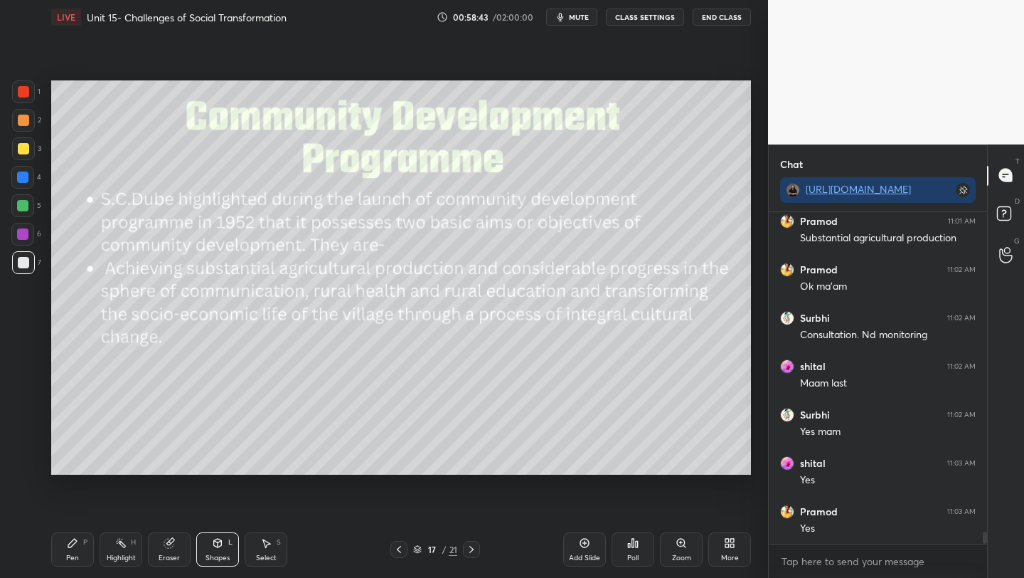
drag, startPoint x: 70, startPoint y: 549, endPoint x: 118, endPoint y: 547, distance: 48.4
click at [71, 550] on div "Pen P" at bounding box center [72, 549] width 43 height 34
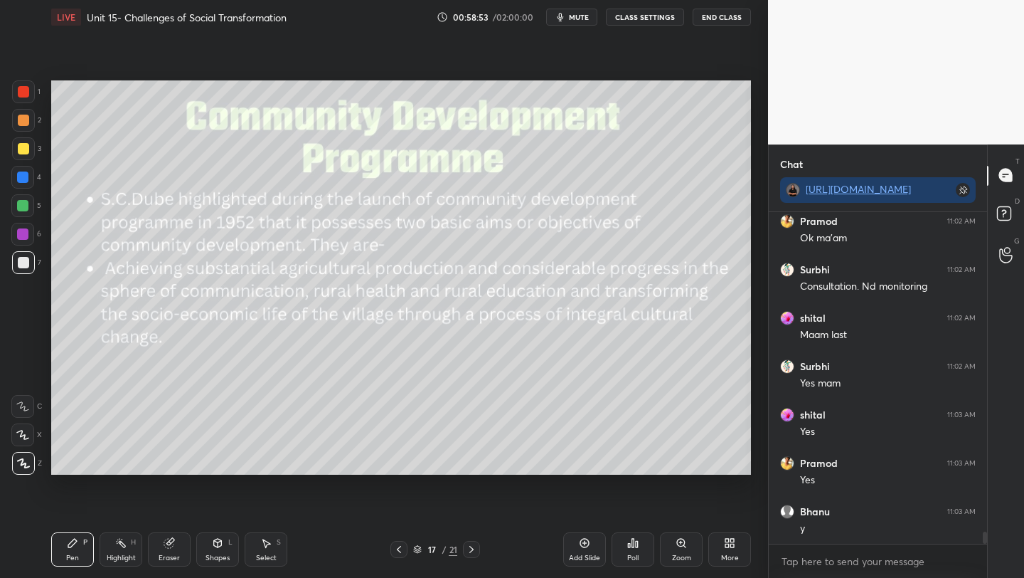
click at [472, 546] on icon at bounding box center [471, 548] width 11 height 11
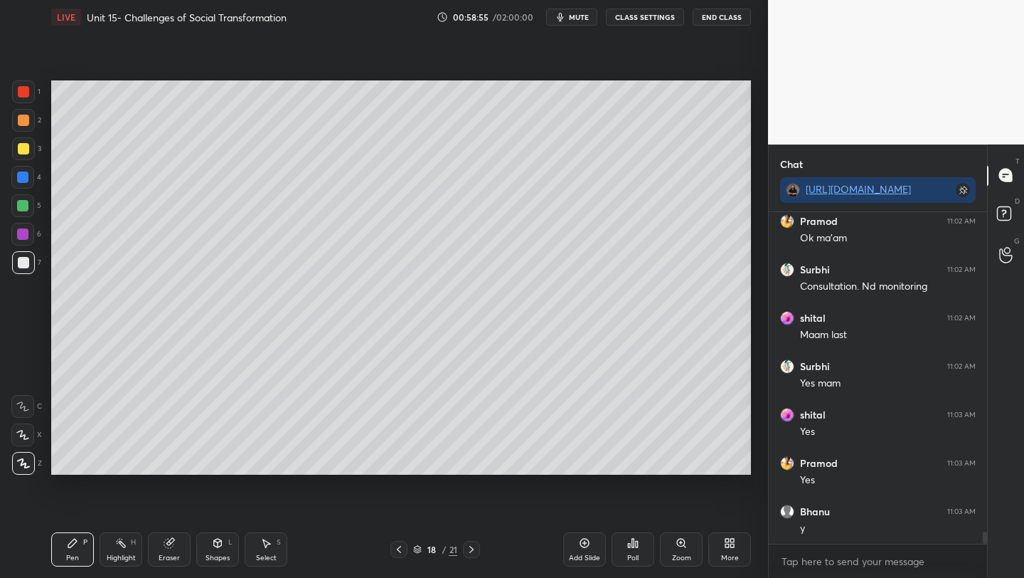
click at [63, 553] on div "Pen P" at bounding box center [72, 549] width 43 height 34
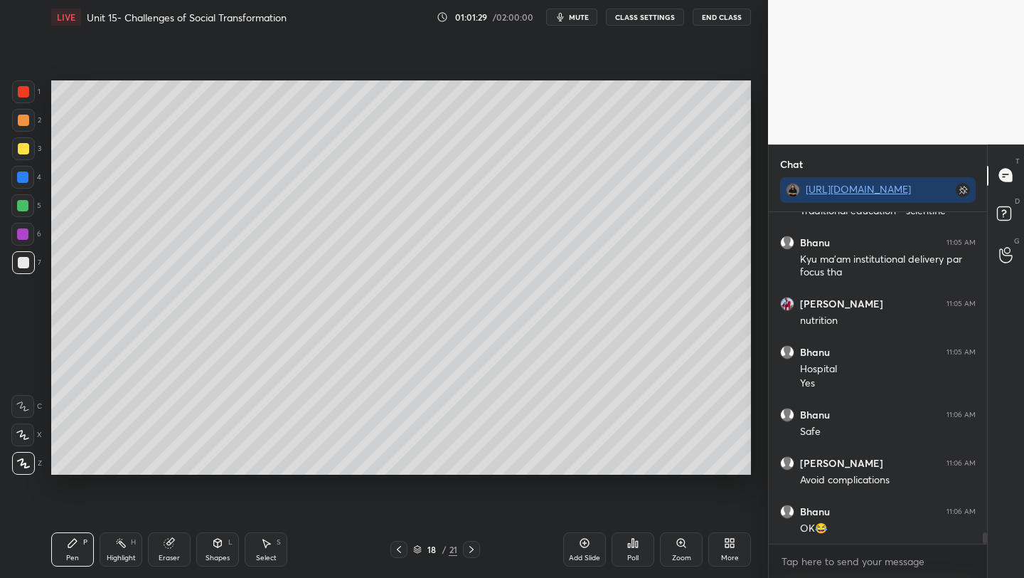
scroll to position [9434, 0]
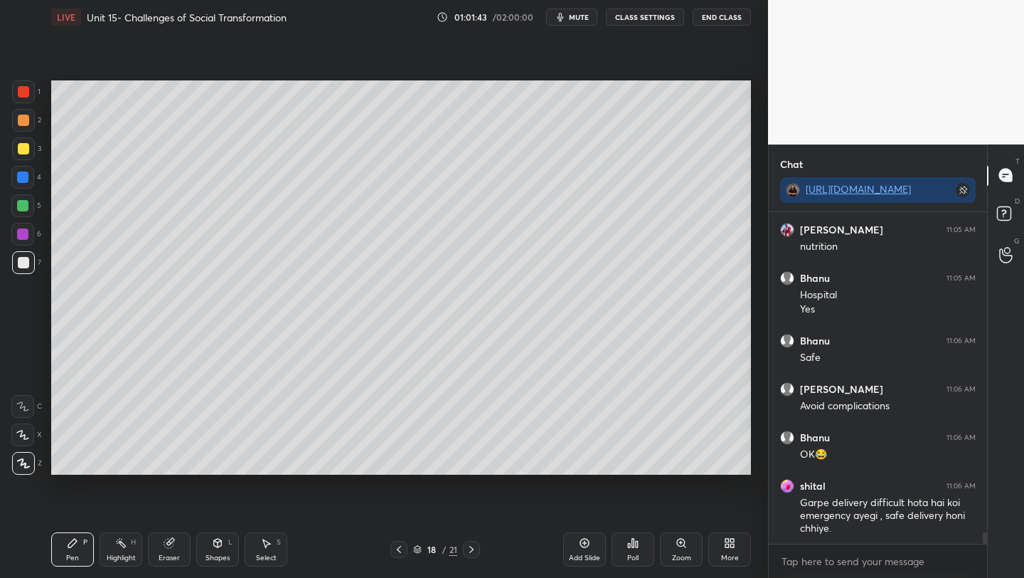
click at [469, 551] on icon at bounding box center [471, 548] width 11 height 11
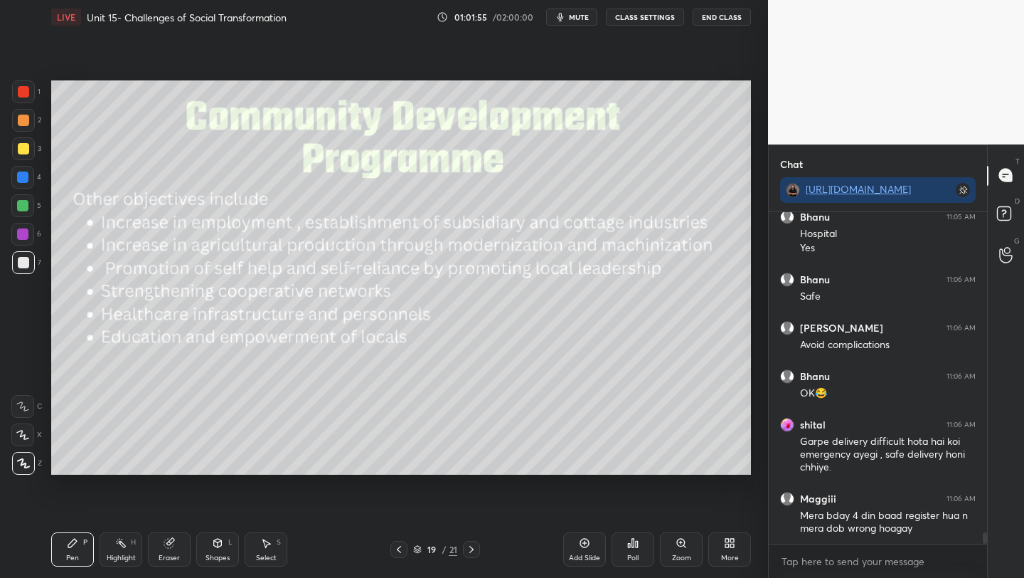
scroll to position [9509, 0]
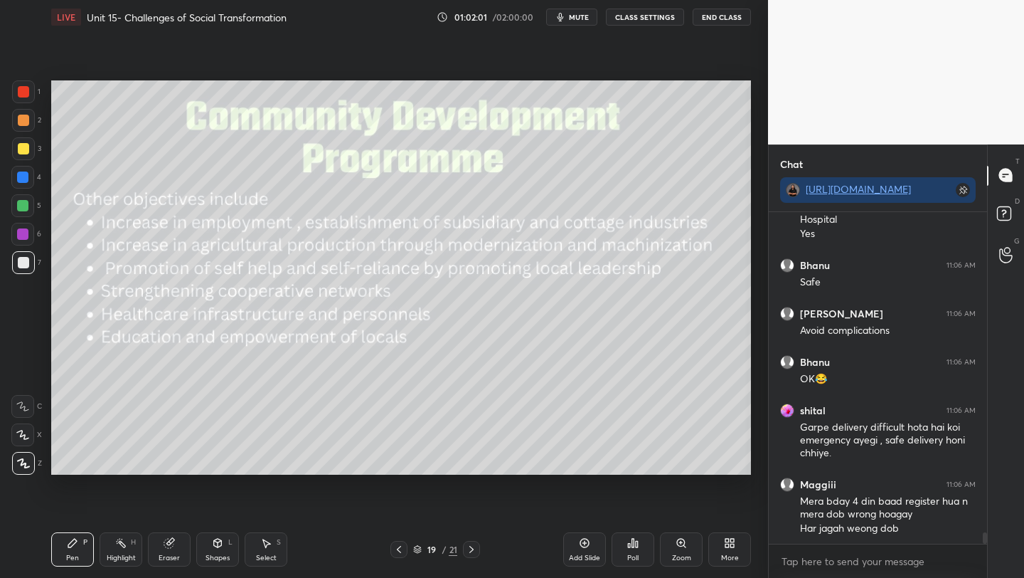
click at [20, 147] on div at bounding box center [23, 148] width 11 height 11
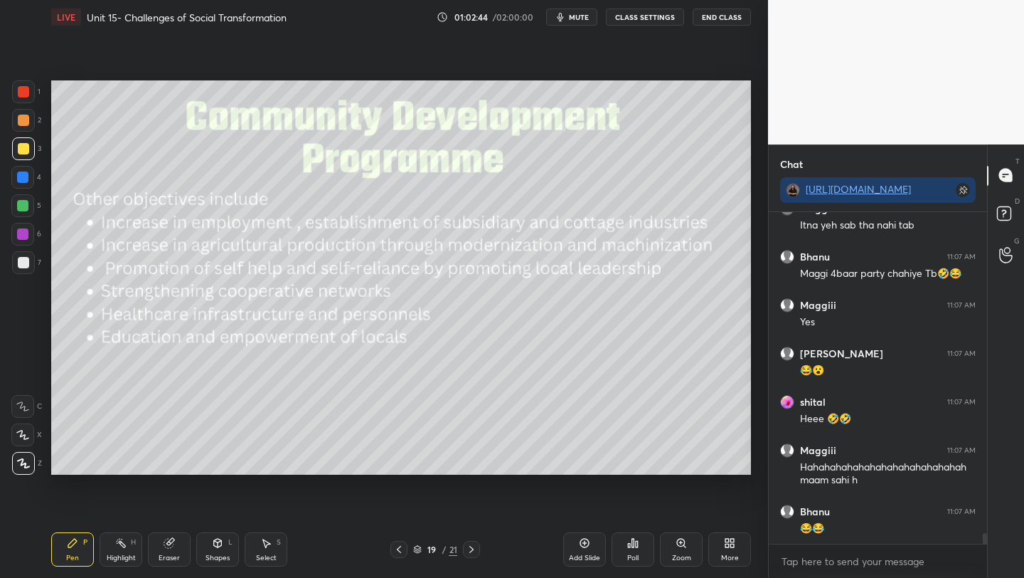
scroll to position [10006, 0]
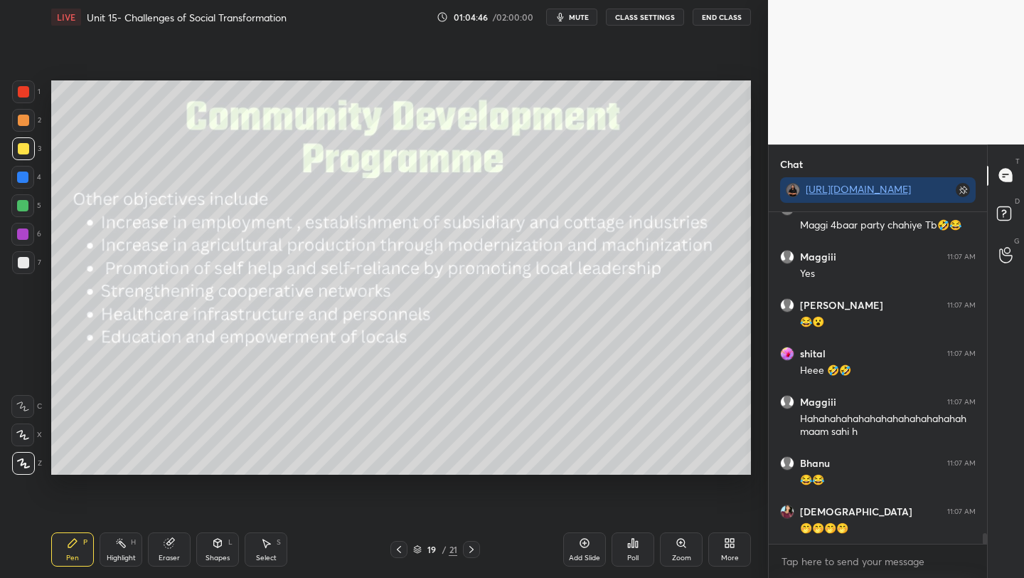
click at [166, 546] on icon at bounding box center [168, 542] width 9 height 9
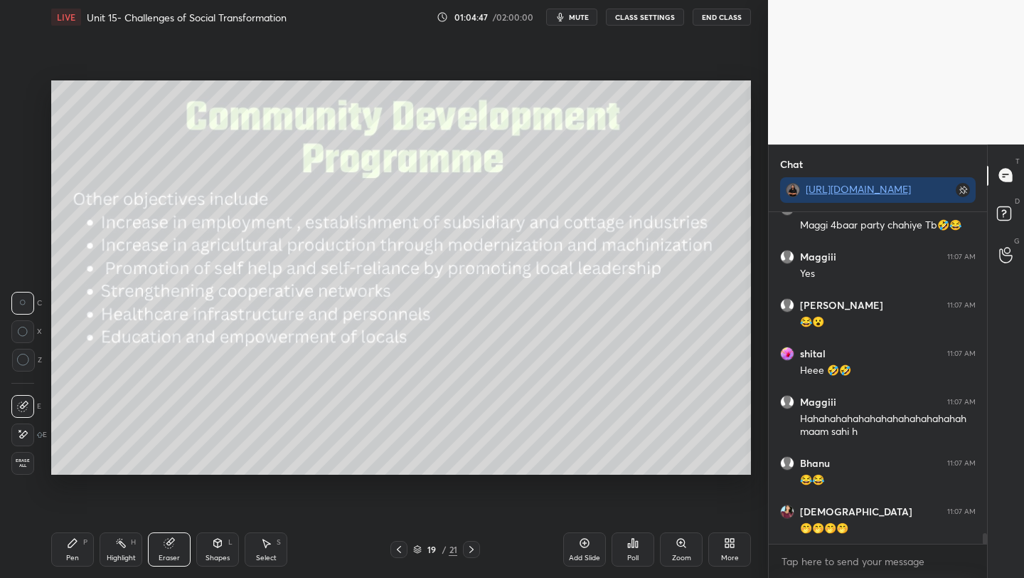
drag, startPoint x: 23, startPoint y: 361, endPoint x: 47, endPoint y: 355, distance: 24.8
click at [23, 361] on icon at bounding box center [23, 360] width 13 height 13
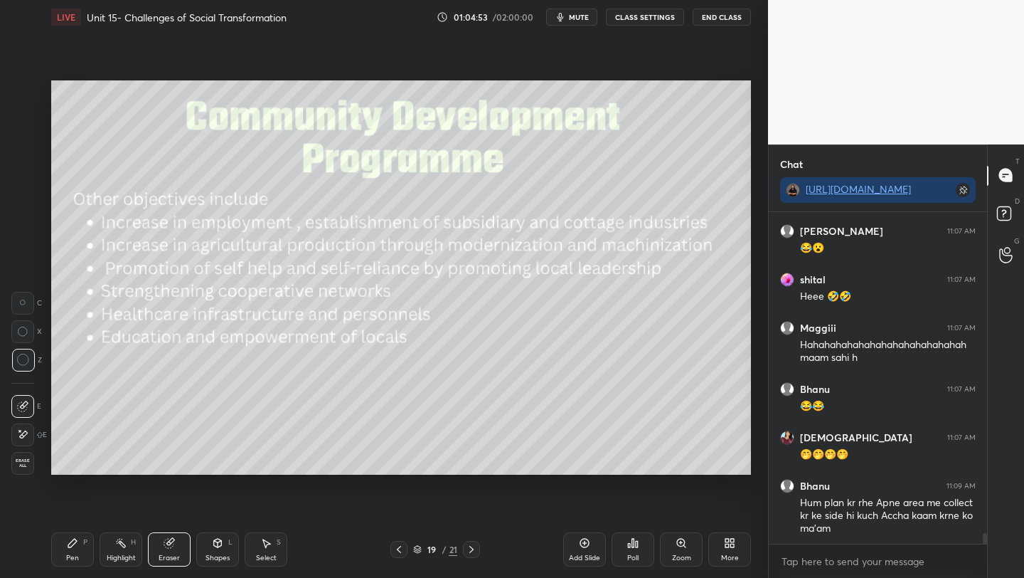
click at [70, 548] on div "Pen P" at bounding box center [72, 549] width 43 height 34
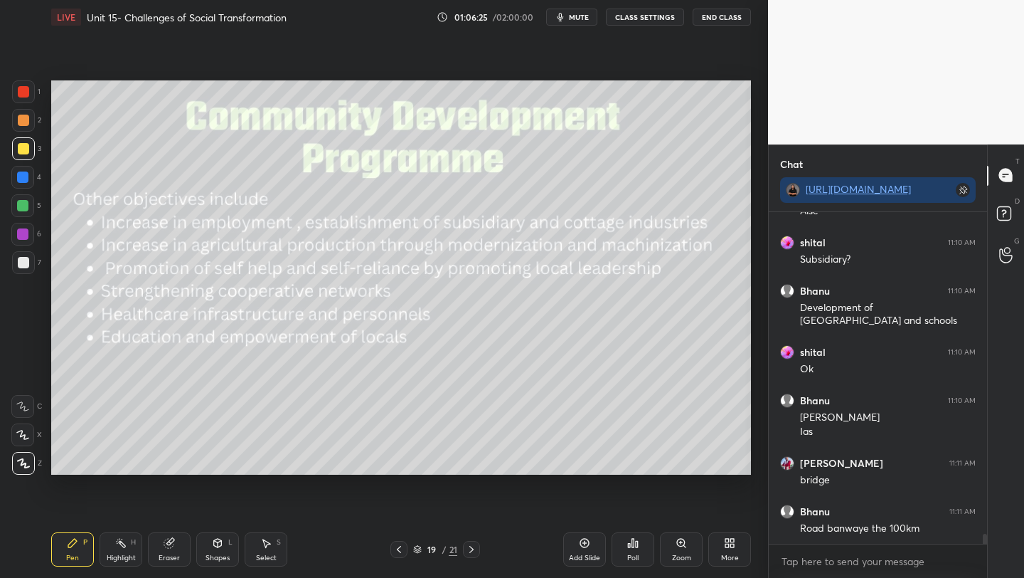
scroll to position [10459, 0]
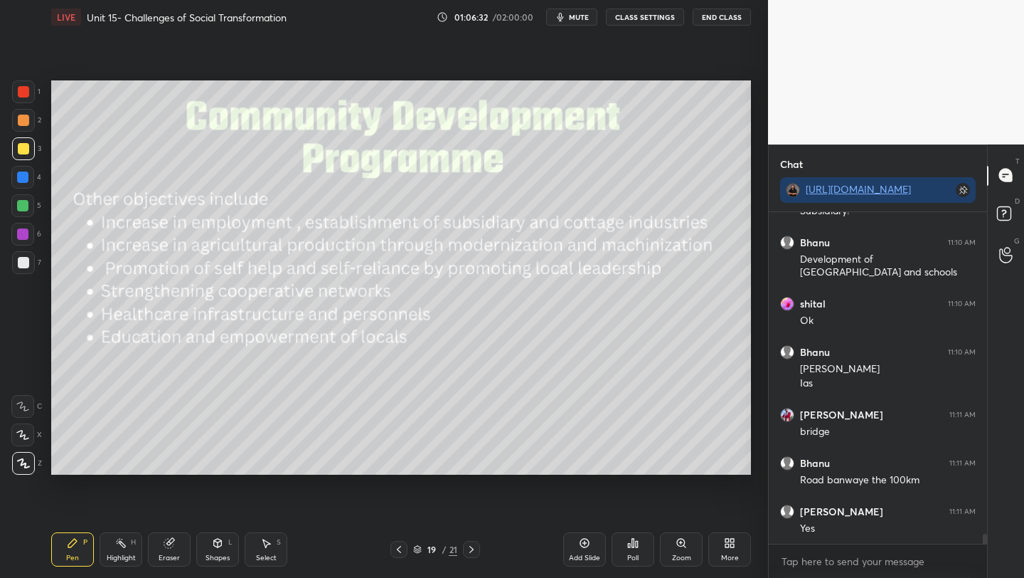
click at [472, 550] on icon at bounding box center [471, 549] width 4 height 7
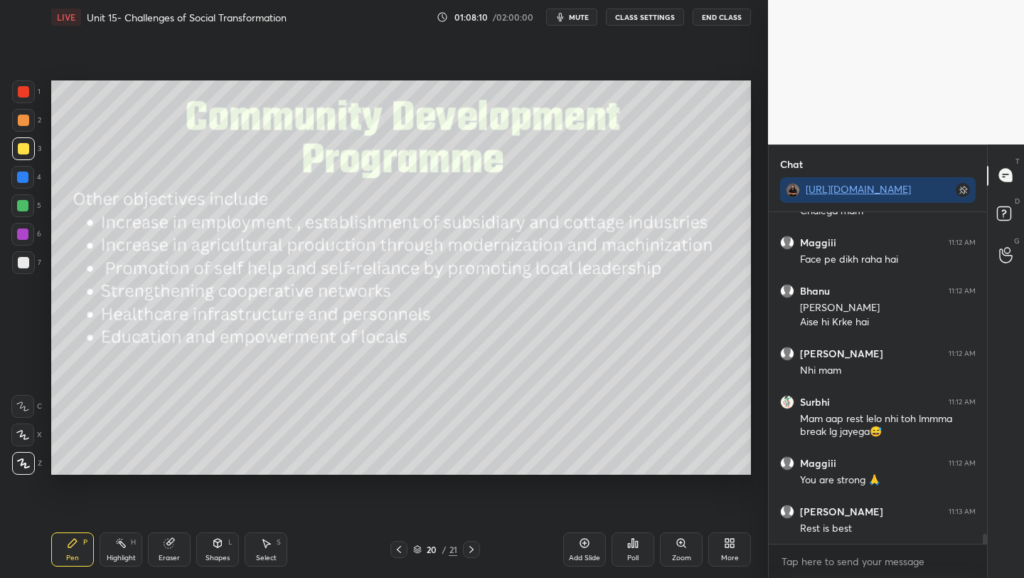
scroll to position [11191, 0]
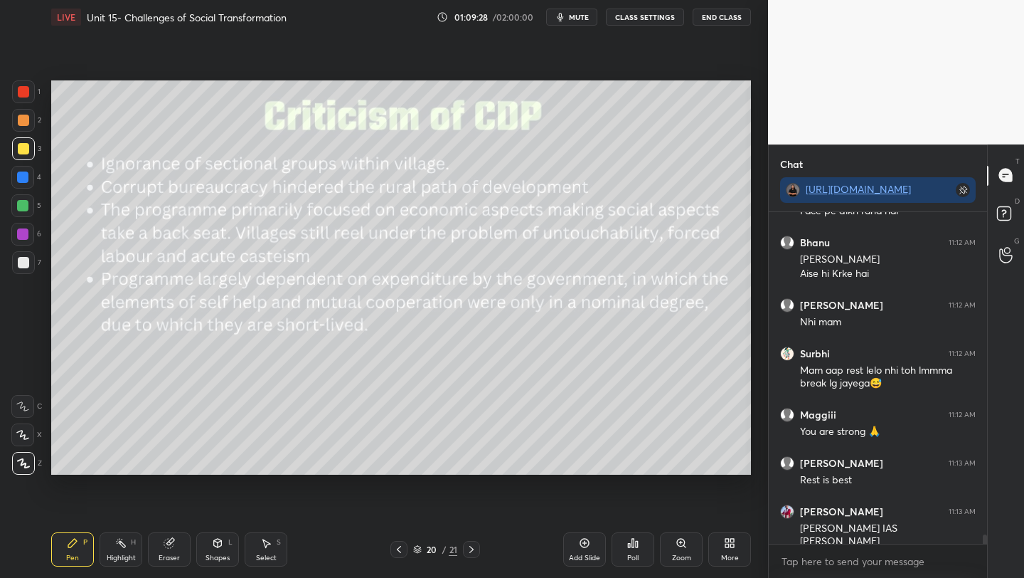
drag, startPoint x: 133, startPoint y: 484, endPoint x: 122, endPoint y: 483, distance: 11.4
click at [122, 484] on div "Setting up your live class Poll for secs No correct answer Start poll" at bounding box center [401, 277] width 711 height 487
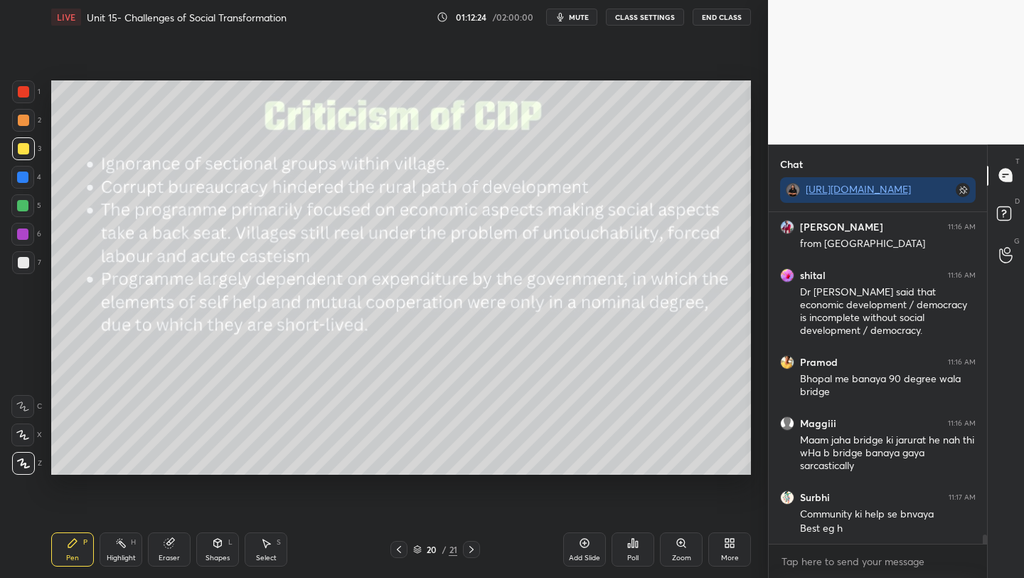
scroll to position [11709, 0]
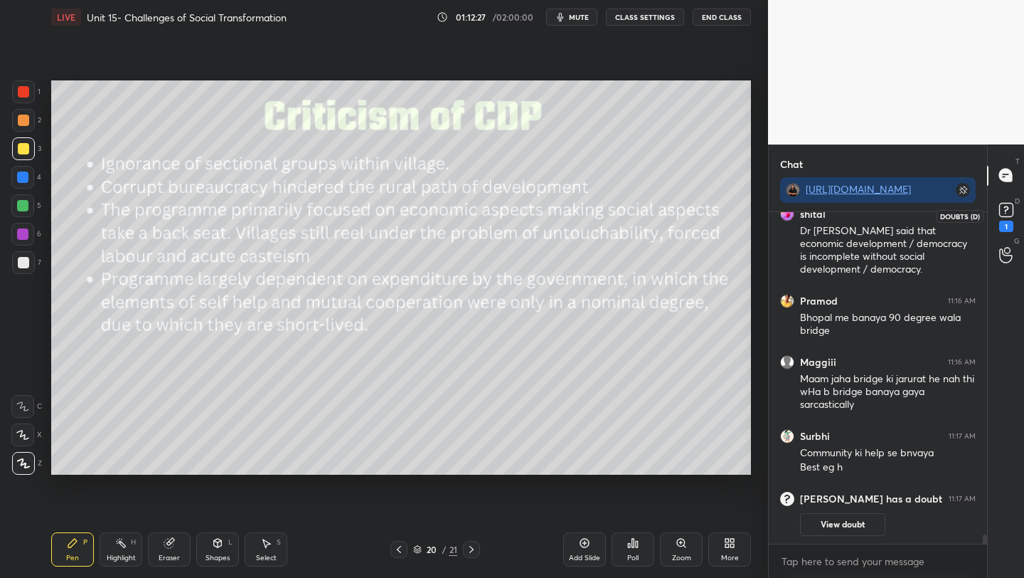
click at [1002, 208] on rect at bounding box center [1006, 210] width 14 height 14
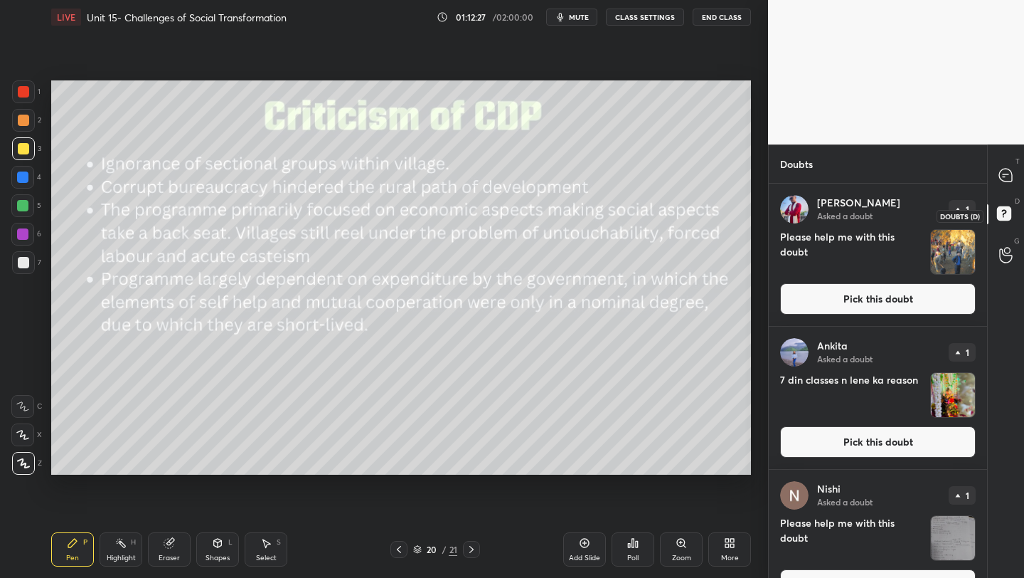
scroll to position [390, 214]
drag, startPoint x: 827, startPoint y: 301, endPoint x: 815, endPoint y: 320, distance: 22.3
click at [826, 302] on button "Pick this doubt" at bounding box center [878, 298] width 196 height 31
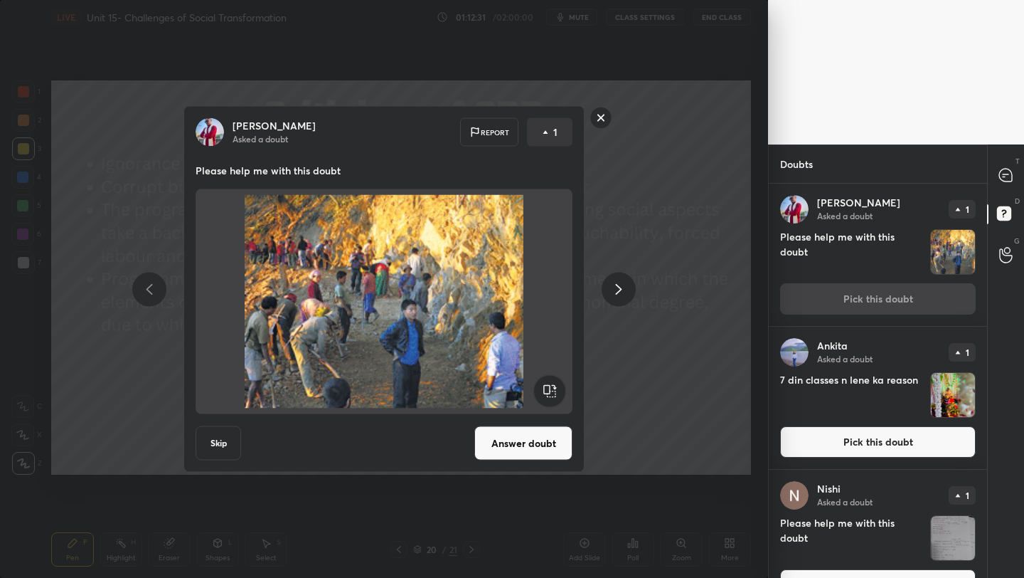
click at [514, 452] on button "Answer doubt" at bounding box center [523, 443] width 98 height 34
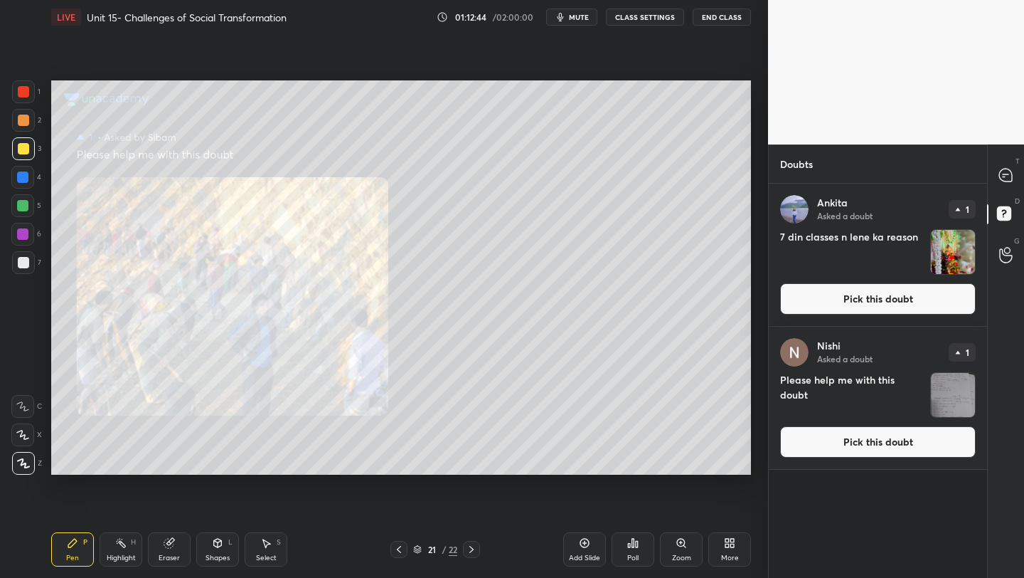
click at [859, 298] on button "Pick this doubt" at bounding box center [878, 298] width 196 height 31
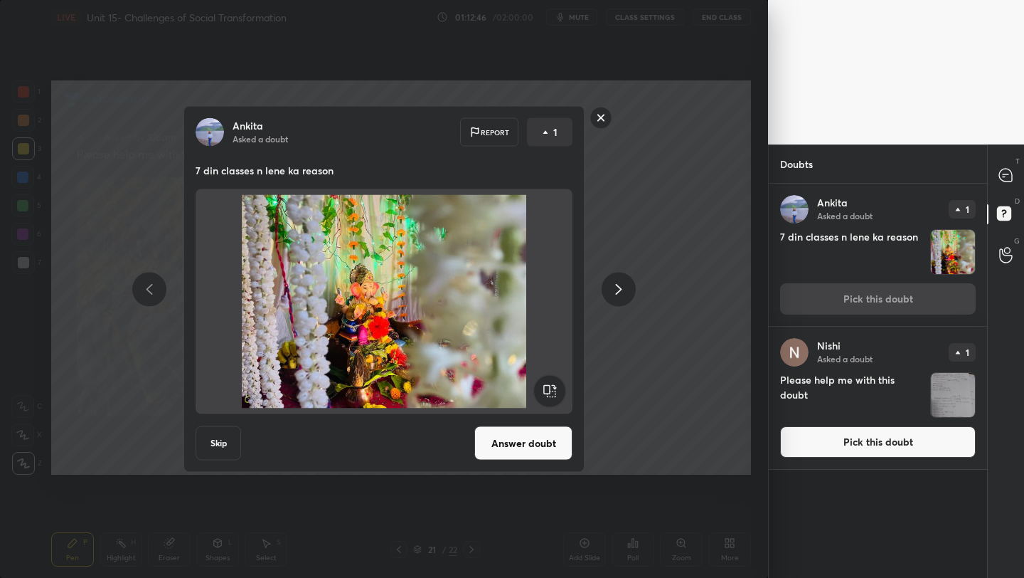
click at [497, 447] on button "Answer doubt" at bounding box center [523, 443] width 98 height 34
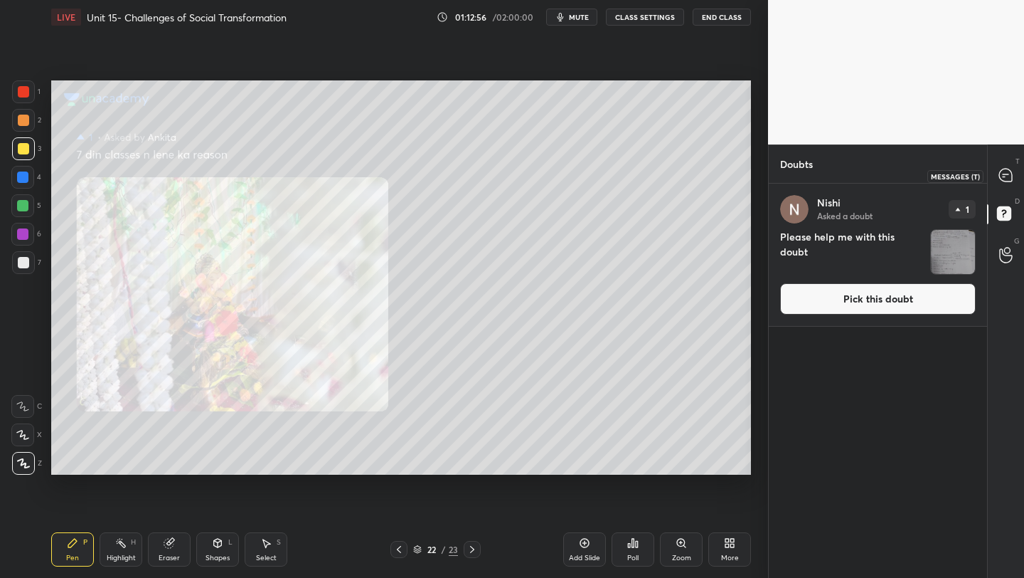
drag, startPoint x: 999, startPoint y: 177, endPoint x: 990, endPoint y: 206, distance: 30.6
click at [999, 179] on icon at bounding box center [1005, 175] width 13 height 13
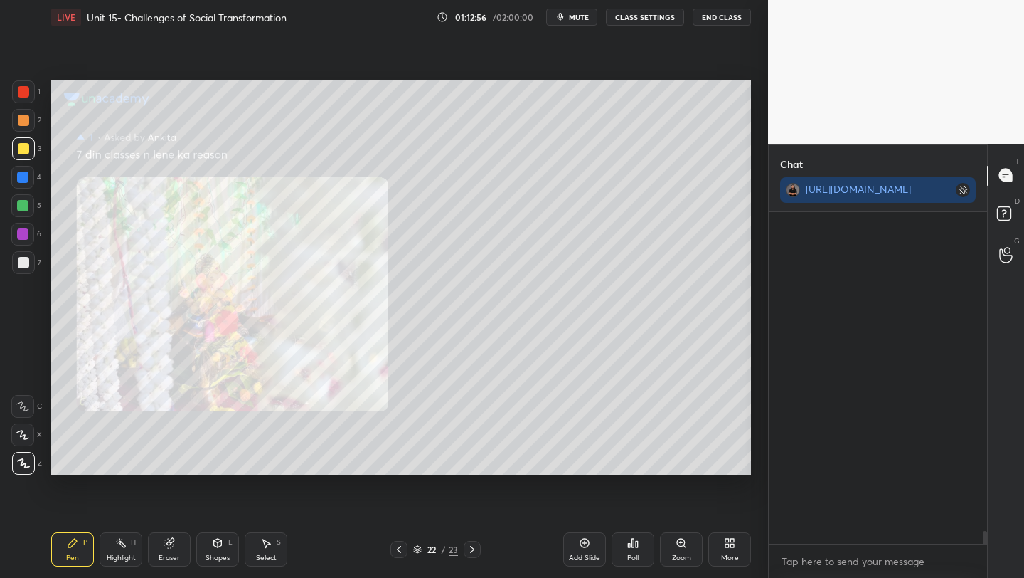
scroll to position [327, 214]
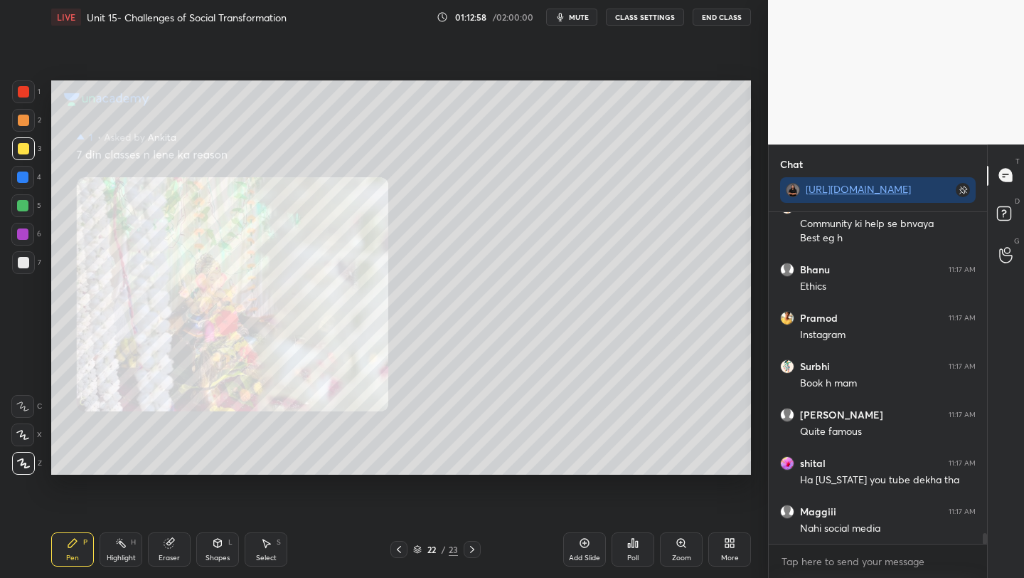
drag, startPoint x: 984, startPoint y: 536, endPoint x: 986, endPoint y: 556, distance: 19.3
click at [985, 556] on div "Maggiii 11:16 AM Maam jaha bridge ki jarurat he nah thi wHa b bridge banaya gay…" at bounding box center [878, 395] width 218 height 366
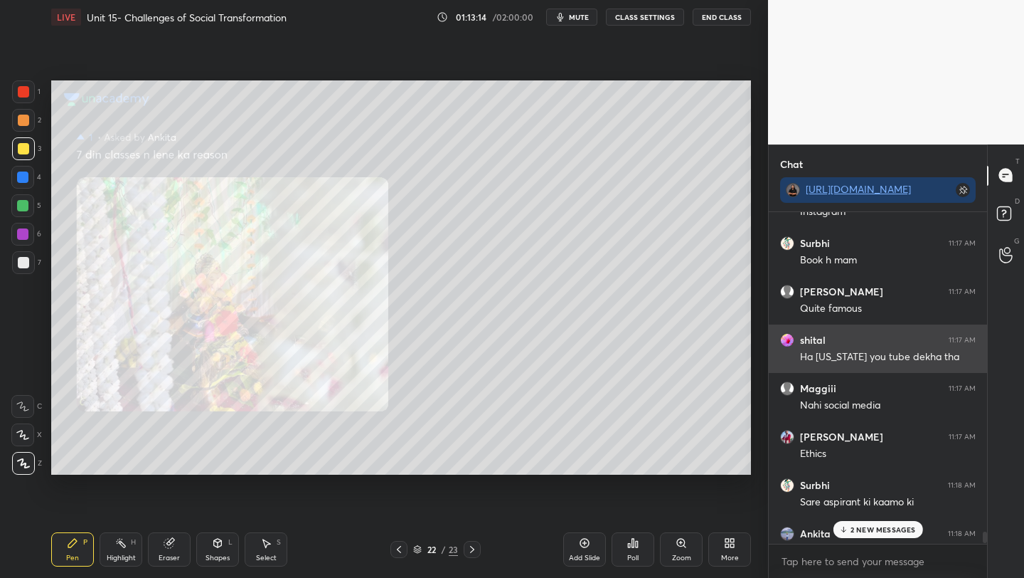
scroll to position [10445, 0]
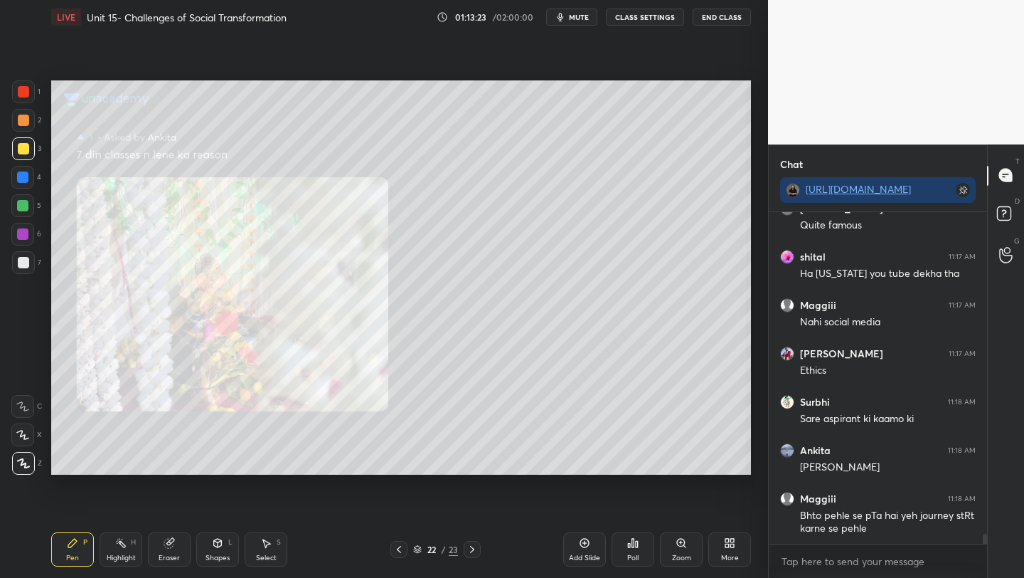
click at [398, 546] on icon at bounding box center [398, 548] width 11 height 11
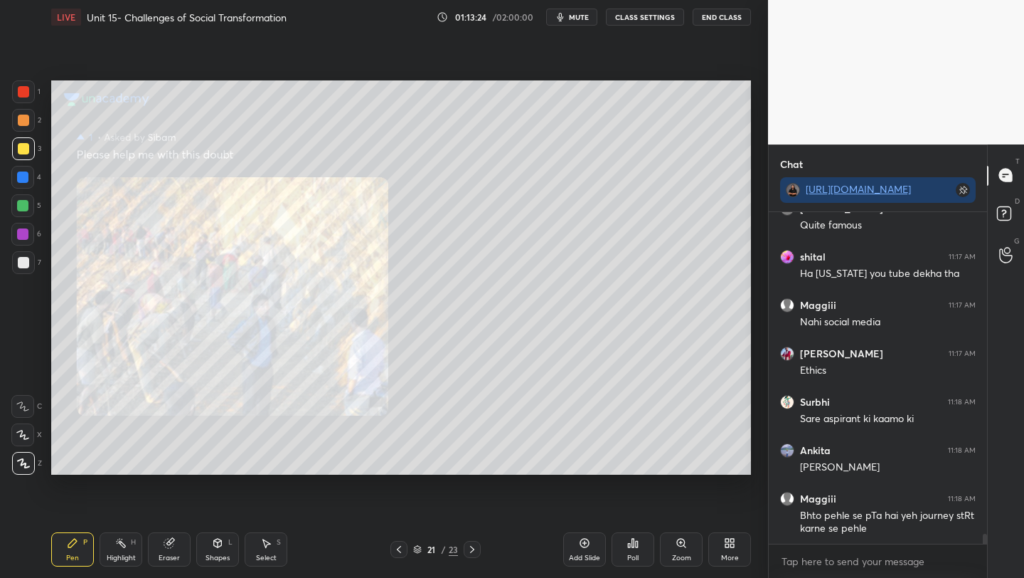
click at [396, 547] on icon at bounding box center [398, 548] width 11 height 11
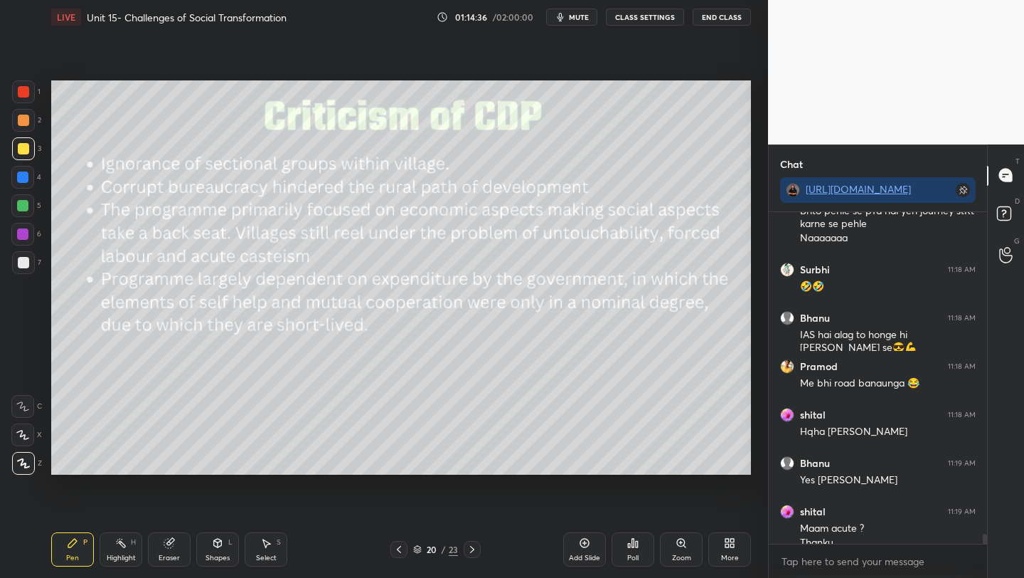
scroll to position [10763, 0]
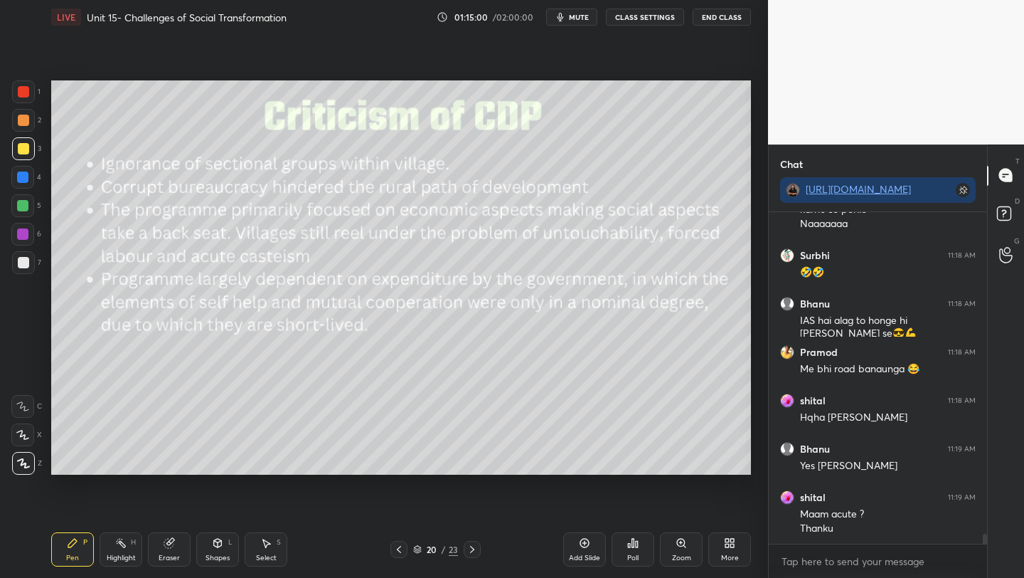
click at [468, 546] on icon at bounding box center [472, 548] width 11 height 11
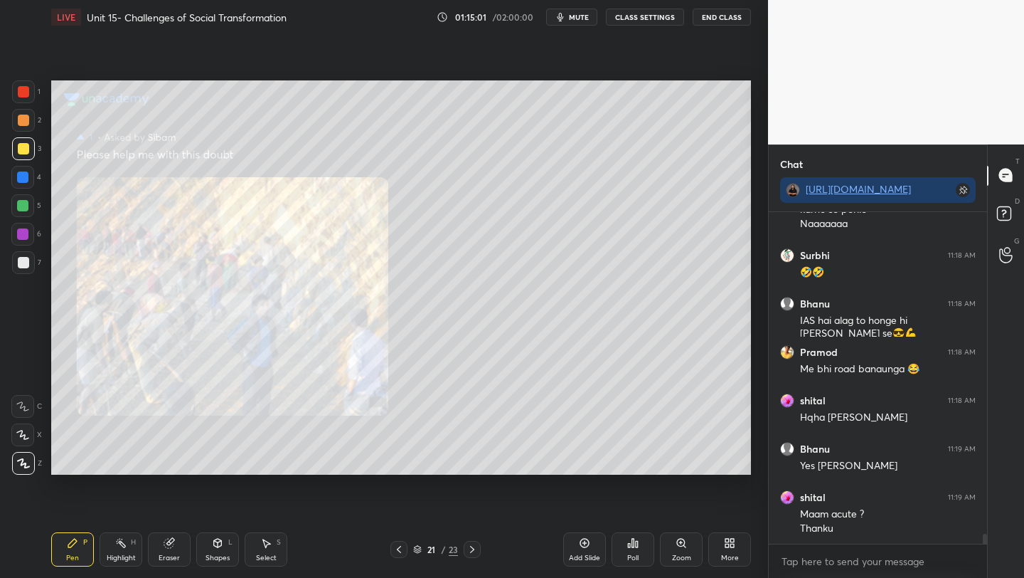
click at [470, 550] on icon at bounding box center [472, 548] width 11 height 11
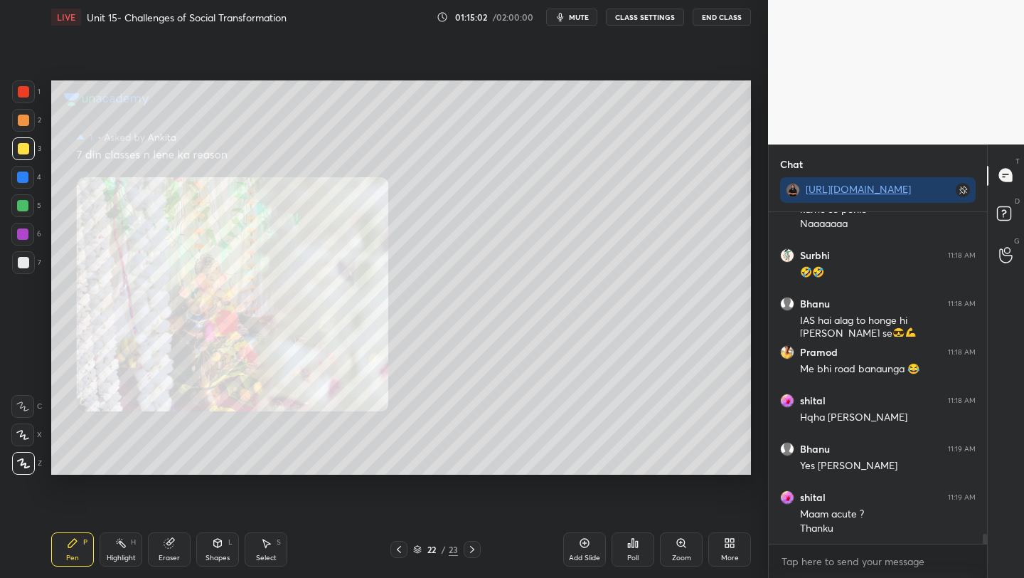
click at [593, 554] on div "Add Slide" at bounding box center [584, 557] width 31 height 7
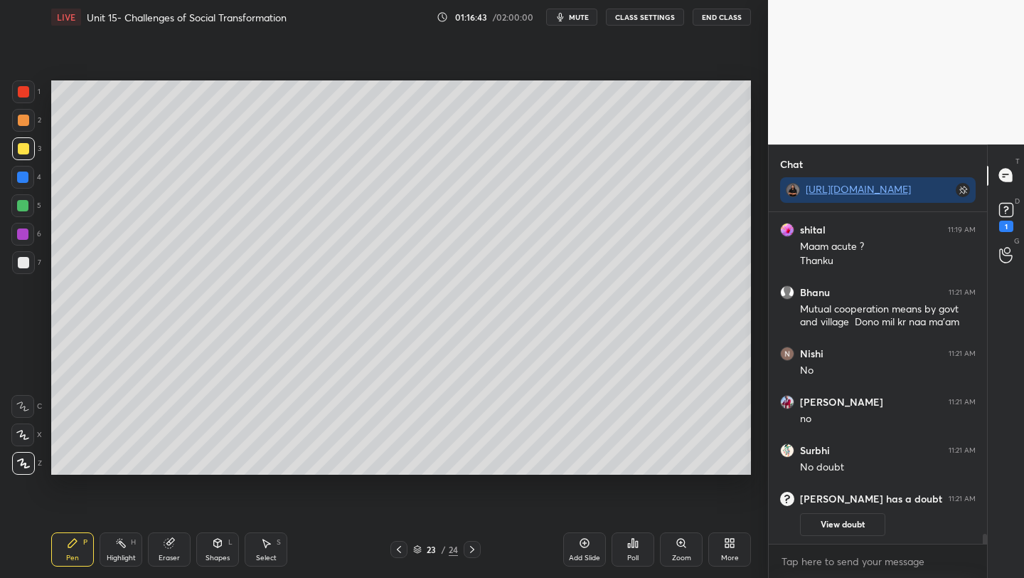
scroll to position [10399, 0]
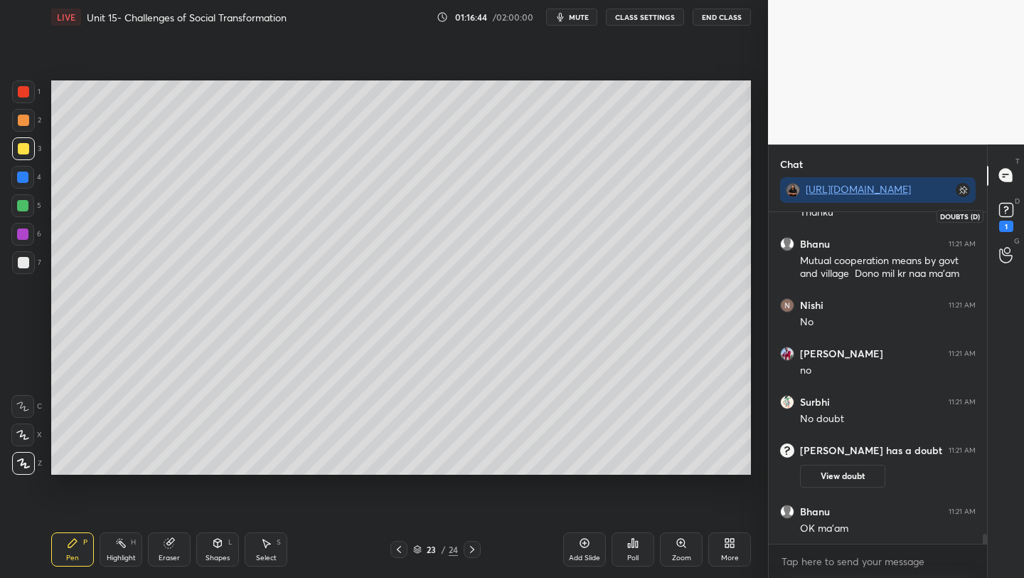
click at [1001, 208] on rect at bounding box center [1006, 210] width 14 height 14
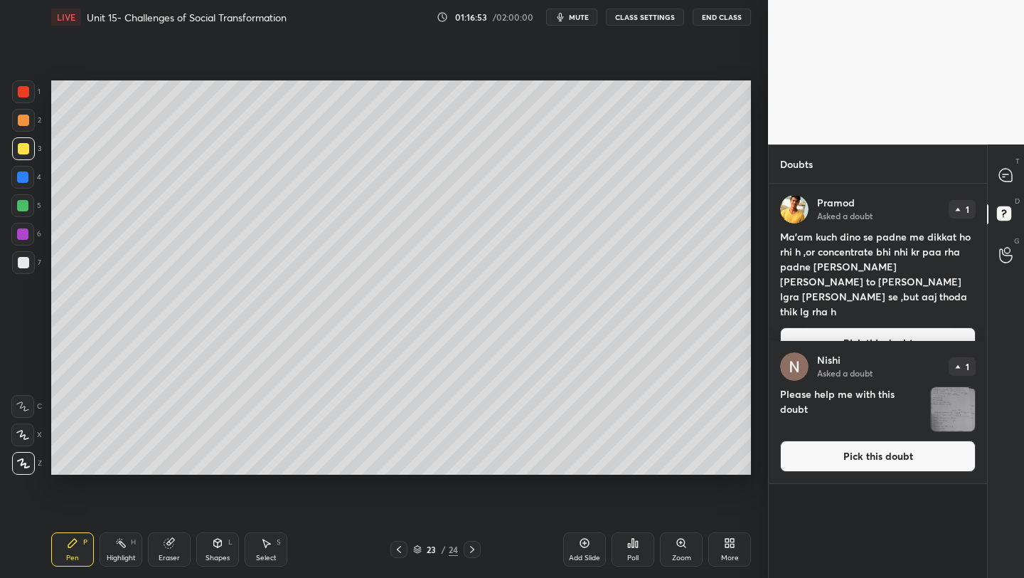
click at [827, 327] on button "Pick this doubt" at bounding box center [878, 342] width 196 height 31
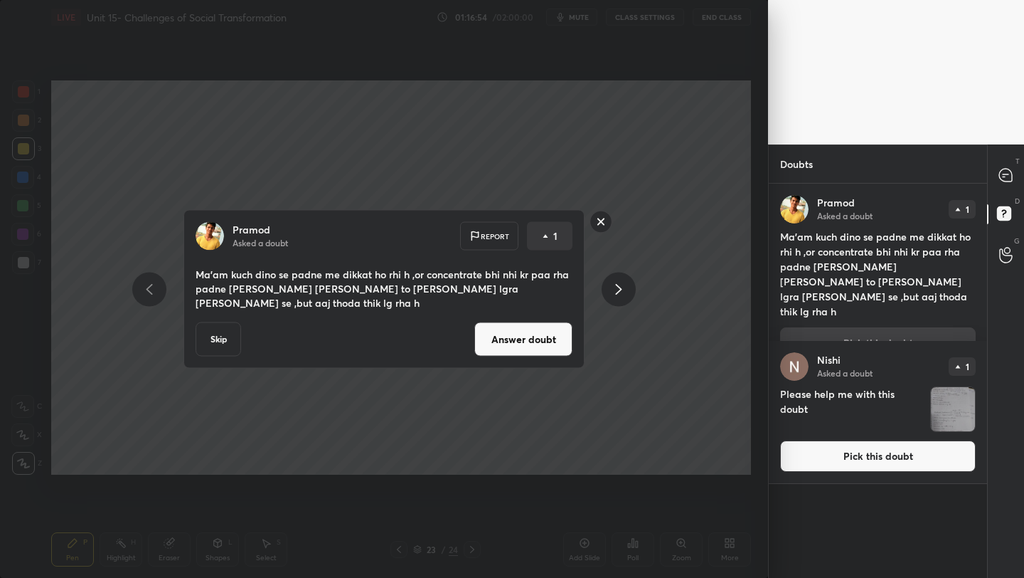
click at [533, 329] on button "Answer doubt" at bounding box center [523, 339] width 98 height 34
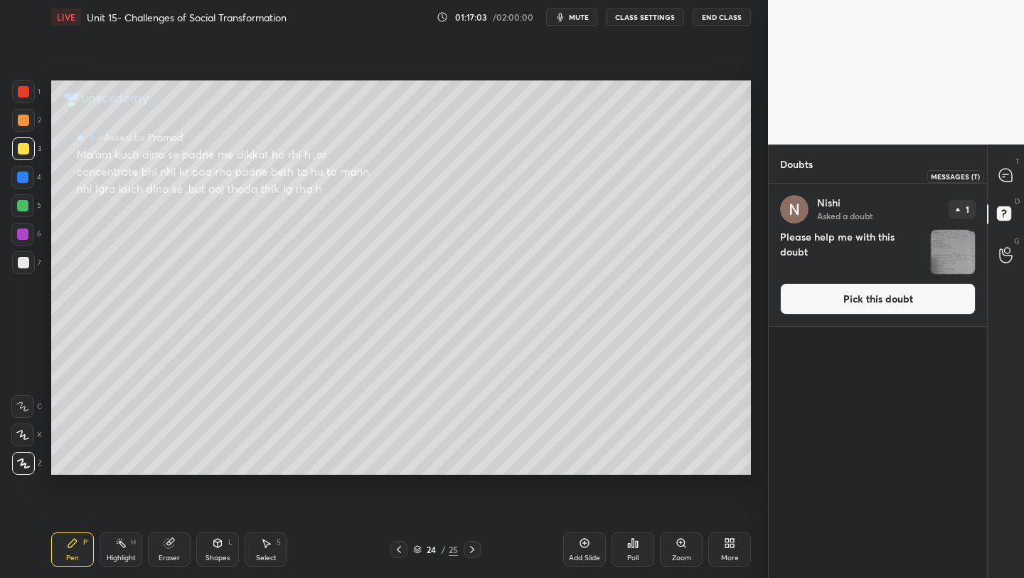
click at [1005, 178] on icon at bounding box center [1005, 175] width 13 height 13
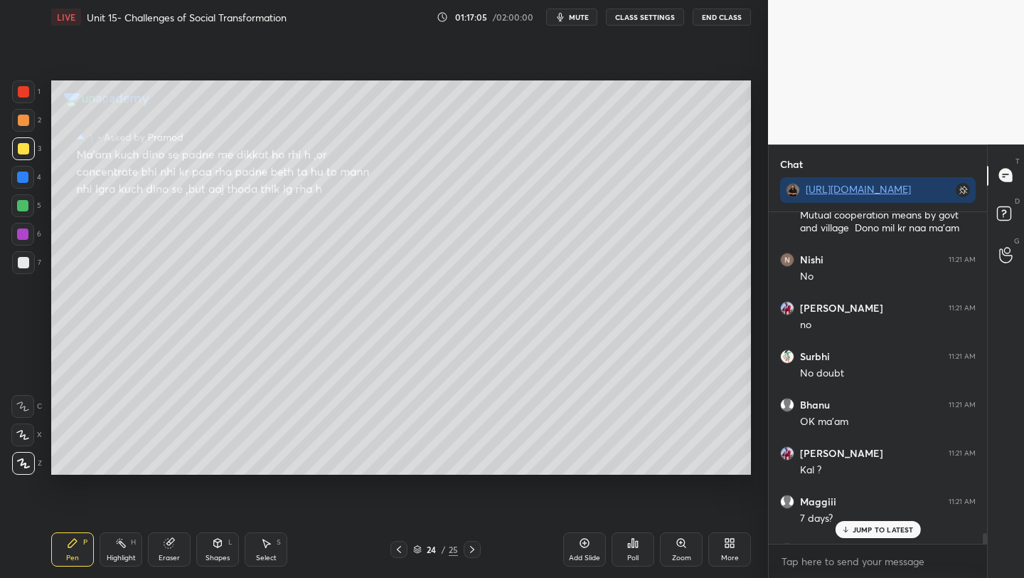
scroll to position [10800, 0]
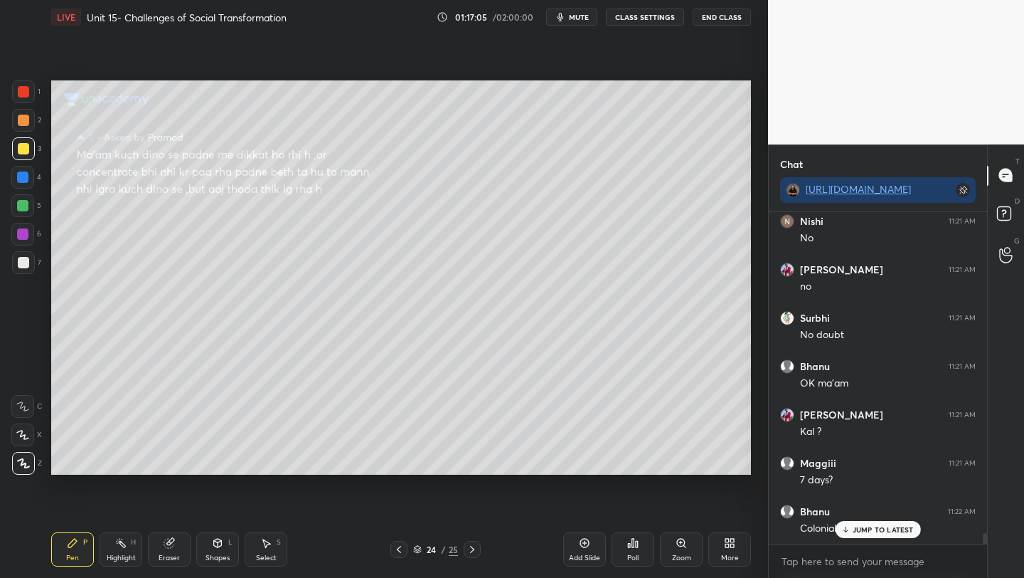
drag, startPoint x: 985, startPoint y: 538, endPoint x: 985, endPoint y: 549, distance: 10.7
click at [985, 548] on div "[PERSON_NAME] 11:19 AM Maam acute ? Thanku [PERSON_NAME] 11:21 AM Mutual cooper…" at bounding box center [878, 395] width 218 height 366
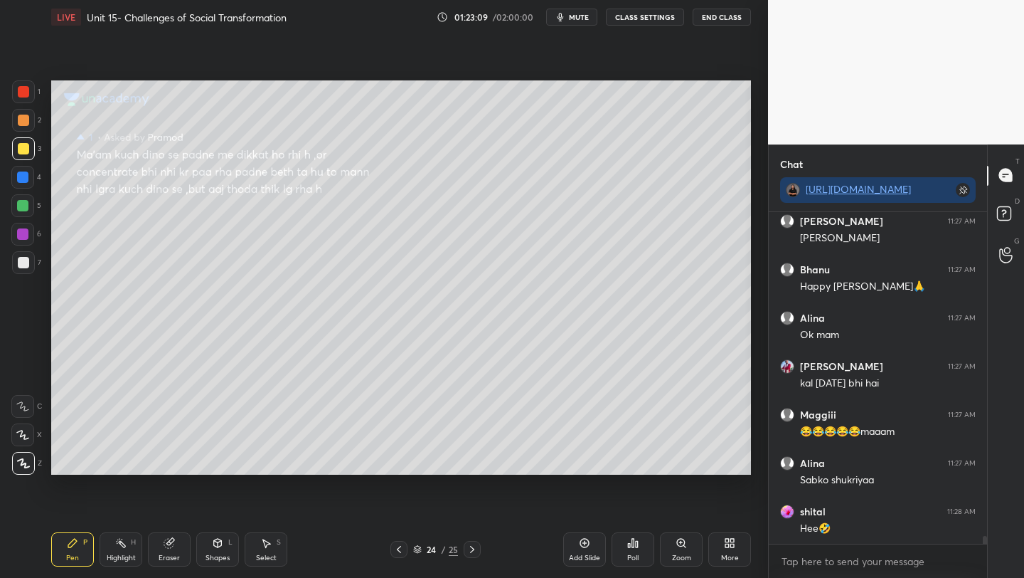
scroll to position [14377, 0]
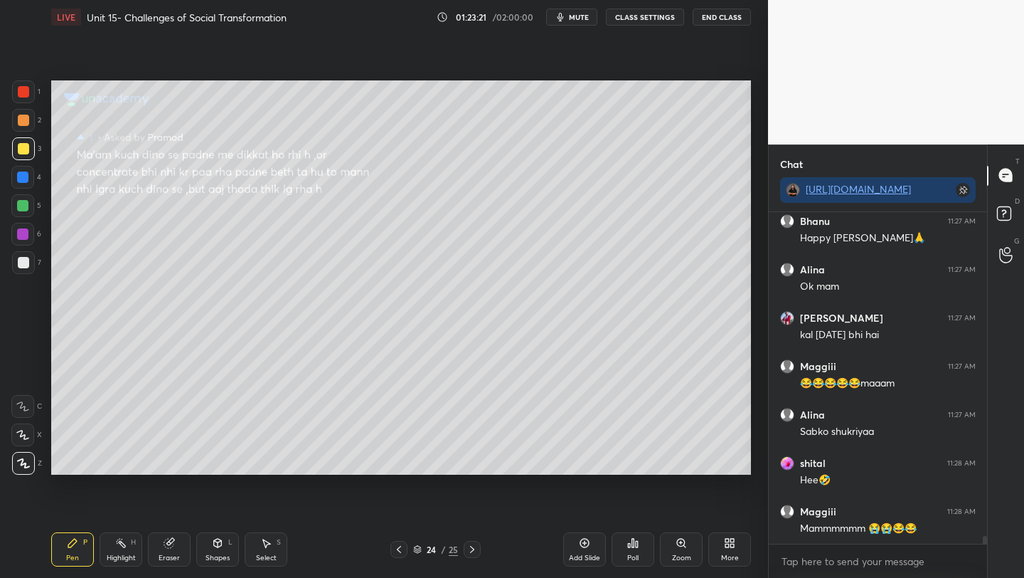
click at [577, 544] on div "Add Slide" at bounding box center [584, 549] width 43 height 34
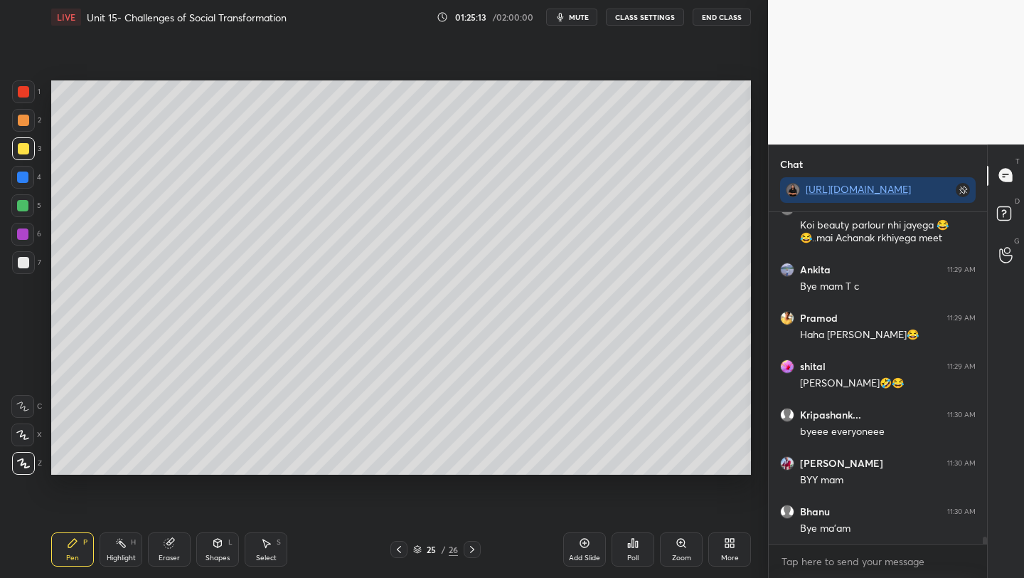
scroll to position [15724, 0]
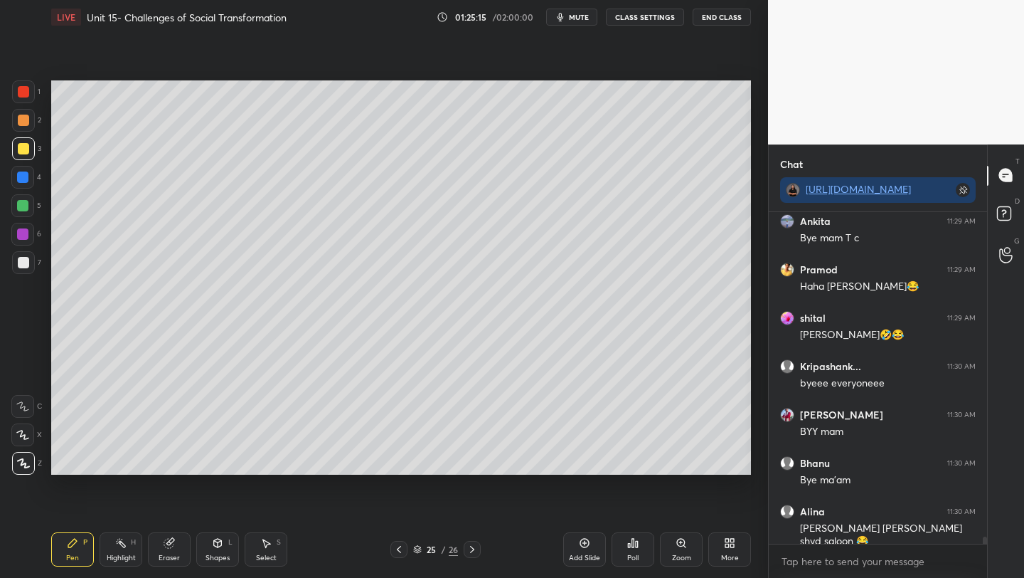
click at [710, 16] on button "End Class" at bounding box center [722, 17] width 58 height 17
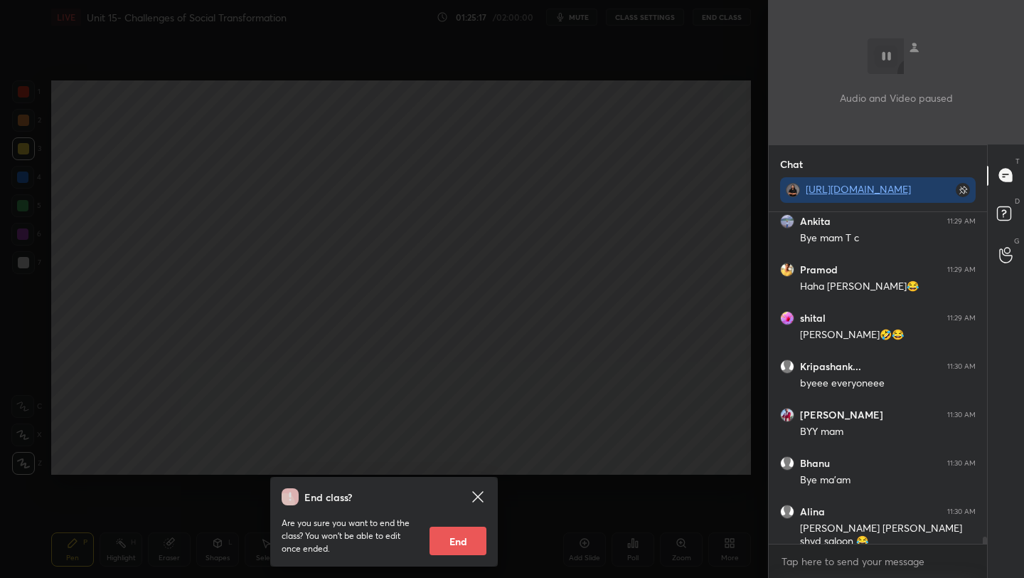
click at [452, 536] on button "End" at bounding box center [458, 540] width 57 height 28
type textarea "x"
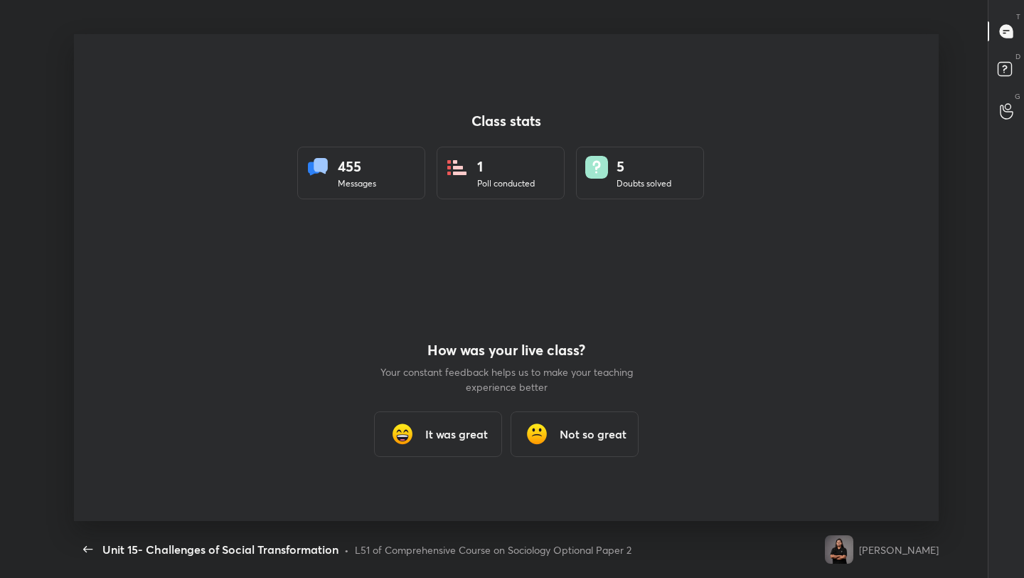
scroll to position [0, 0]
click at [87, 551] on icon "button" at bounding box center [88, 549] width 17 height 17
click at [423, 442] on div "It was great" at bounding box center [438, 434] width 128 height 46
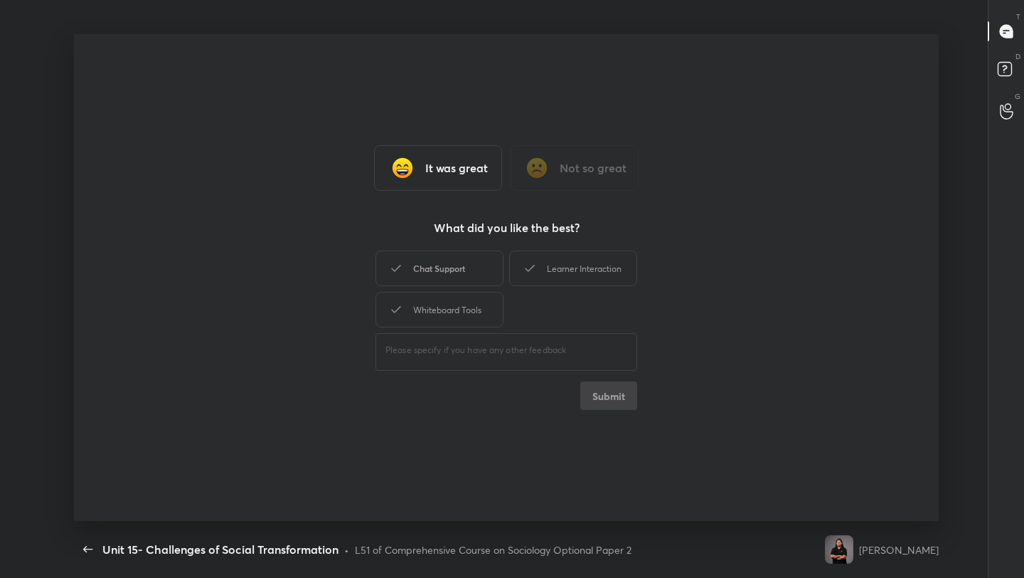
drag, startPoint x: 430, startPoint y: 270, endPoint x: 459, endPoint y: 264, distance: 29.7
click at [431, 270] on div "Chat Support" at bounding box center [440, 268] width 128 height 36
drag, startPoint x: 573, startPoint y: 260, endPoint x: 552, endPoint y: 270, distance: 23.2
click at [573, 260] on div "Learner Interaction" at bounding box center [573, 268] width 128 height 36
